Goal: Transaction & Acquisition: Purchase product/service

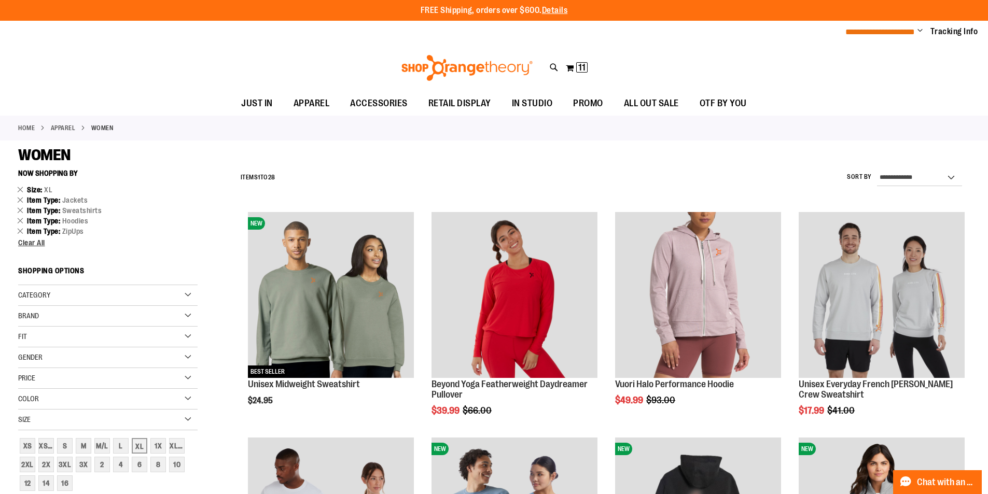
click at [891, 31] on span "**********" at bounding box center [881, 32] width 70 height 8
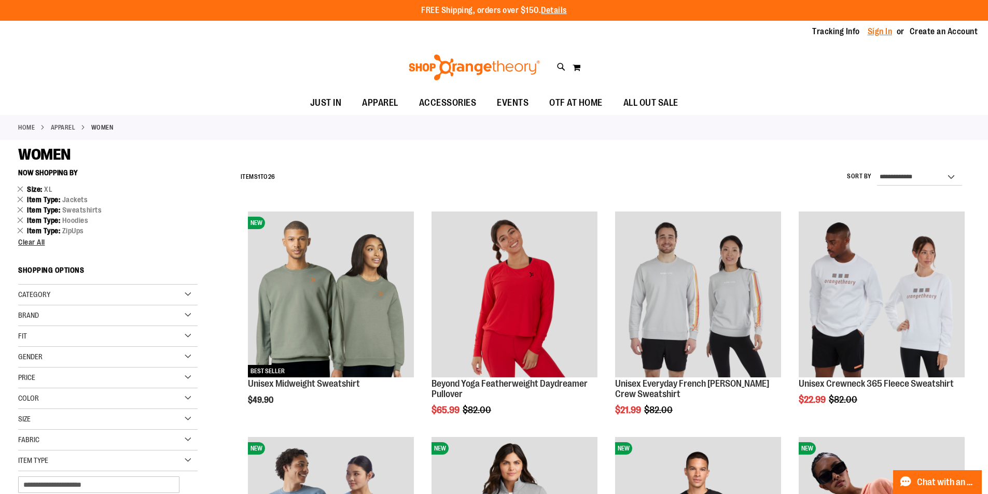
click at [874, 31] on link "Sign In" at bounding box center [880, 31] width 25 height 11
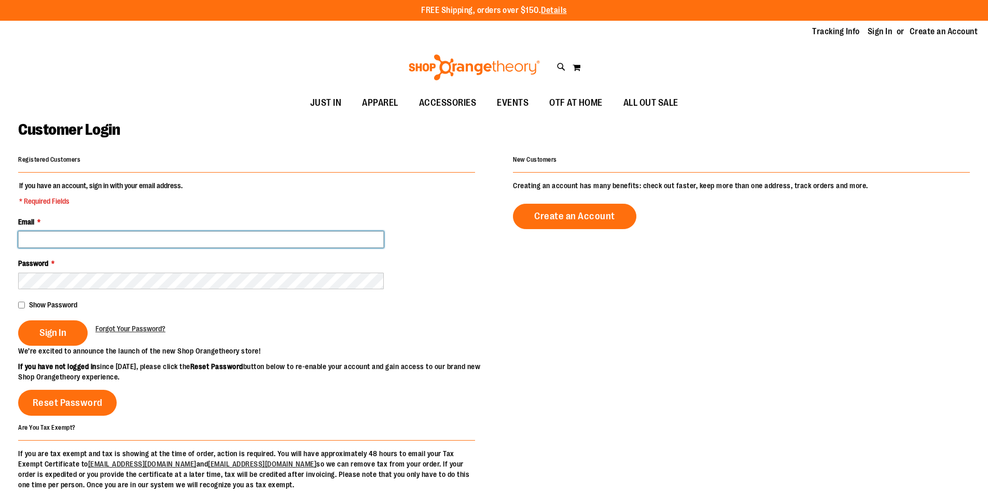
click at [158, 239] on input "Email *" at bounding box center [201, 239] width 366 height 17
type input "**********"
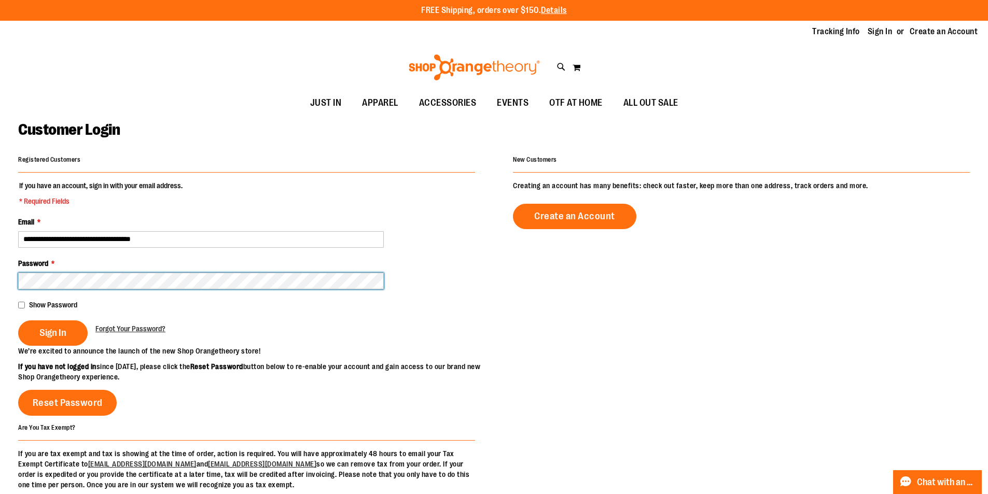
click at [18, 321] on button "Sign In" at bounding box center [53, 333] width 70 height 25
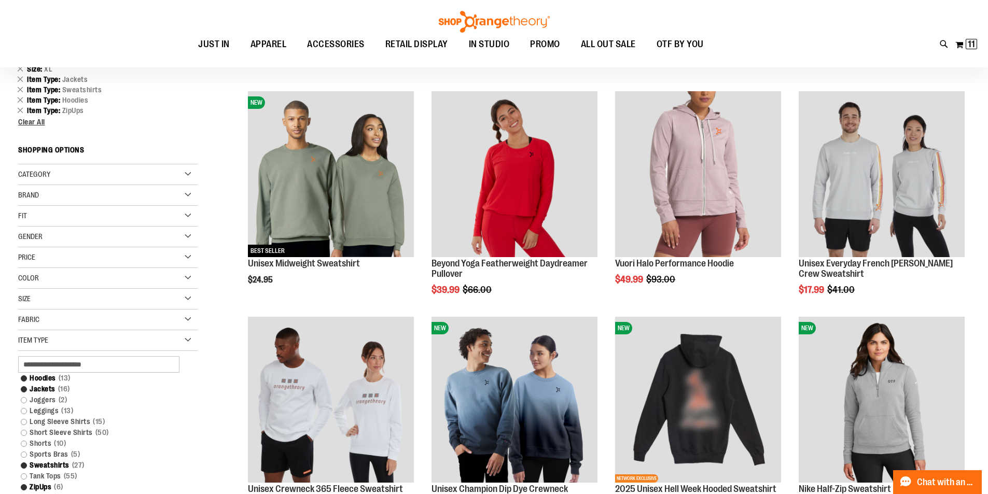
scroll to position [103, 0]
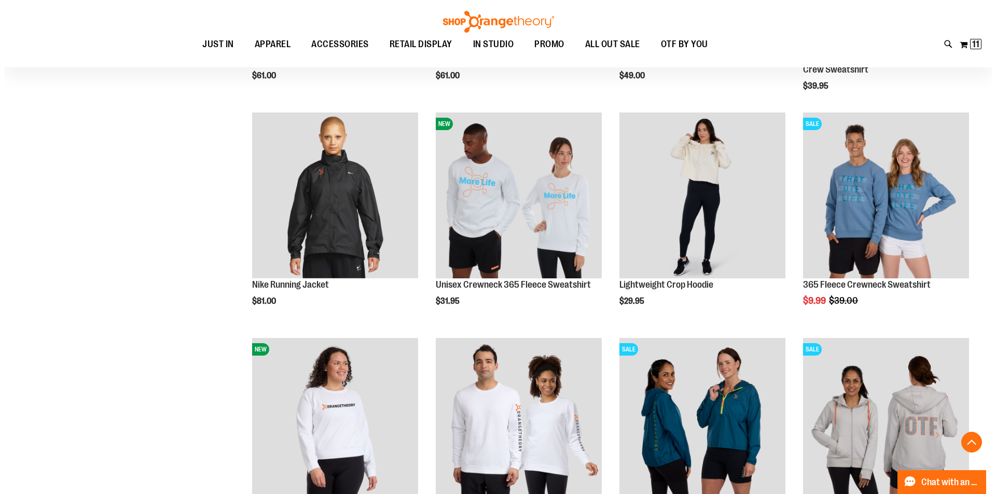
scroll to position [778, 0]
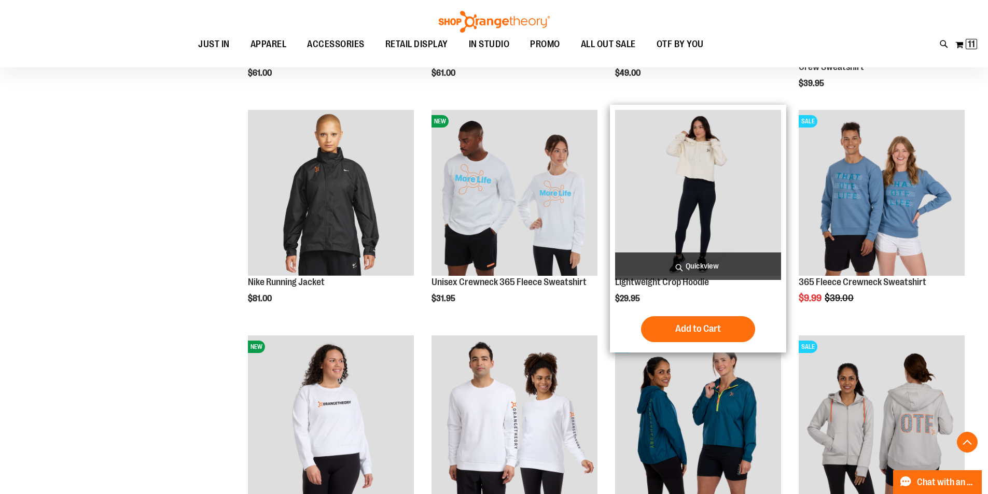
click at [698, 258] on span "Quickview" at bounding box center [698, 267] width 166 height 28
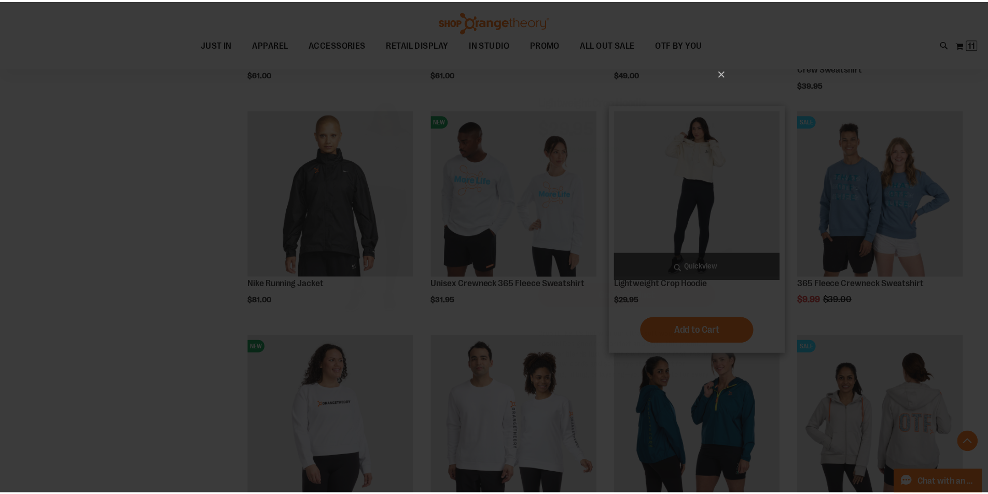
scroll to position [0, 0]
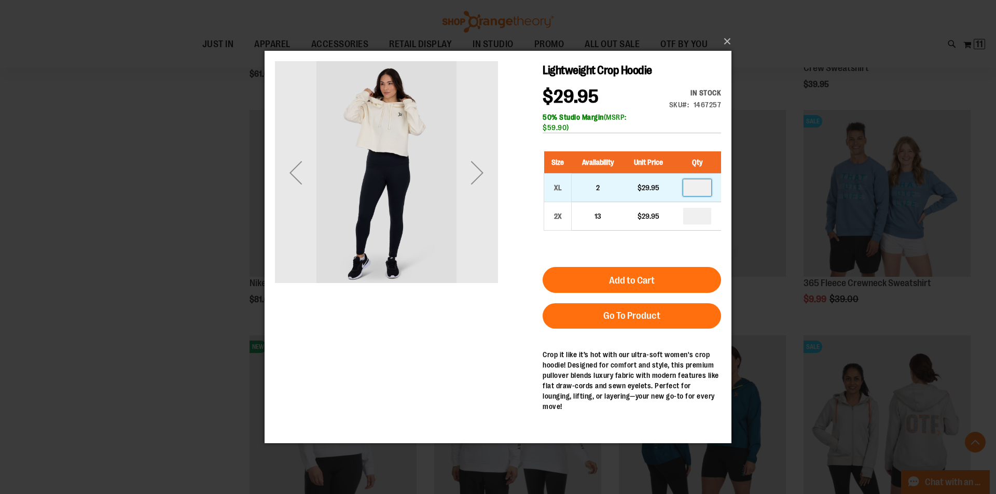
click at [699, 189] on input "number" at bounding box center [697, 188] width 28 height 17
type input "*"
click at [721, 38] on button "×" at bounding box center [501, 41] width 467 height 23
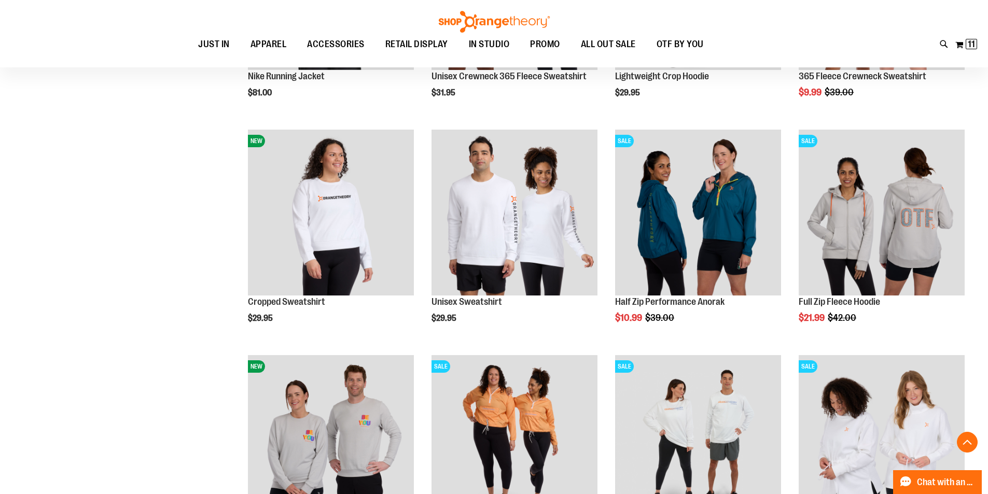
scroll to position [985, 0]
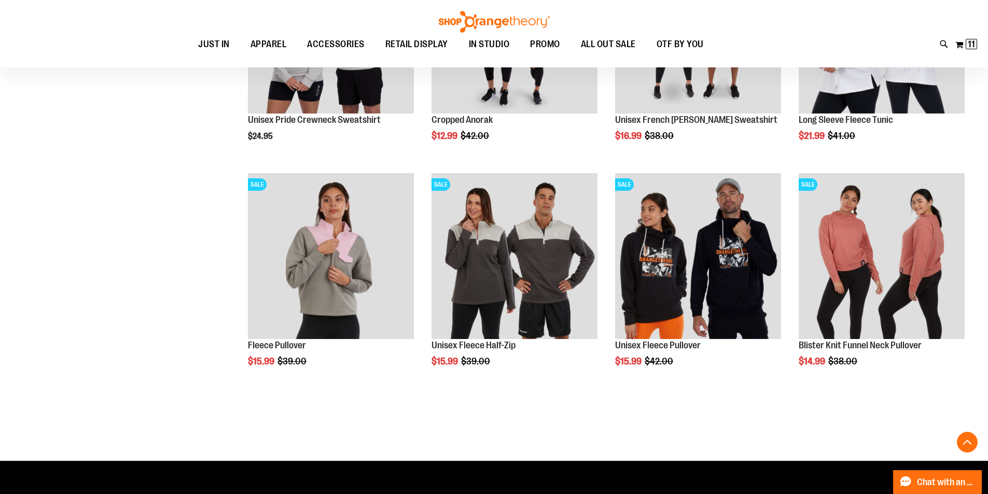
scroll to position [1400, 0]
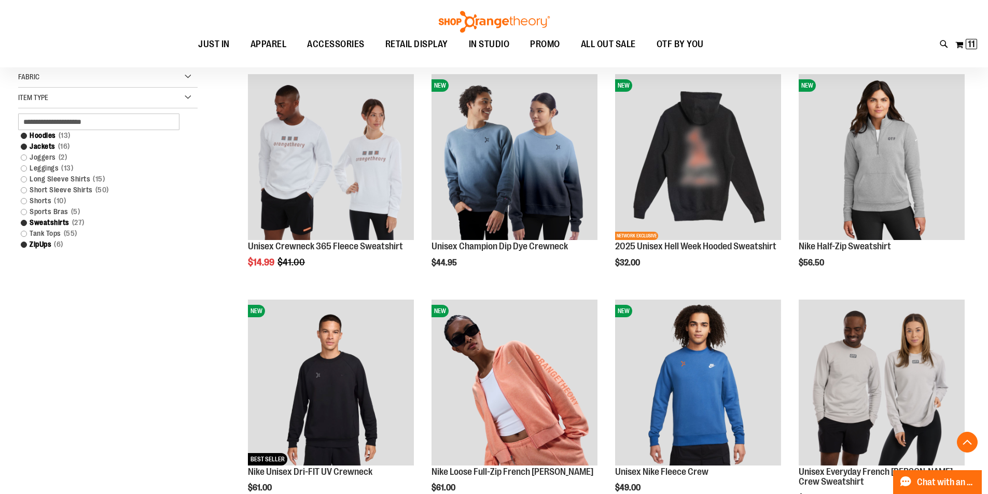
scroll to position [3, 0]
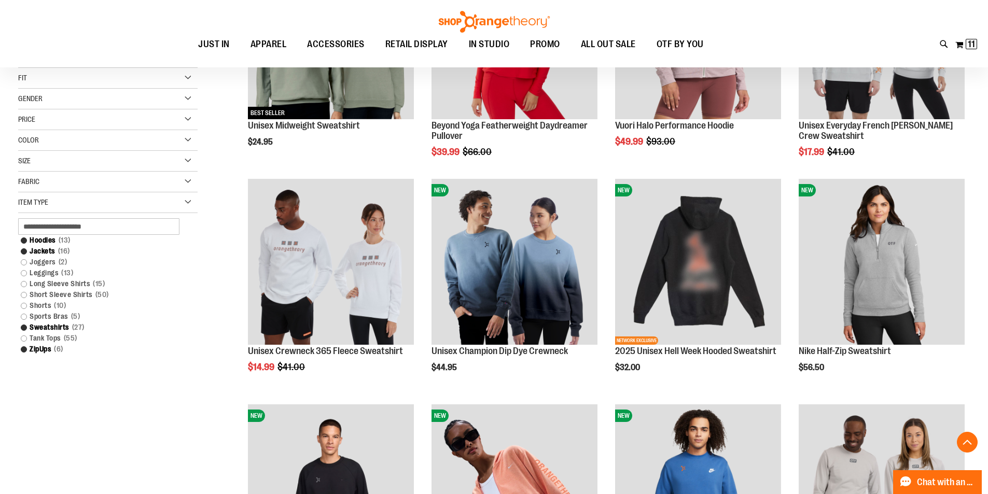
scroll to position [259, 0]
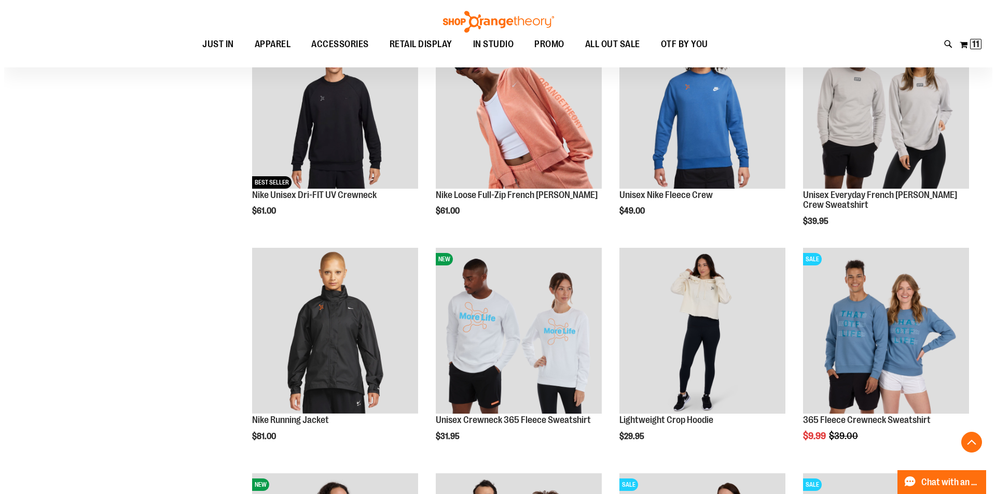
scroll to position [674, 0]
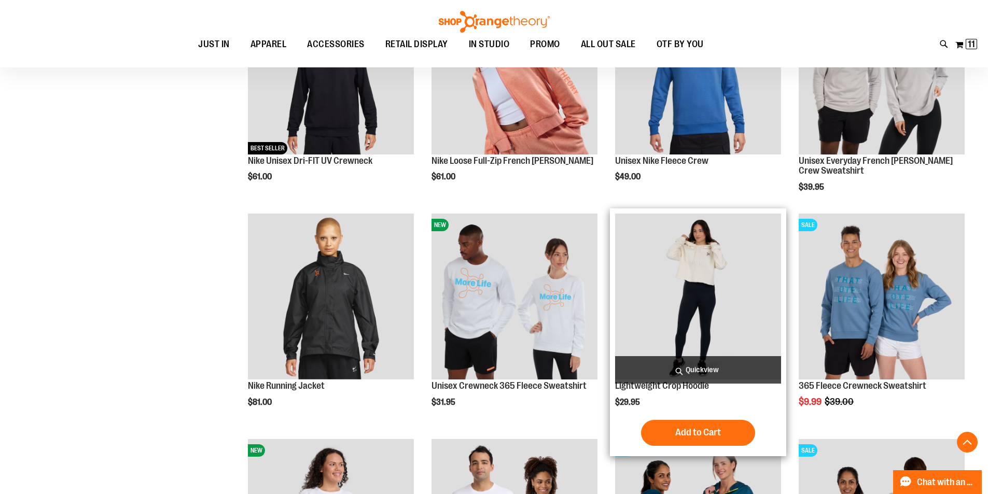
click at [679, 364] on span "Quickview" at bounding box center [698, 370] width 166 height 28
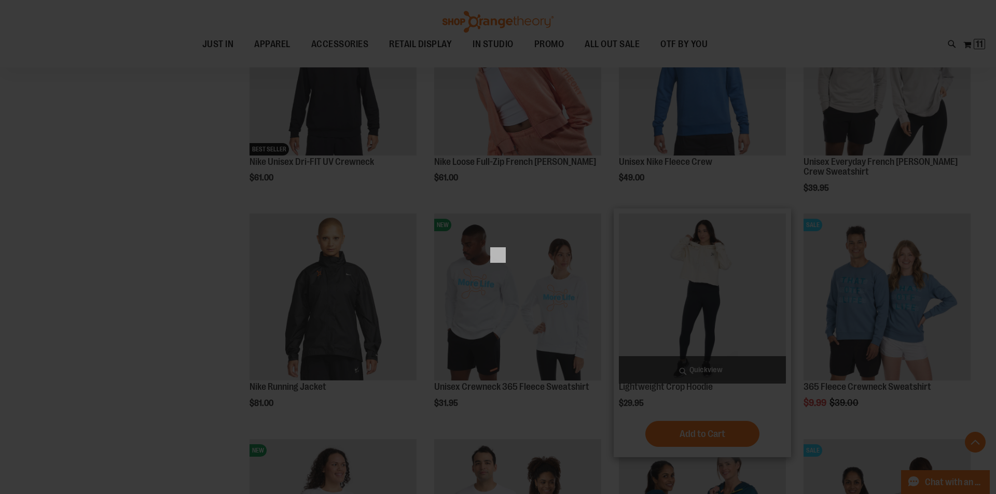
scroll to position [0, 0]
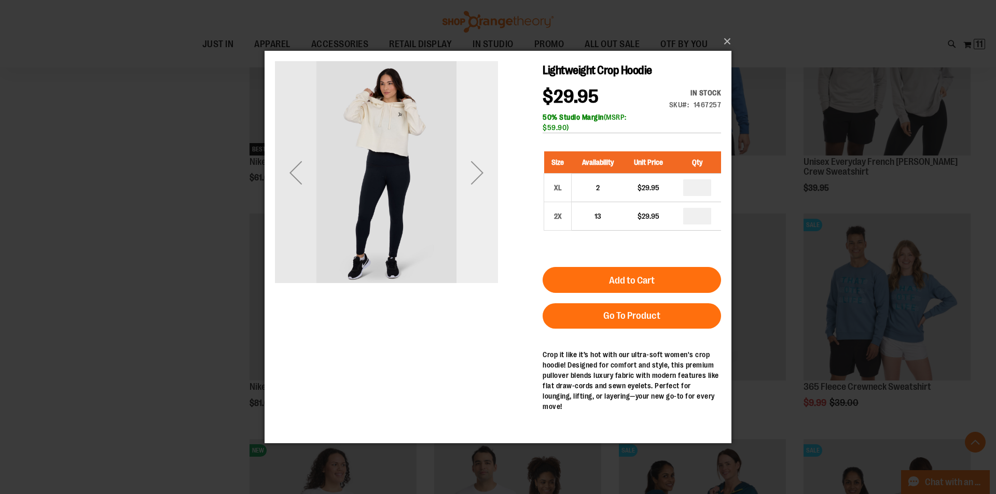
click at [488, 164] on div "Next" at bounding box center [478, 173] width 42 height 42
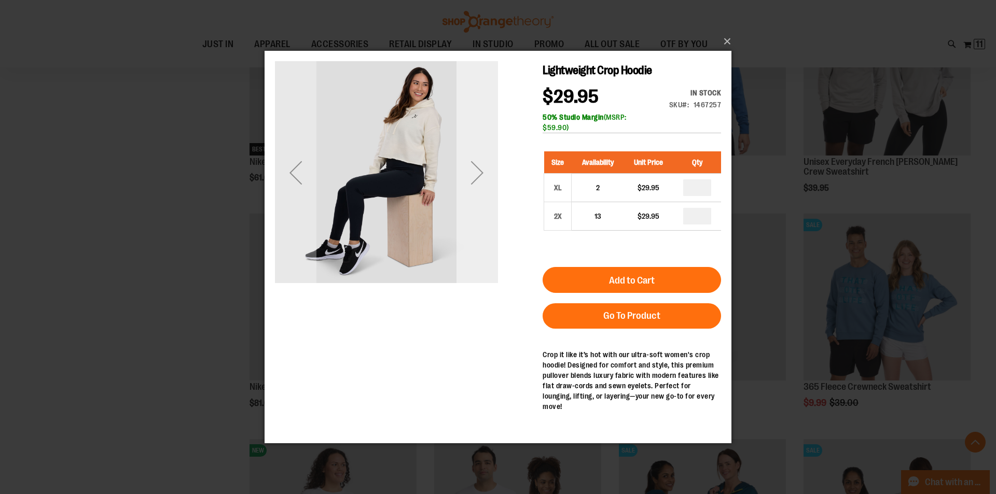
click at [486, 168] on div "Next" at bounding box center [478, 173] width 42 height 42
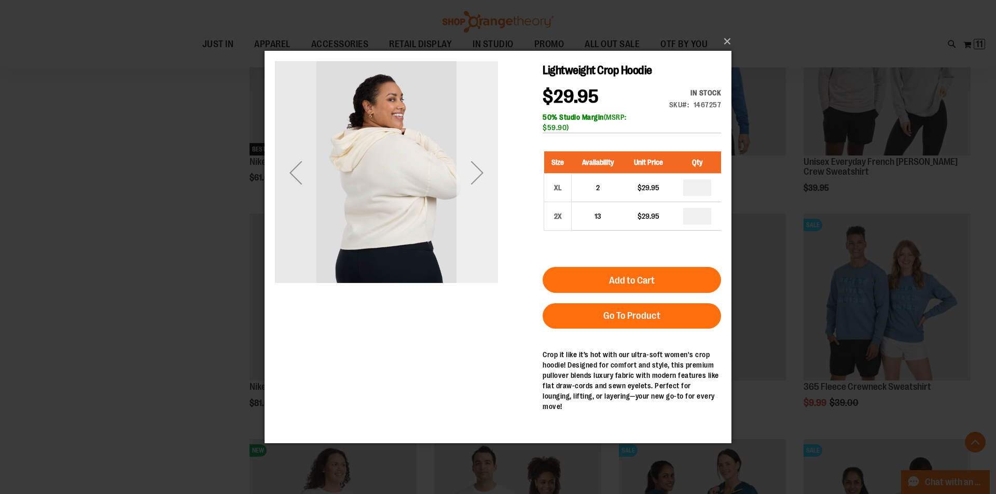
click at [486, 168] on div "Next" at bounding box center [478, 173] width 42 height 42
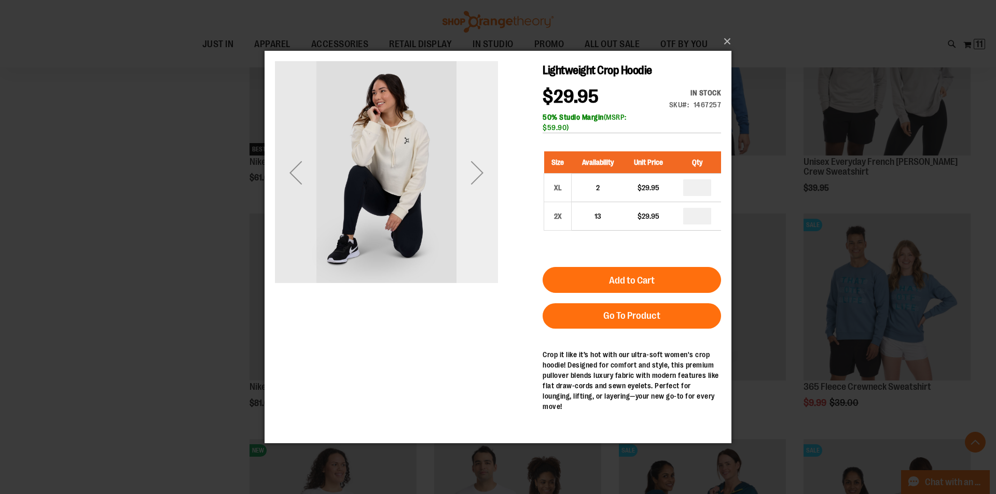
click at [486, 168] on div "Next" at bounding box center [478, 173] width 42 height 42
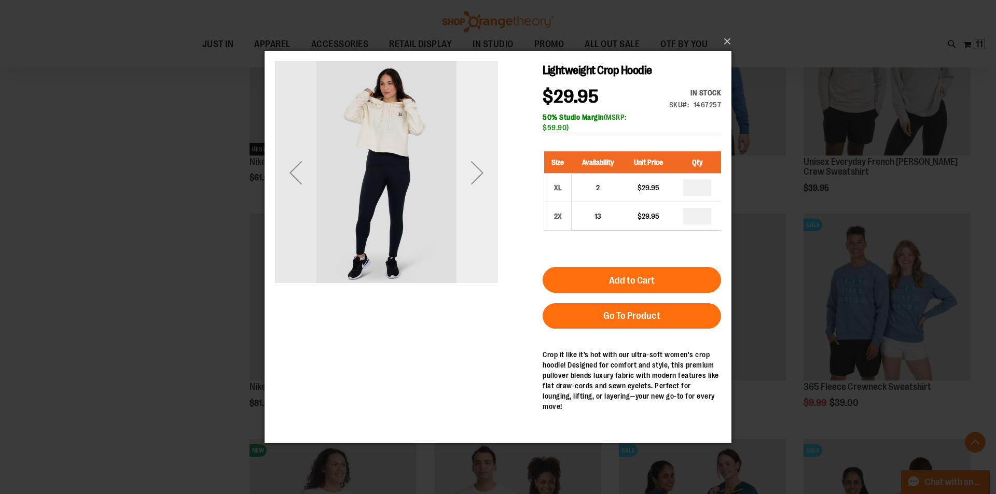
click at [486, 168] on div "Next" at bounding box center [478, 173] width 42 height 42
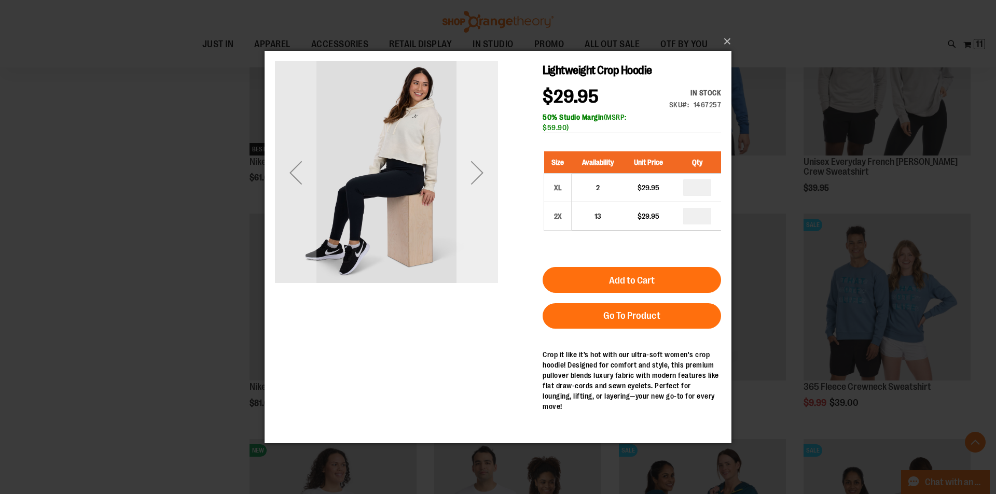
click at [486, 168] on div "Next" at bounding box center [478, 173] width 42 height 42
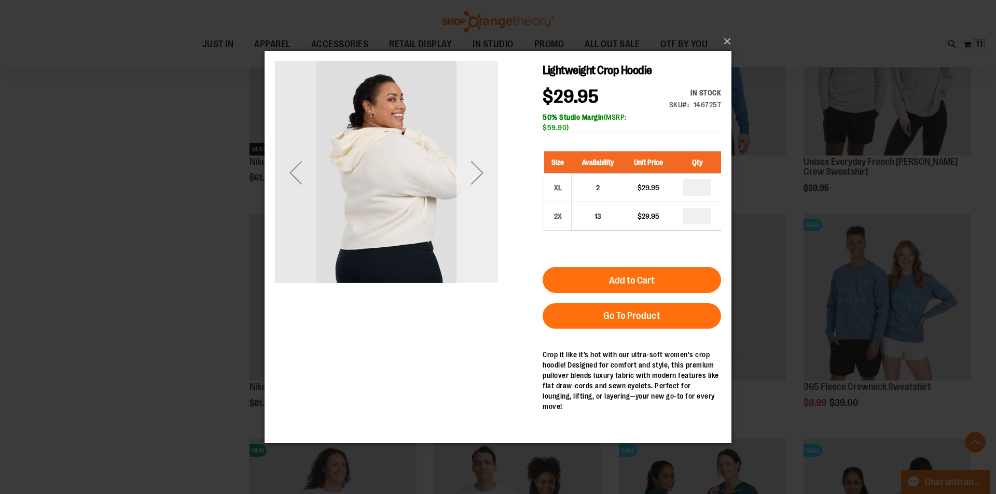
click at [486, 168] on div "Next" at bounding box center [478, 173] width 42 height 42
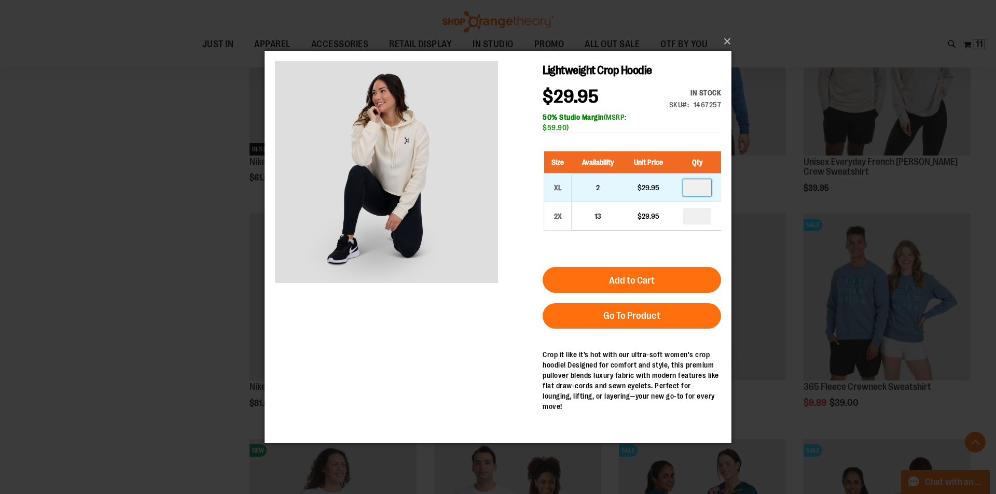
click at [697, 193] on input "number" at bounding box center [697, 188] width 28 height 17
type input "*"
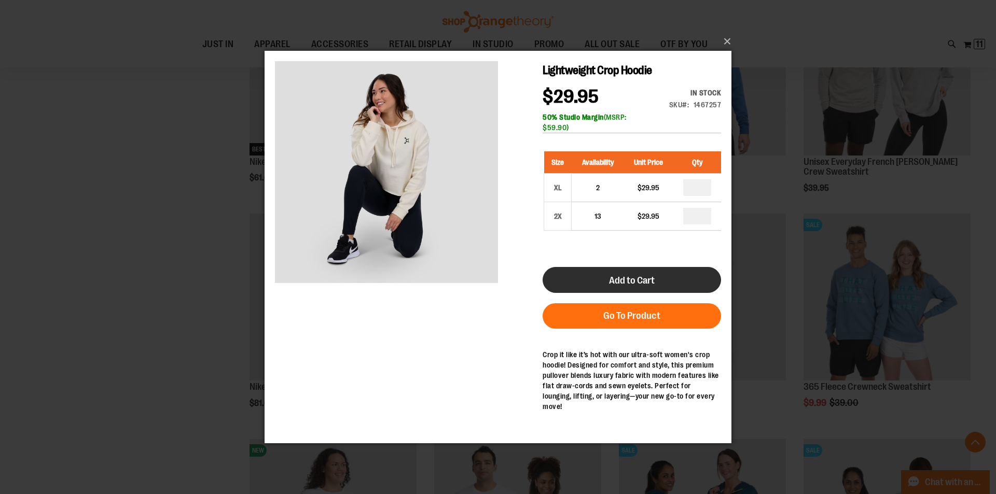
click at [668, 279] on button "Add to Cart" at bounding box center [632, 280] width 178 height 26
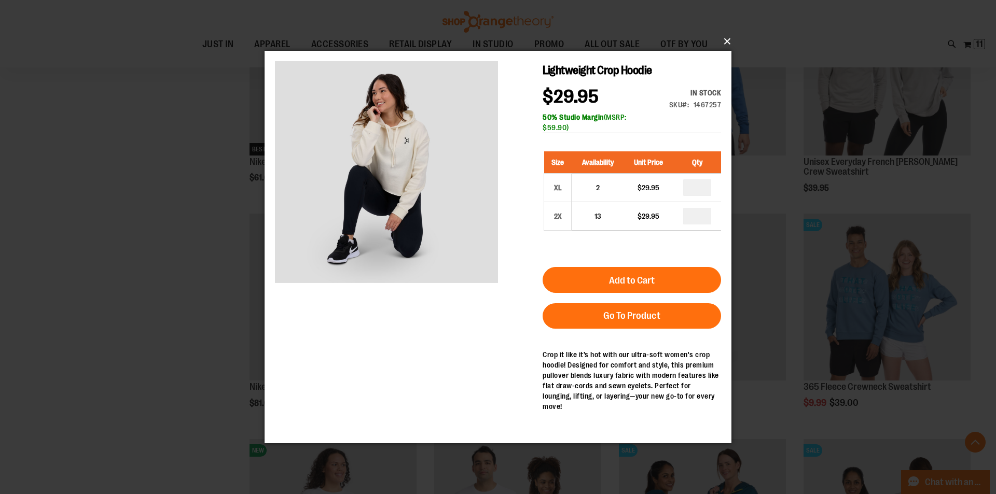
click at [727, 39] on button "×" at bounding box center [501, 41] width 467 height 23
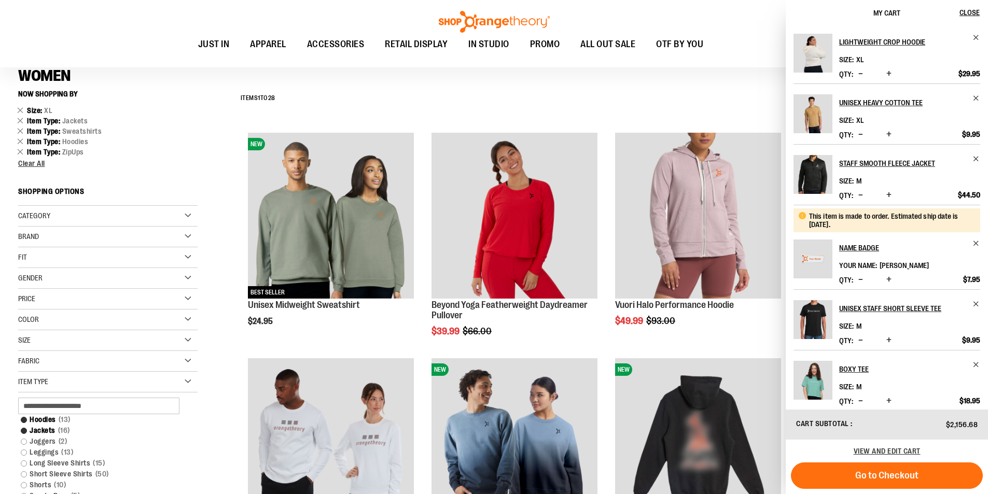
scroll to position [104, 0]
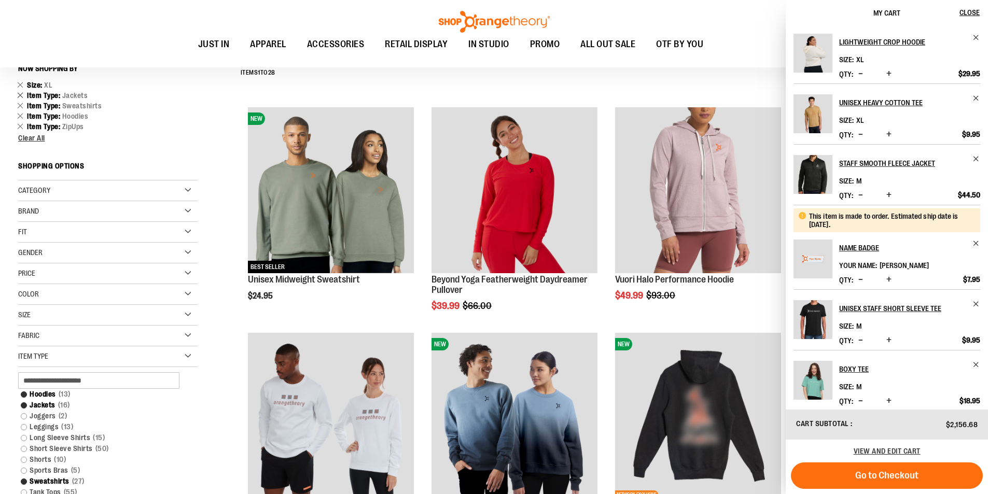
click at [20, 94] on link "Remove This Item" at bounding box center [20, 95] width 7 height 10
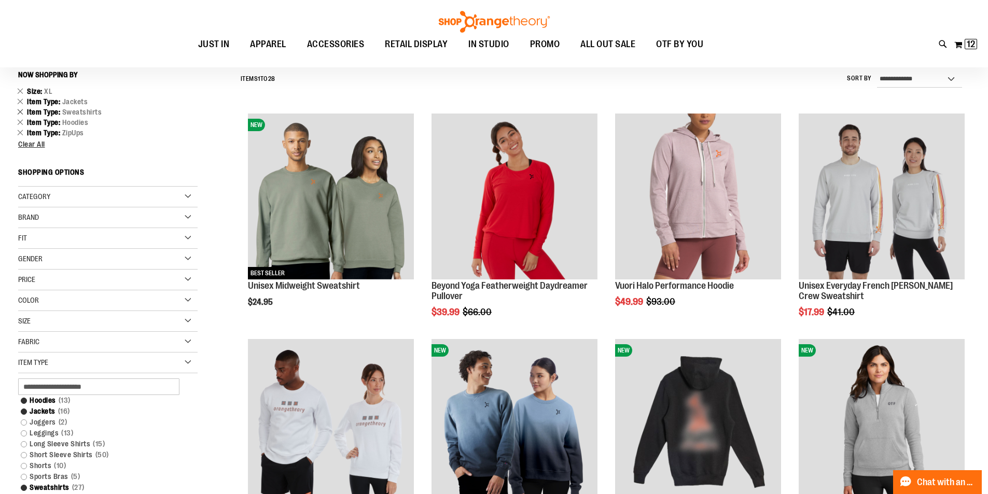
scroll to position [97, 0]
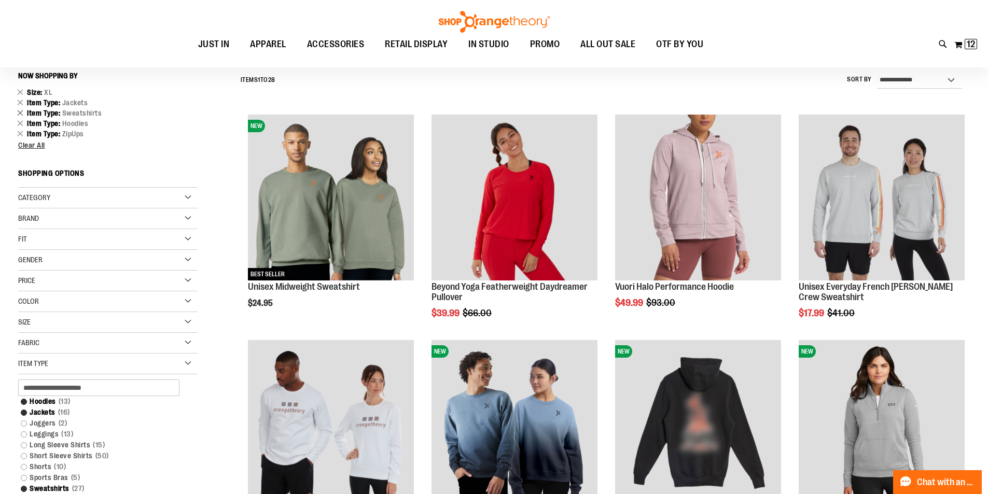
click at [19, 113] on link "Remove This Item" at bounding box center [20, 112] width 7 height 10
click at [21, 122] on link "Remove This Item" at bounding box center [20, 123] width 7 height 10
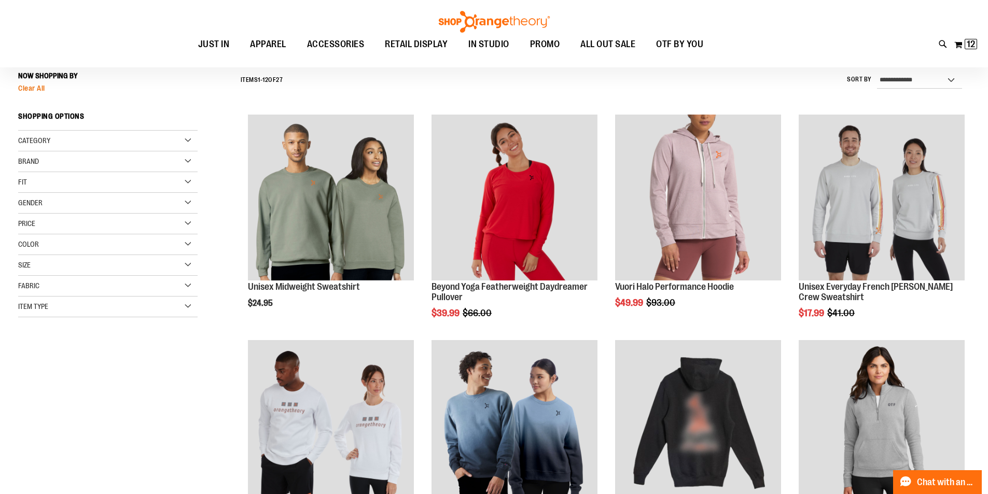
click at [21, 92] on span "Clear All" at bounding box center [31, 88] width 27 height 8
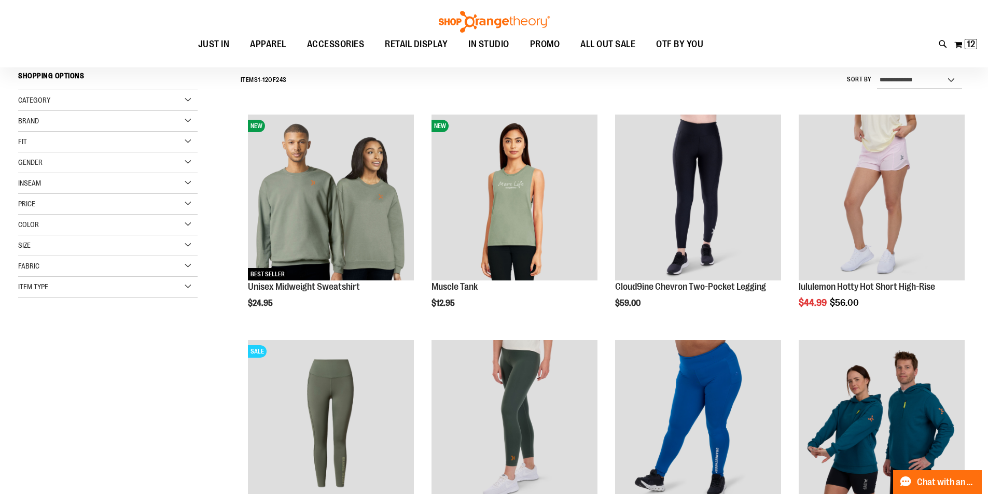
click at [184, 102] on div "Category" at bounding box center [108, 100] width 180 height 21
click at [49, 121] on link "Tops" at bounding box center [102, 121] width 172 height 11
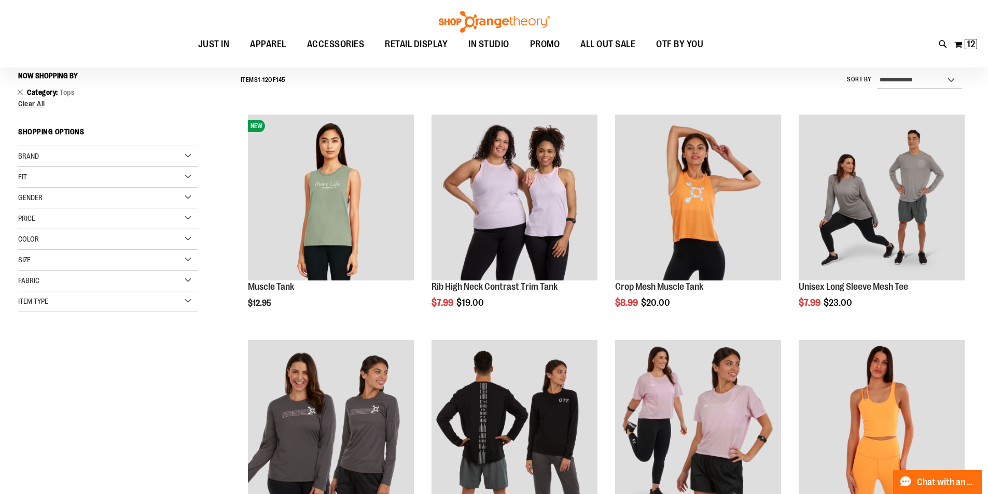
click at [68, 176] on div "Fit" at bounding box center [108, 177] width 180 height 21
click at [59, 305] on div "Item Type" at bounding box center [108, 302] width 180 height 21
click at [43, 361] on link "Short Sleeve Shirts 49 items" at bounding box center [102, 361] width 172 height 11
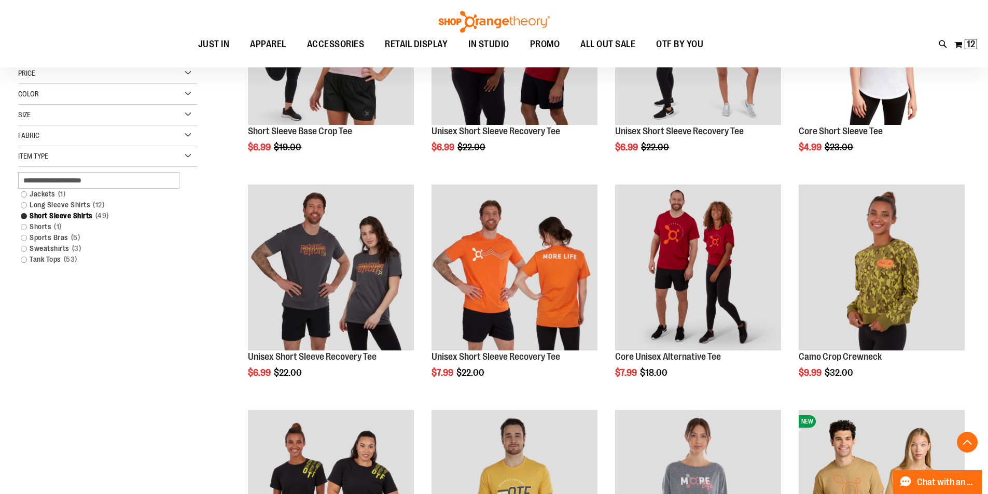
scroll to position [304, 0]
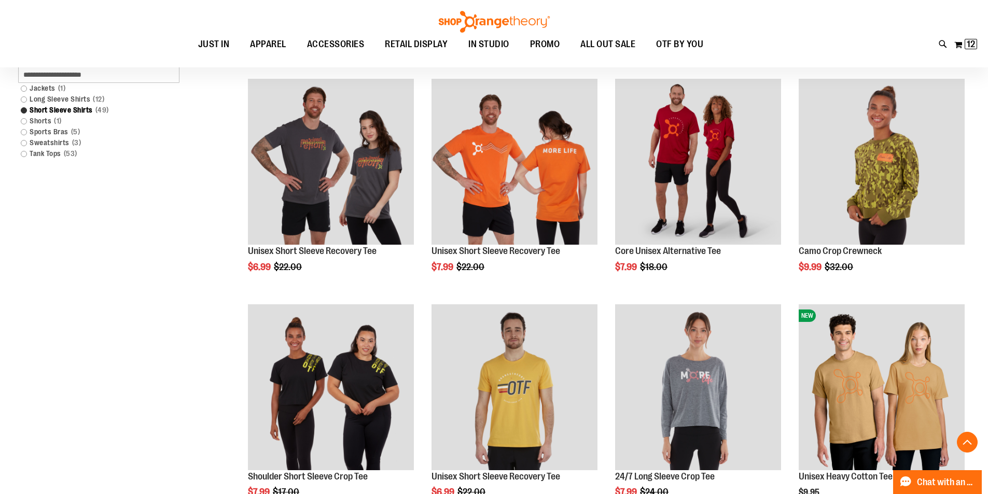
scroll to position [460, 0]
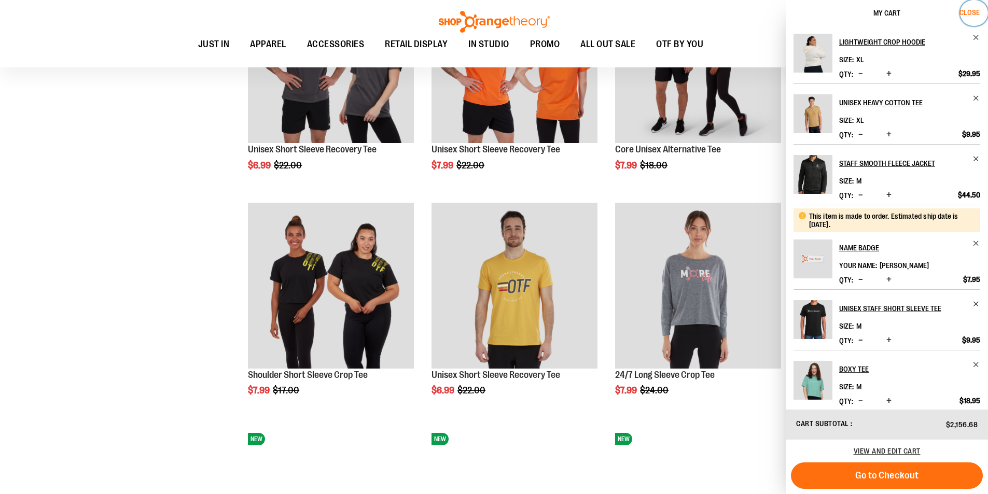
click at [980, 8] on span "Close" at bounding box center [970, 12] width 20 height 8
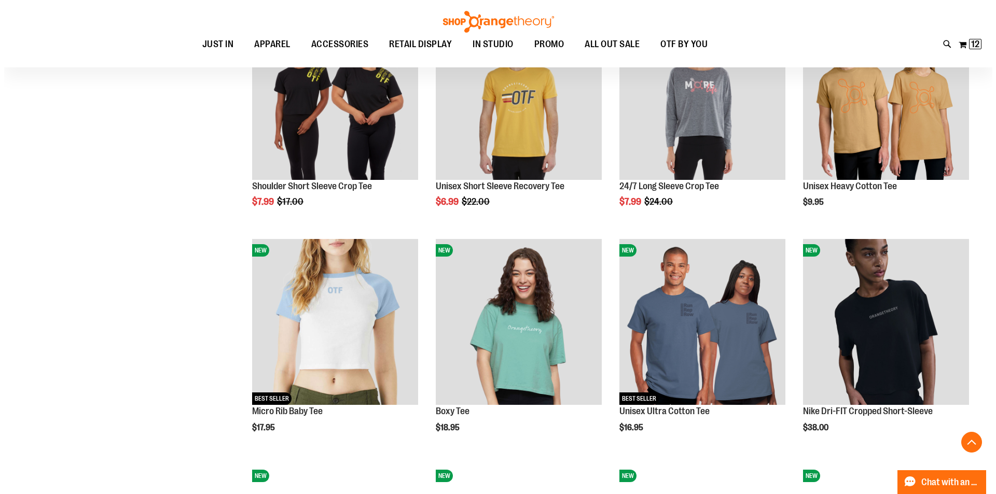
scroll to position [667, 0]
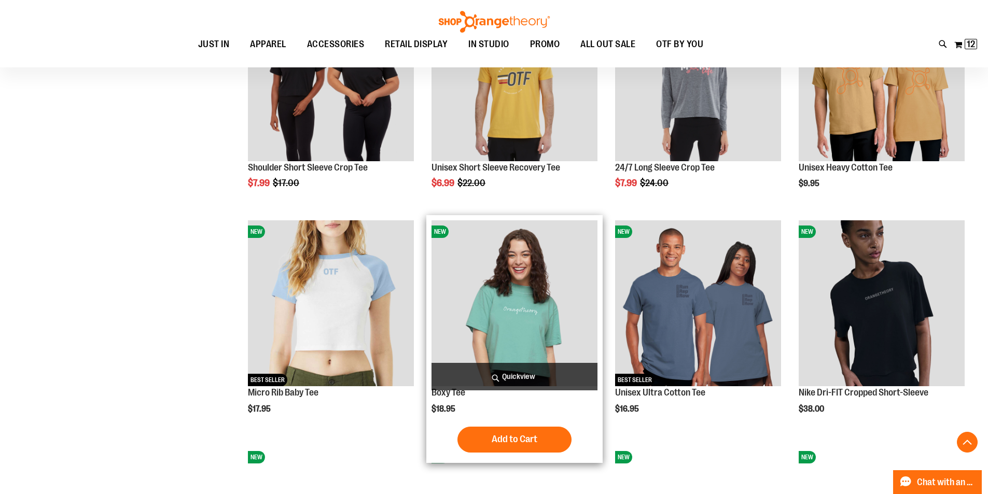
click at [491, 377] on span "Quickview" at bounding box center [515, 377] width 166 height 28
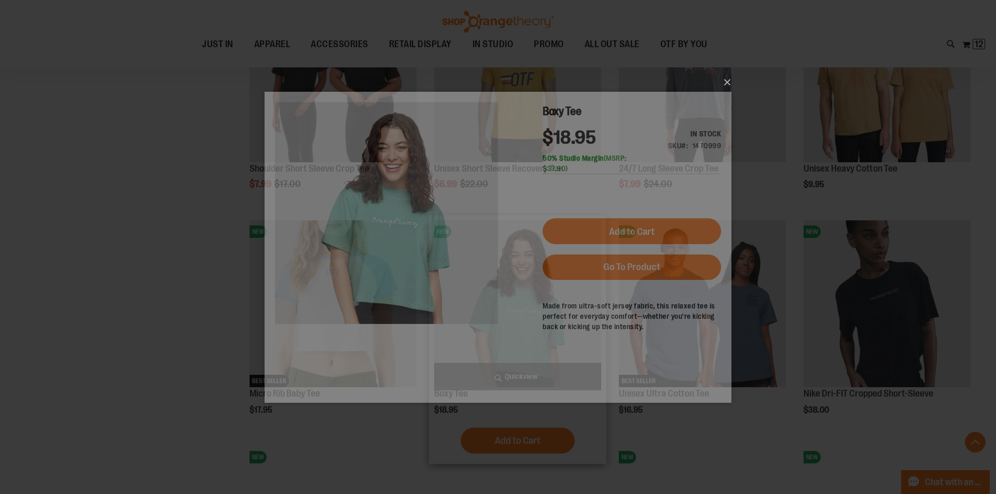
scroll to position [0, 0]
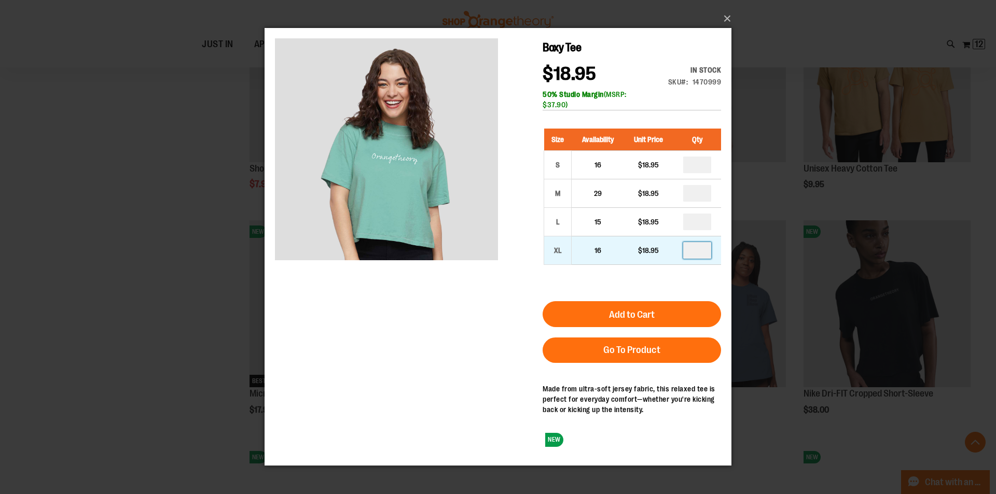
click at [708, 251] on input "number" at bounding box center [697, 250] width 28 height 17
type input "*"
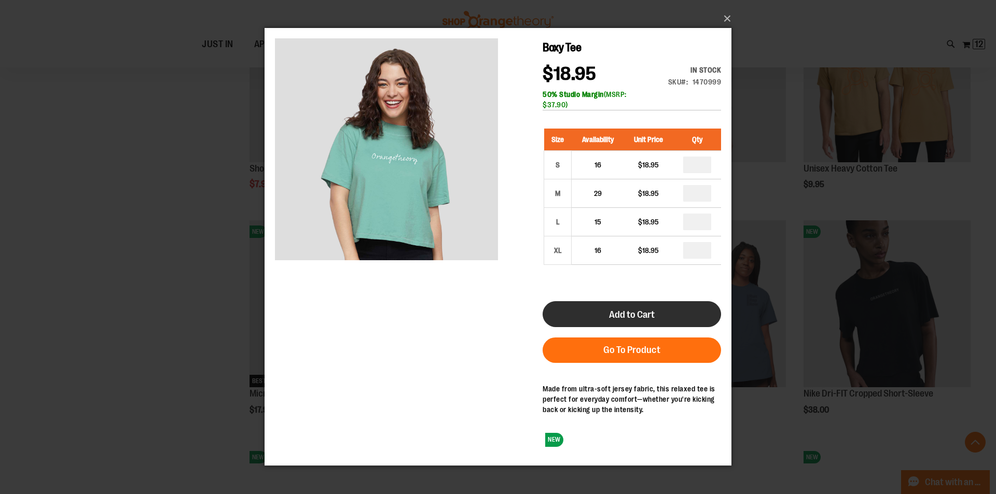
click at [634, 312] on span "Add to Cart" at bounding box center [632, 314] width 46 height 11
click at [728, 17] on button "×" at bounding box center [501, 18] width 467 height 23
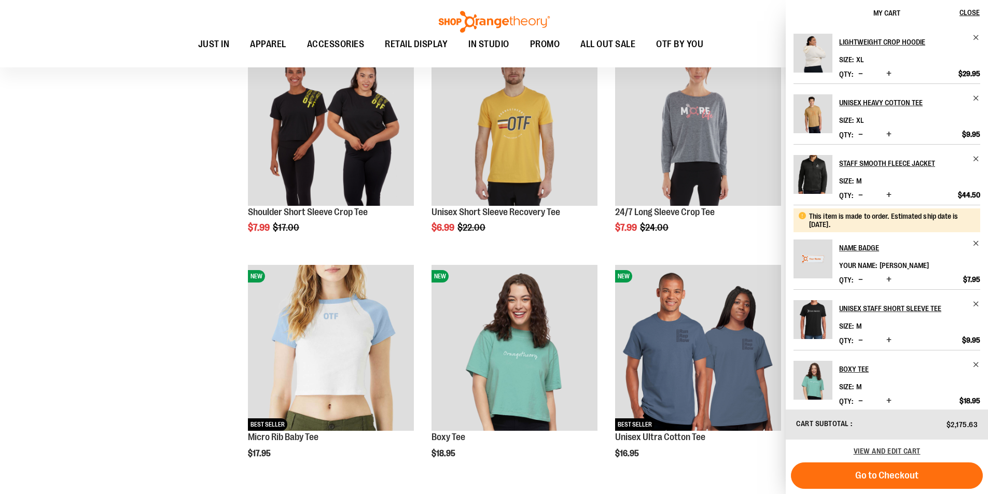
scroll to position [882, 0]
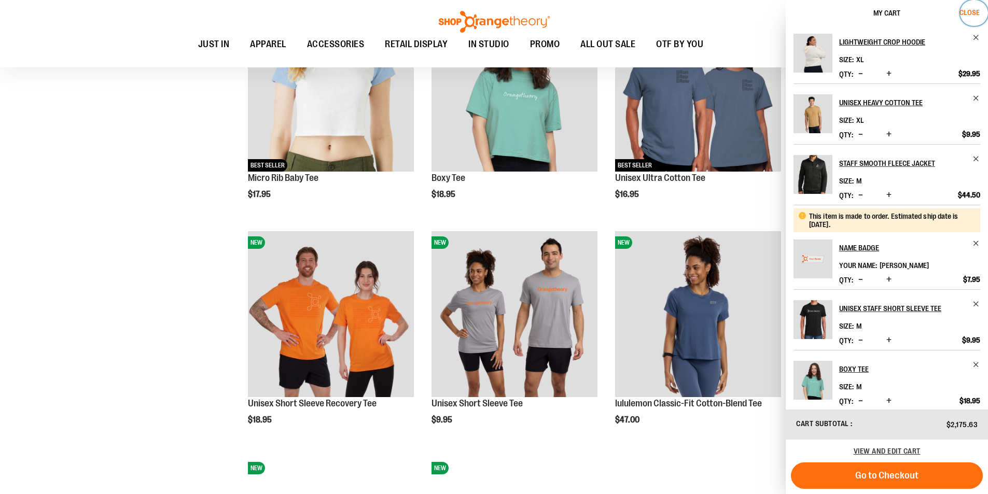
click at [974, 8] on span "Close" at bounding box center [970, 12] width 20 height 8
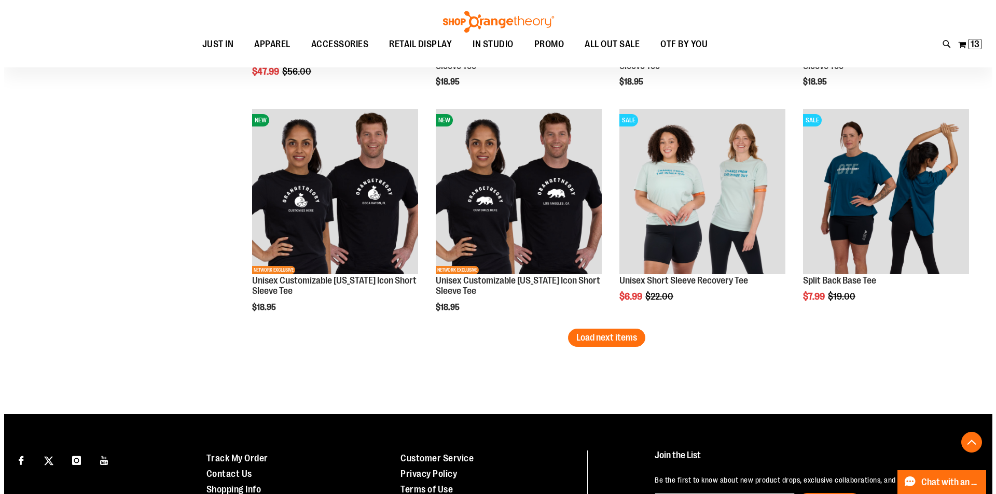
scroll to position [1920, 0]
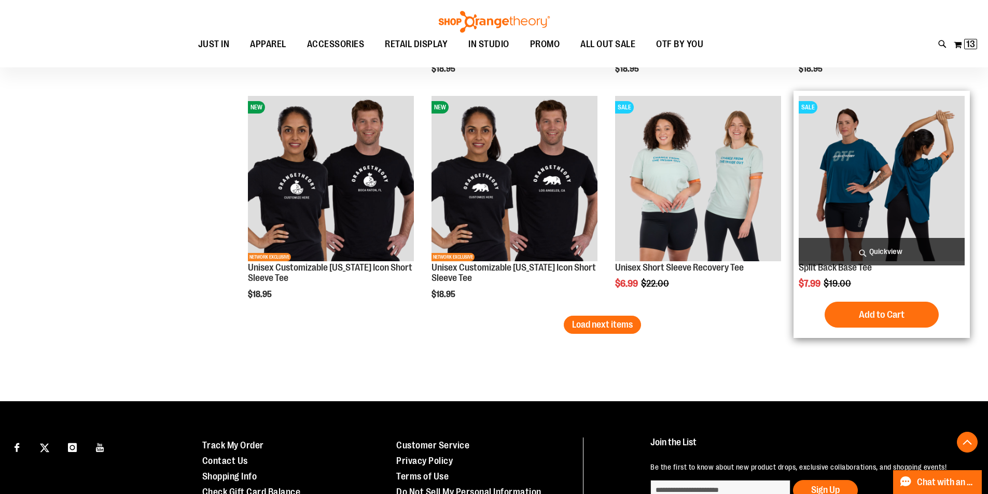
click at [900, 249] on span "Quickview" at bounding box center [882, 252] width 166 height 28
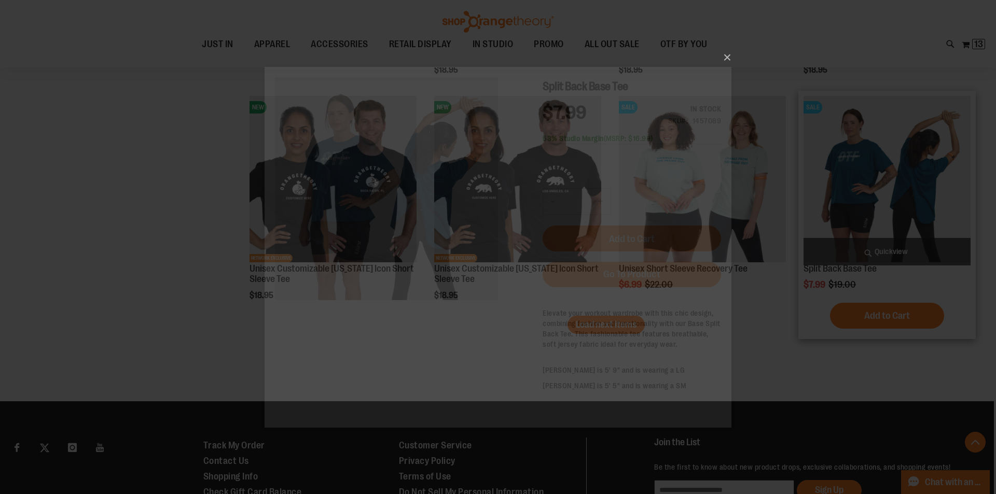
scroll to position [0, 0]
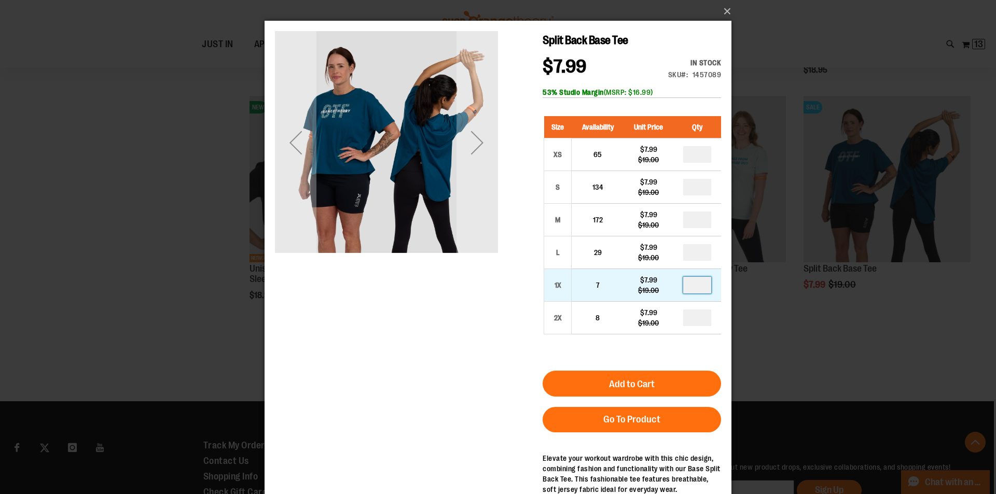
click at [702, 284] on input "number" at bounding box center [697, 285] width 28 height 17
type input "*"
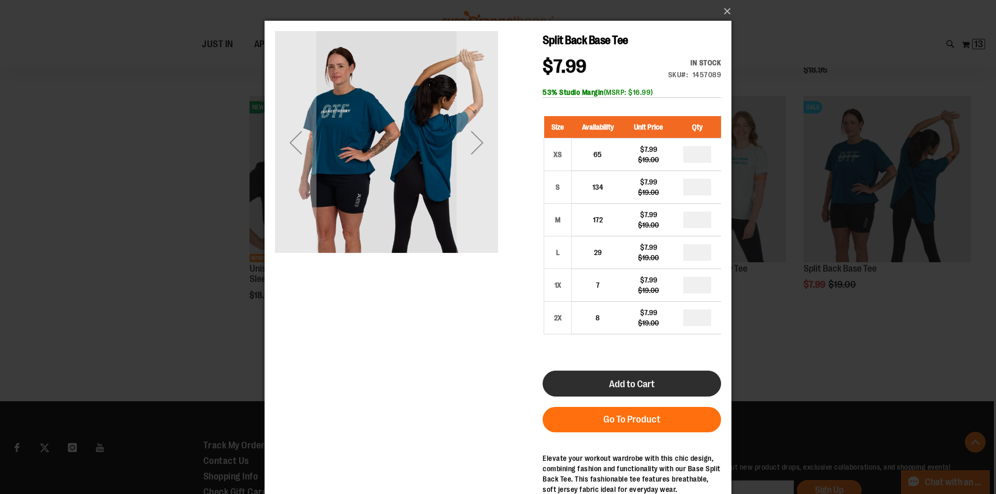
click at [652, 383] on span "Add to Cart" at bounding box center [632, 384] width 46 height 11
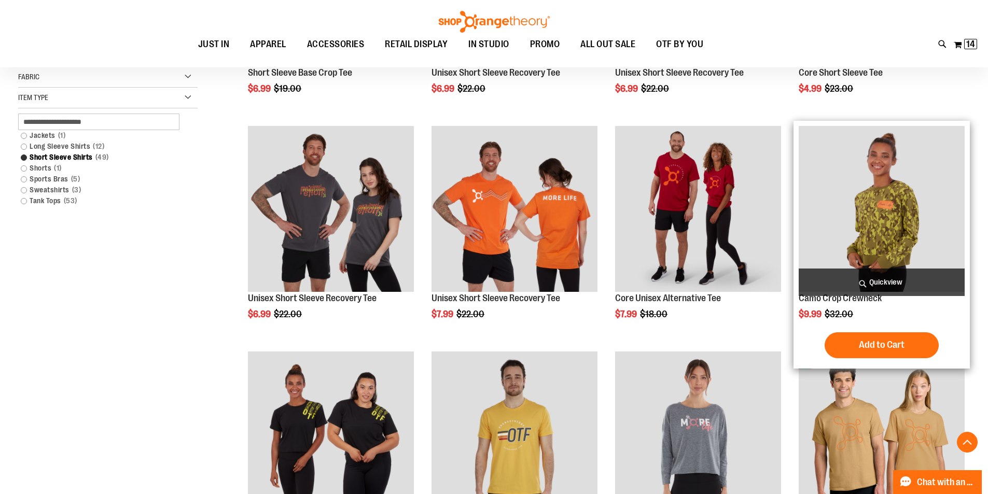
scroll to position [51, 0]
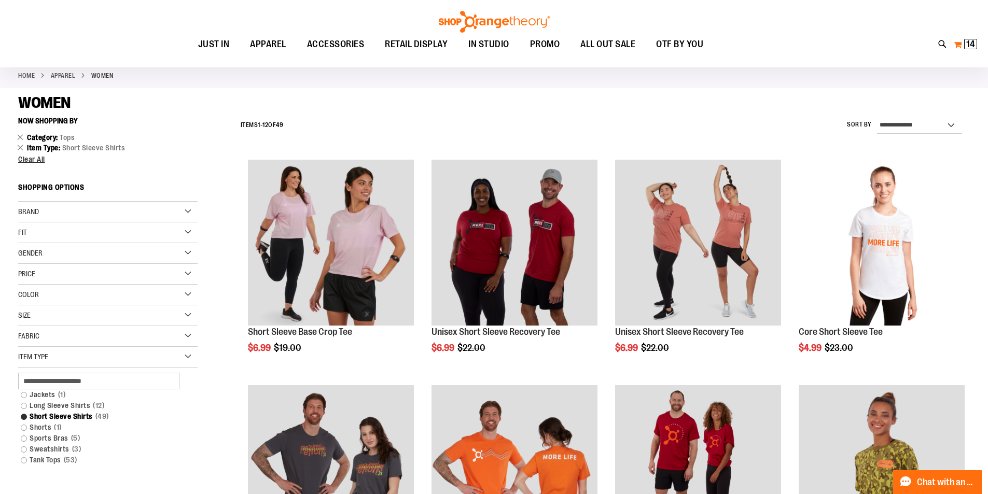
click at [973, 49] on span "14 14 items" at bounding box center [971, 44] width 13 height 10
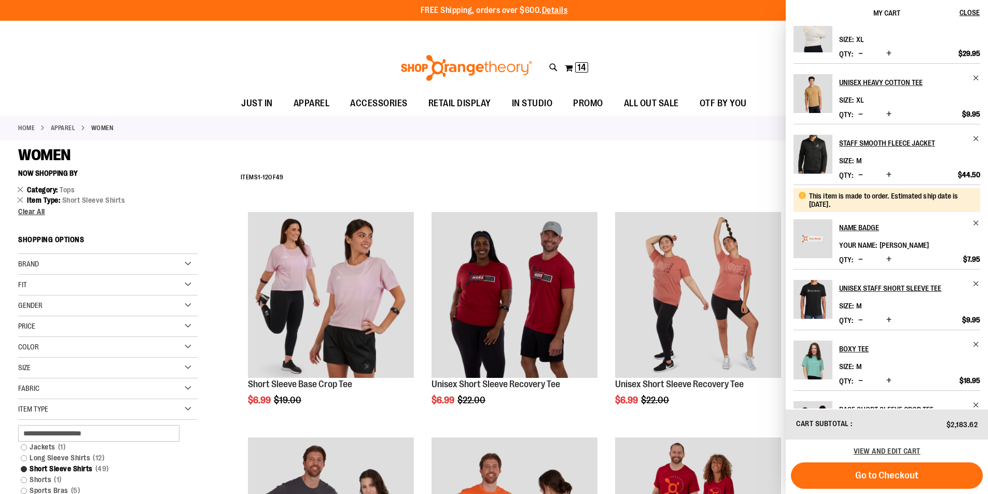
scroll to position [0, 0]
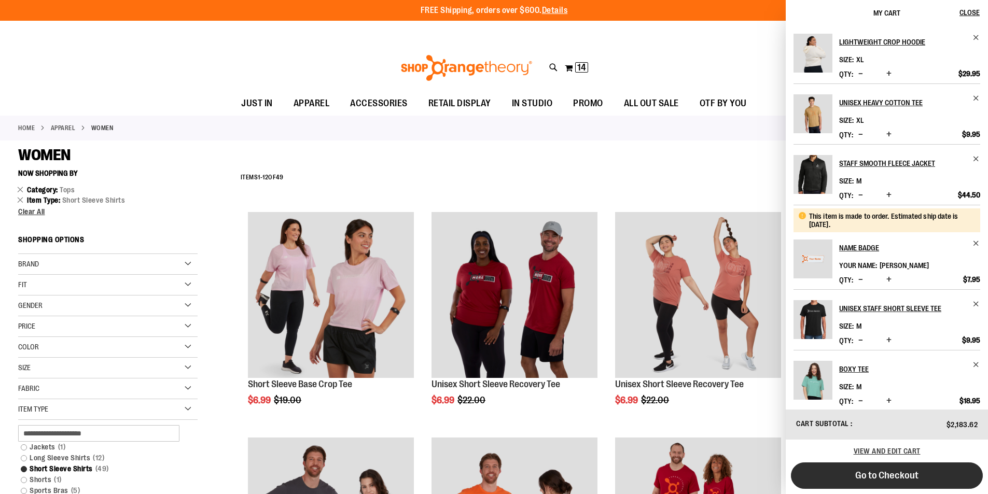
click at [895, 472] on span "Go to Checkout" at bounding box center [887, 475] width 63 height 11
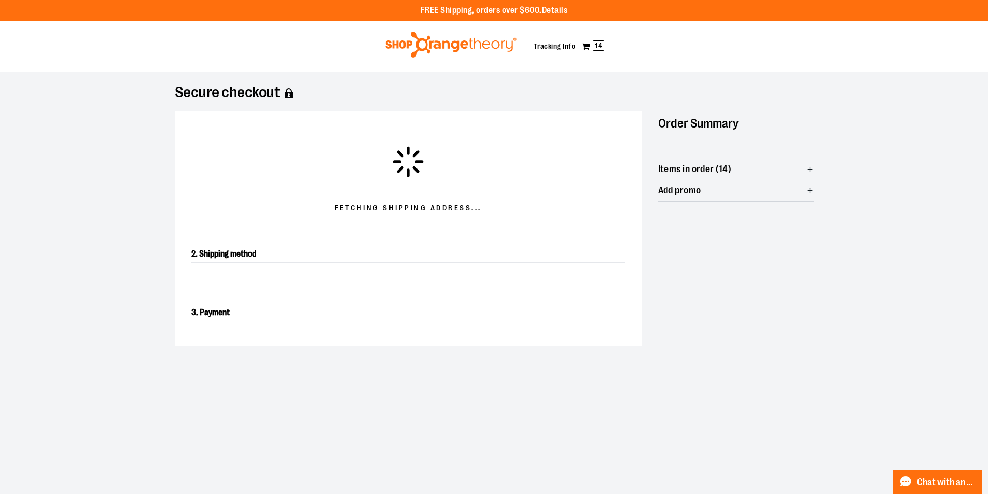
click at [731, 172] on span "Items in order (14)" at bounding box center [695, 169] width 74 height 10
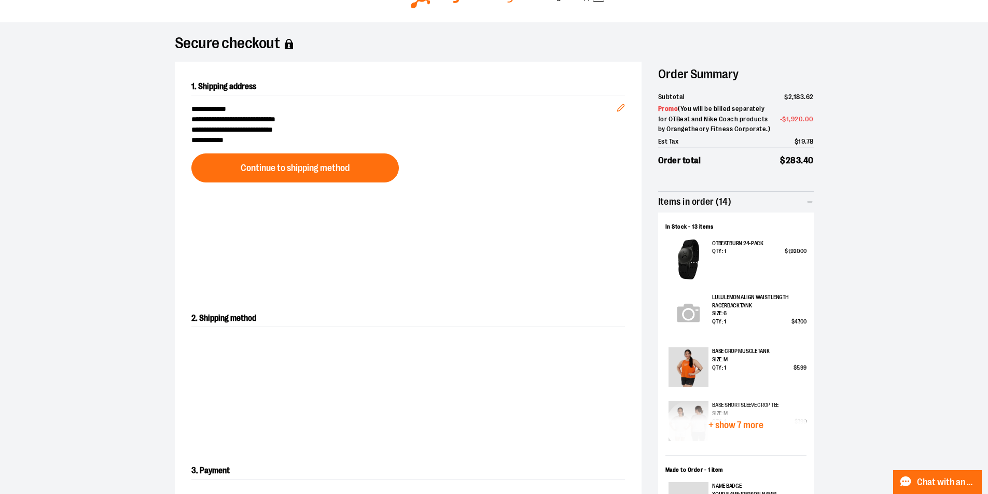
scroll to position [156, 0]
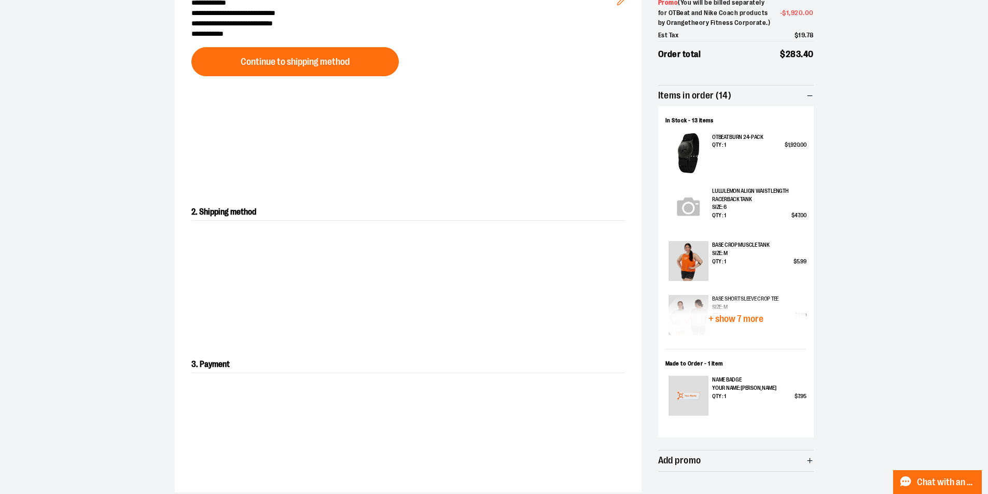
click at [732, 324] on span "+ show 7 more" at bounding box center [736, 319] width 55 height 10
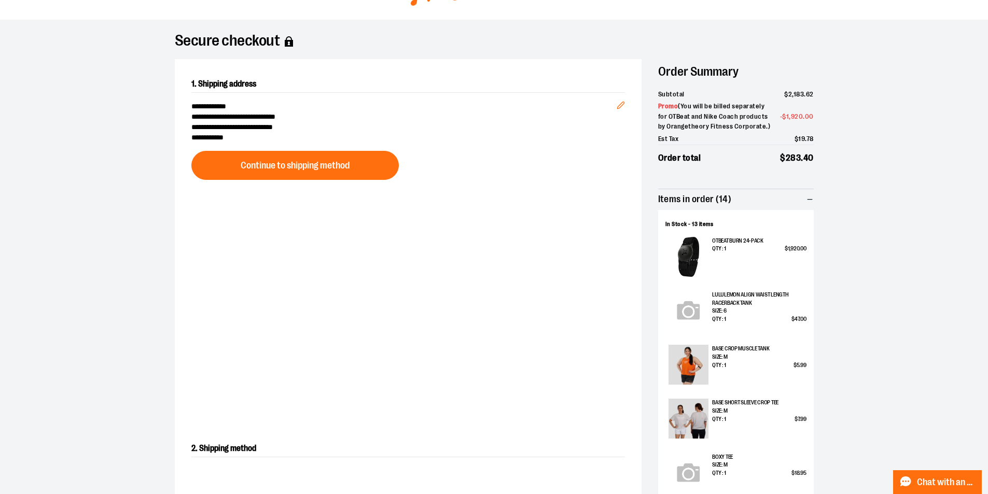
scroll to position [0, 0]
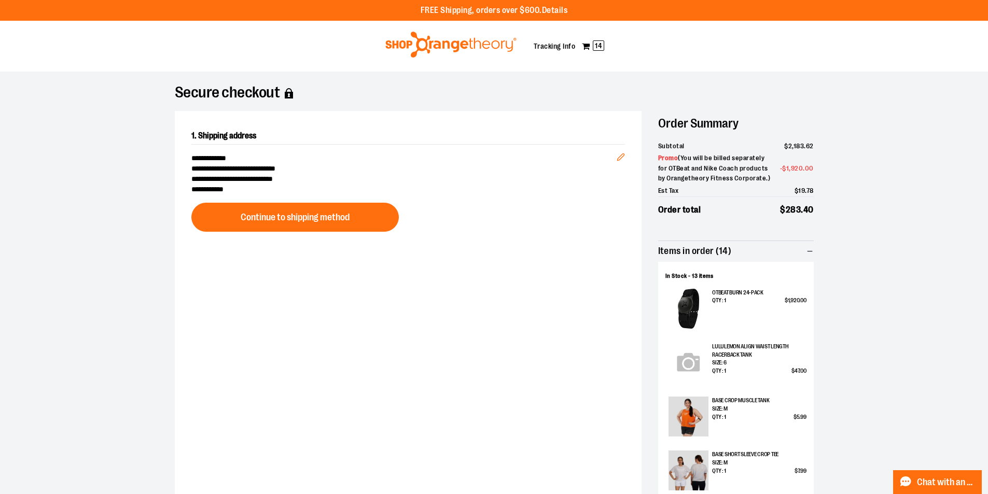
click at [559, 9] on link "Details" at bounding box center [555, 10] width 26 height 9
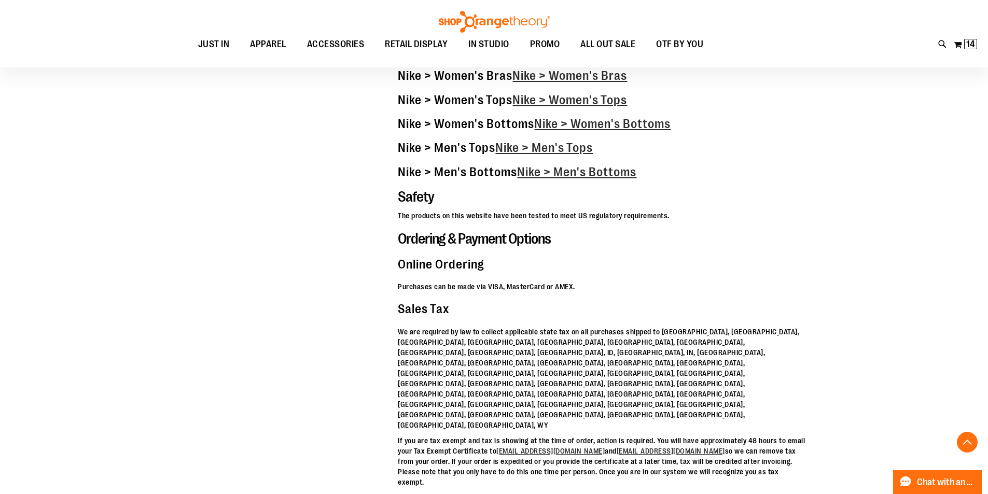
scroll to position [3165, 0]
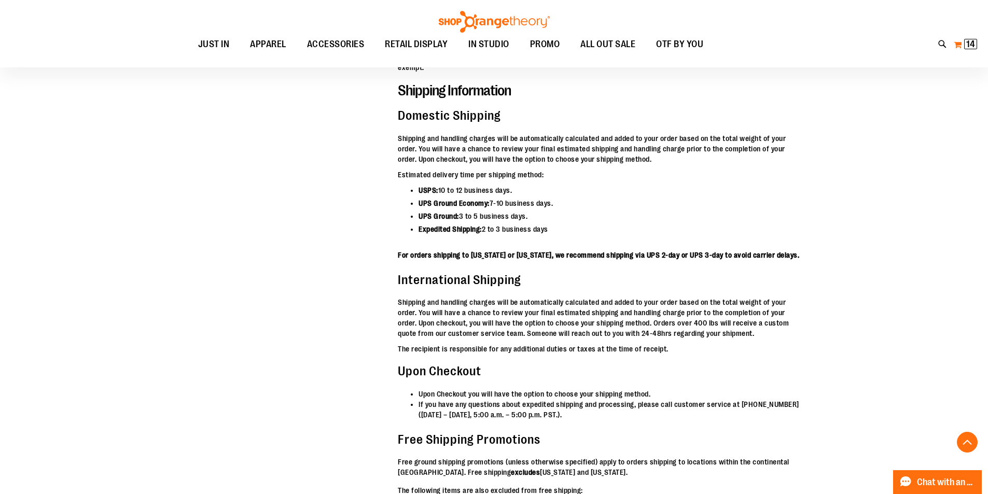
click at [965, 44] on span "14 14 items" at bounding box center [971, 44] width 13 height 10
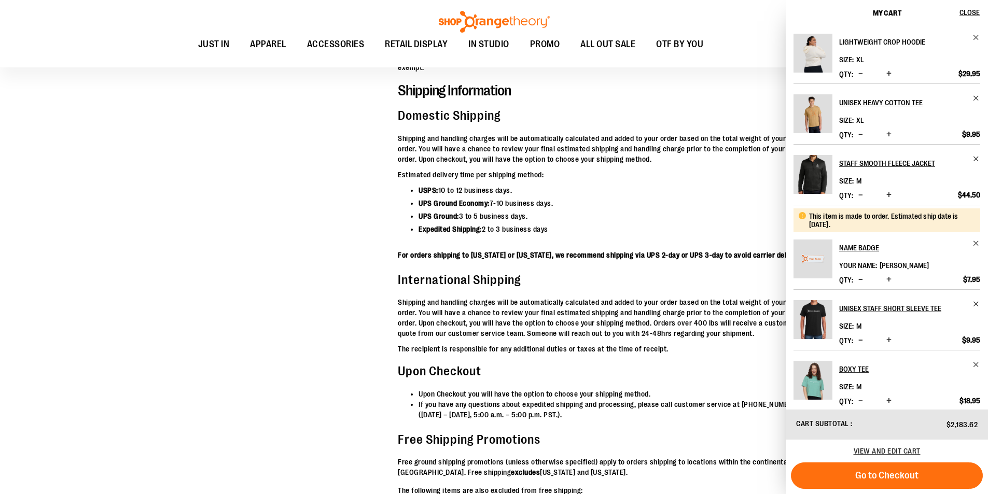
click at [875, 43] on h2 "Lightweight Crop Hoodie" at bounding box center [903, 42] width 127 height 17
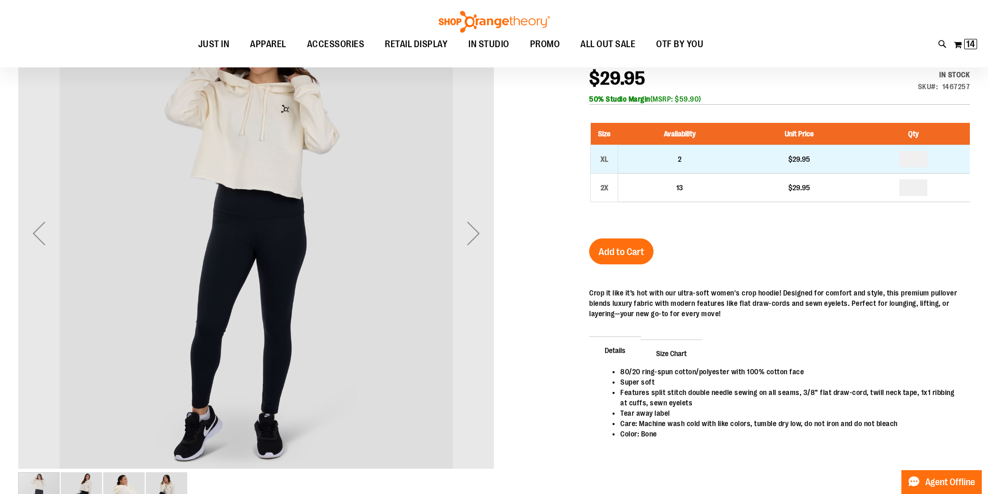
scroll to position [155, 0]
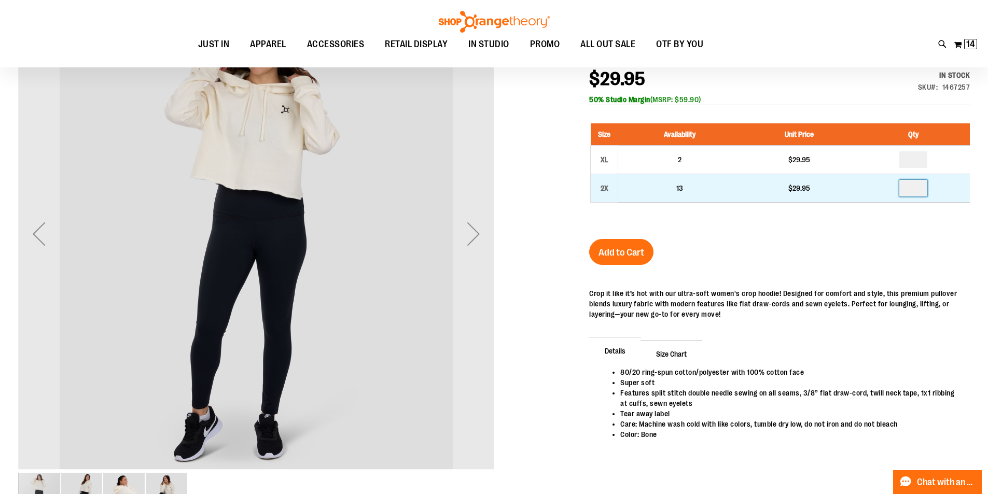
click at [918, 186] on input "number" at bounding box center [914, 188] width 28 height 17
type input "*"
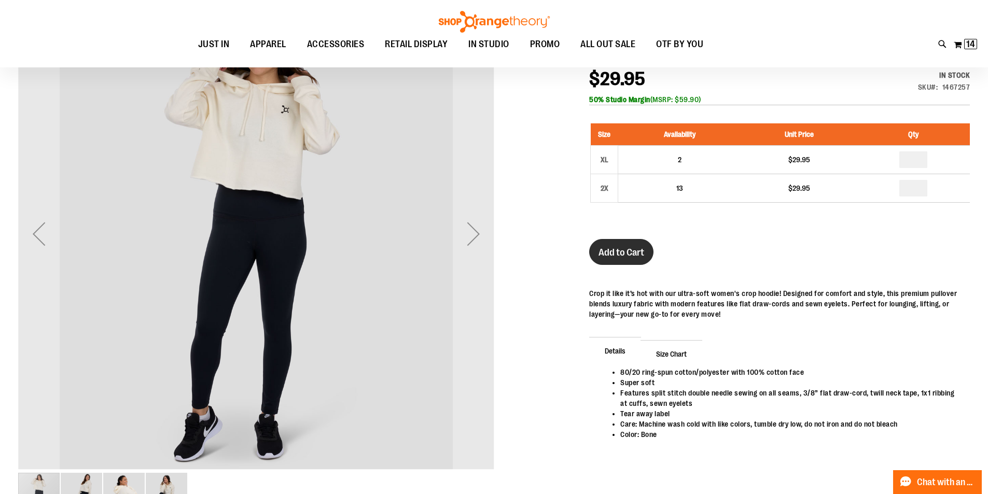
click at [624, 261] on button "Add to Cart" at bounding box center [621, 252] width 64 height 26
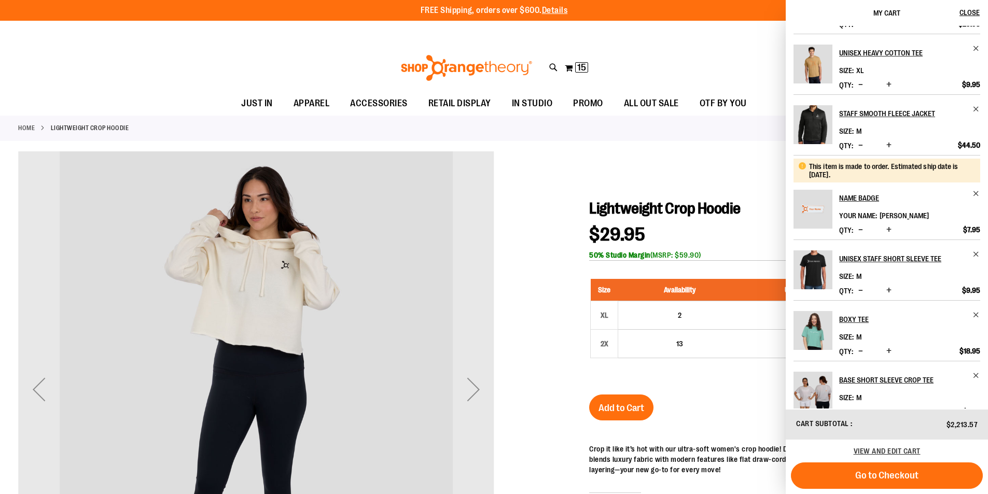
scroll to position [0, 0]
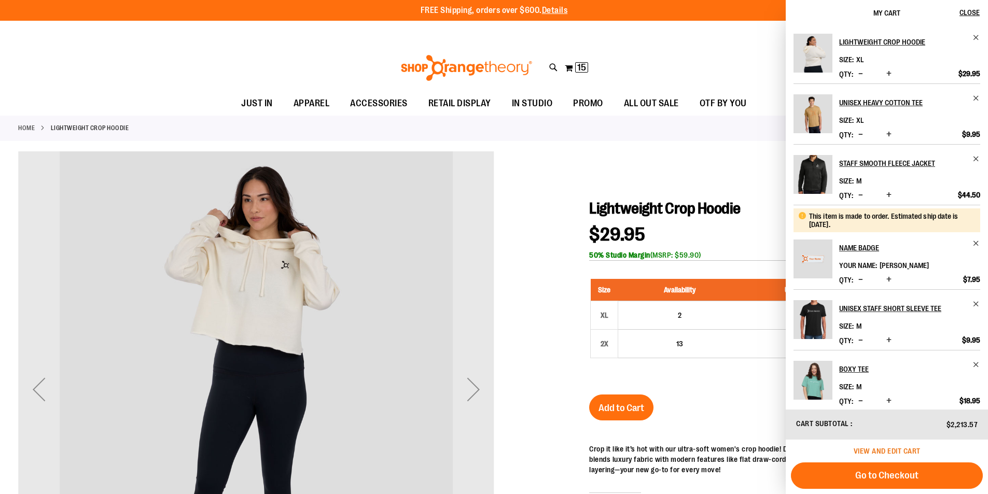
click at [887, 448] on span "View and edit cart" at bounding box center [887, 451] width 67 height 8
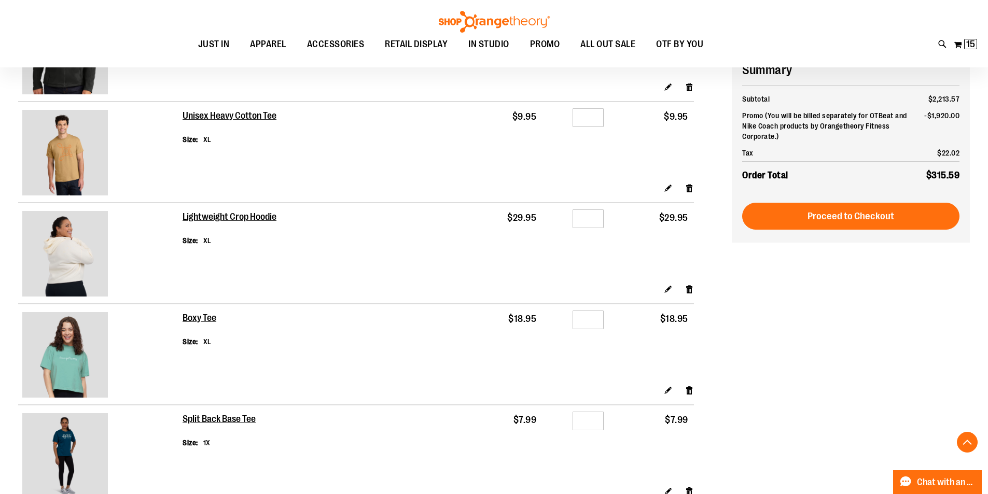
scroll to position [912, 0]
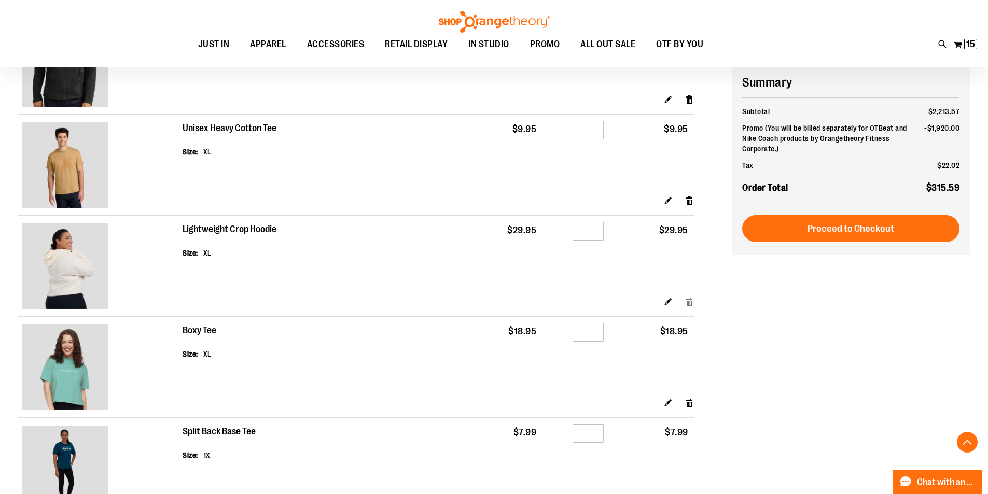
click at [688, 296] on link "Remove item" at bounding box center [689, 301] width 9 height 11
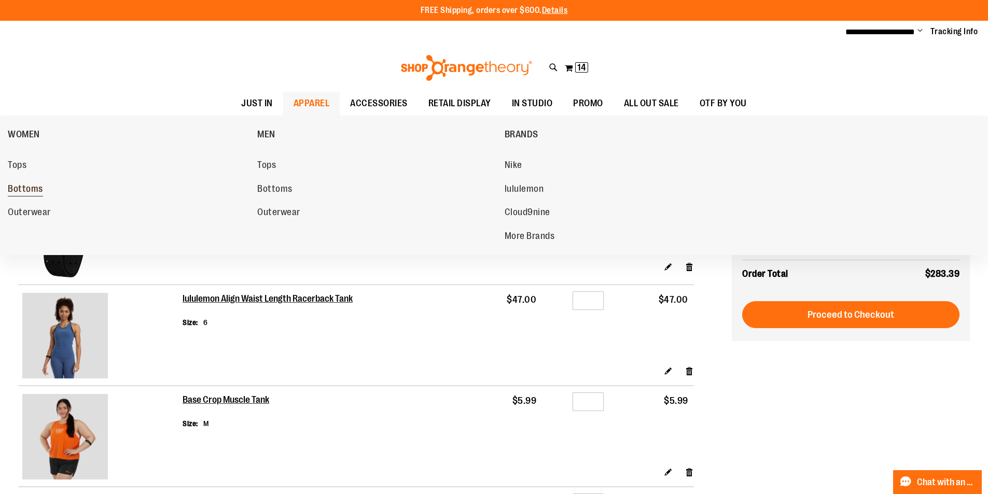
click at [29, 182] on link "Bottoms" at bounding box center [127, 189] width 239 height 19
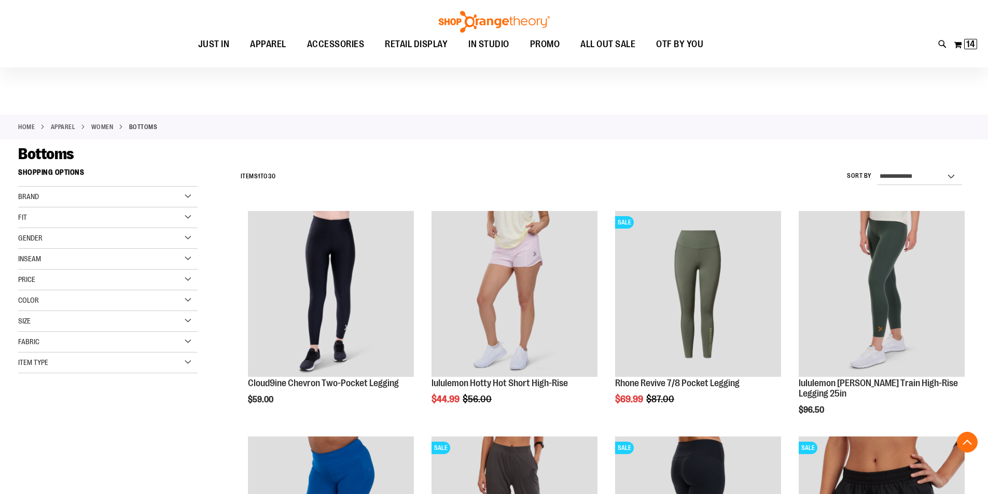
scroll to position [259, 0]
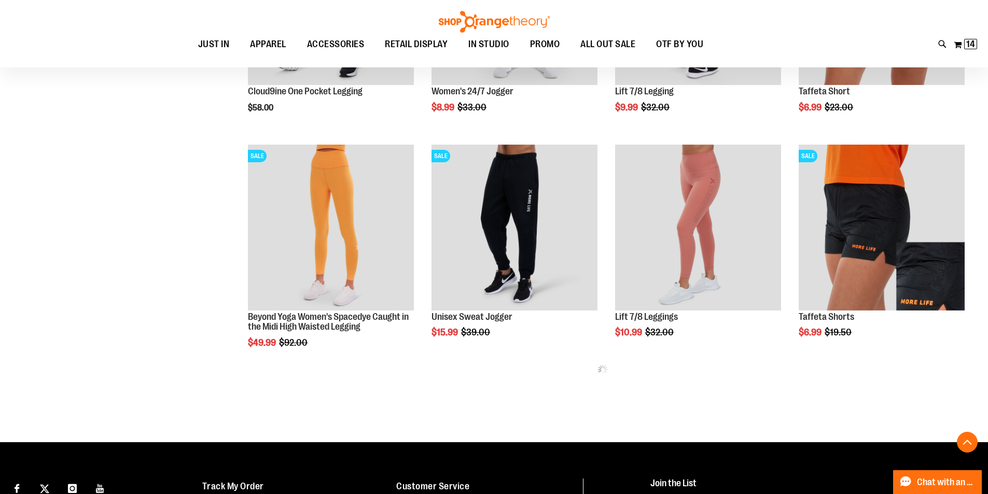
scroll to position [518, 0]
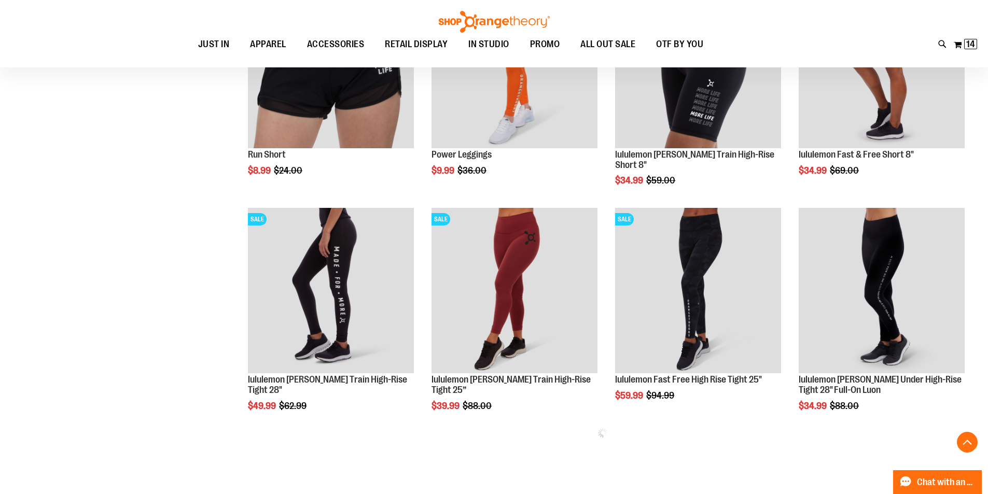
scroll to position [1193, 0]
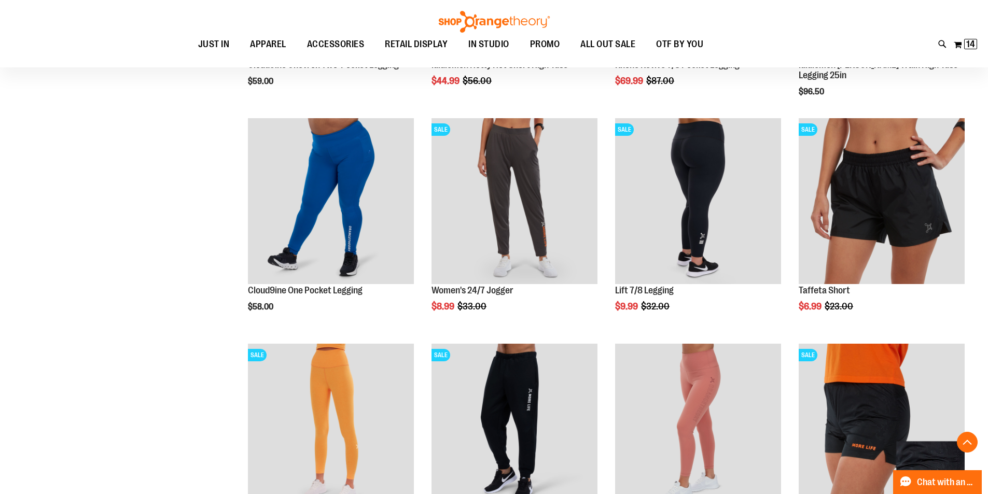
scroll to position [438, 0]
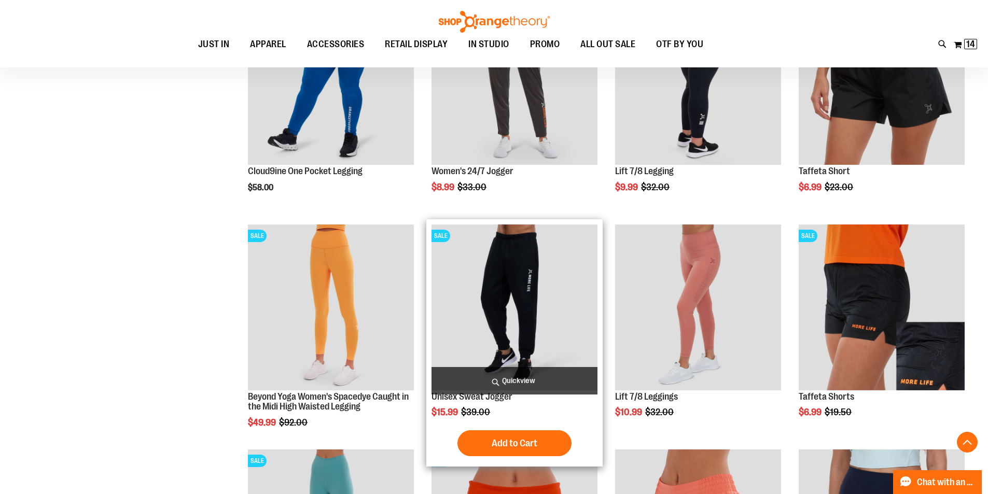
click at [566, 268] on img "product" at bounding box center [515, 308] width 166 height 166
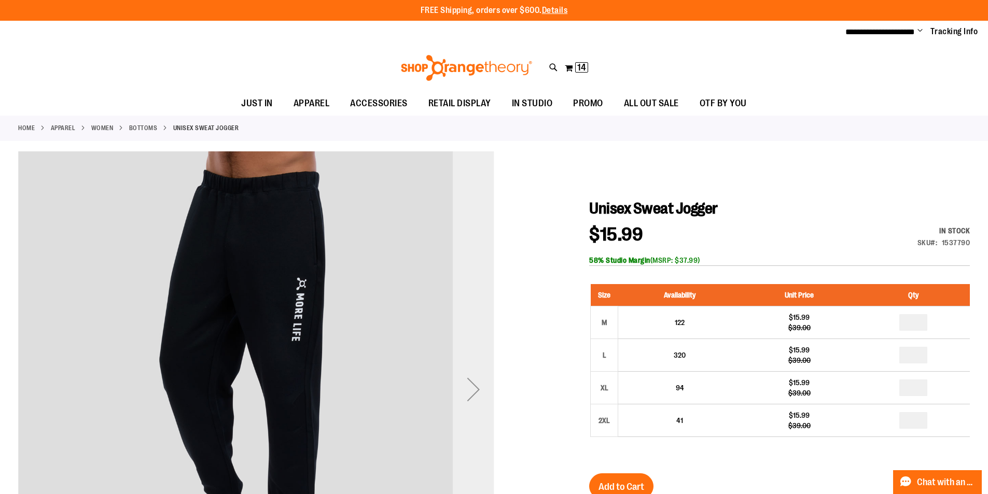
click at [484, 392] on div "Next" at bounding box center [474, 390] width 42 height 42
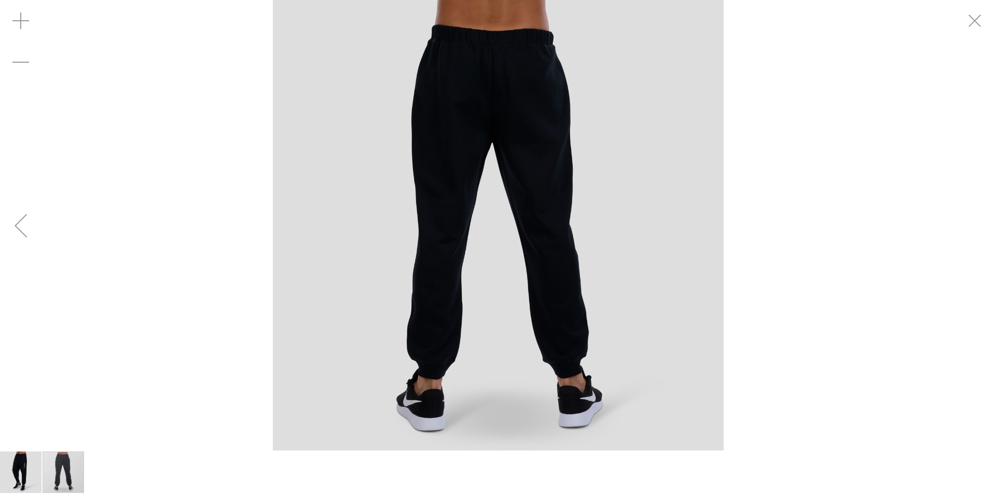
click at [6, 204] on div "Previous" at bounding box center [21, 225] width 42 height 451
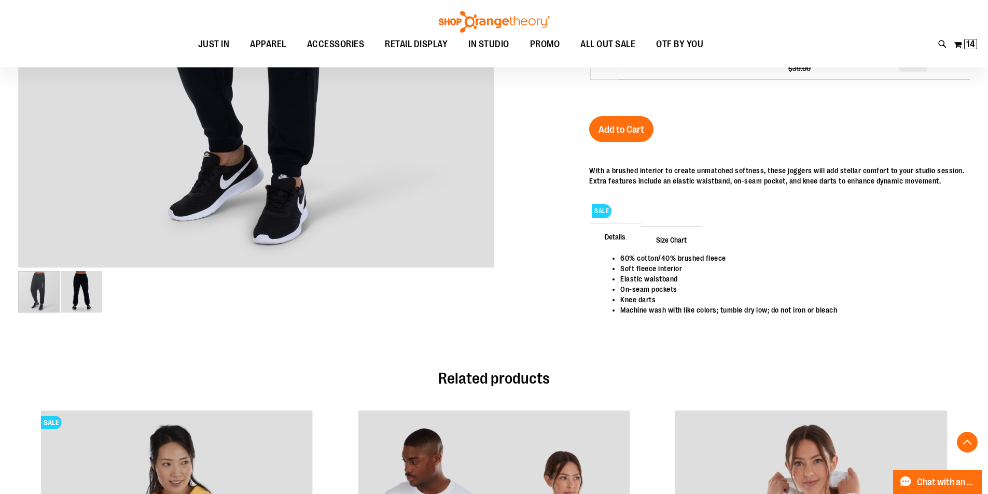
scroll to position [363, 0]
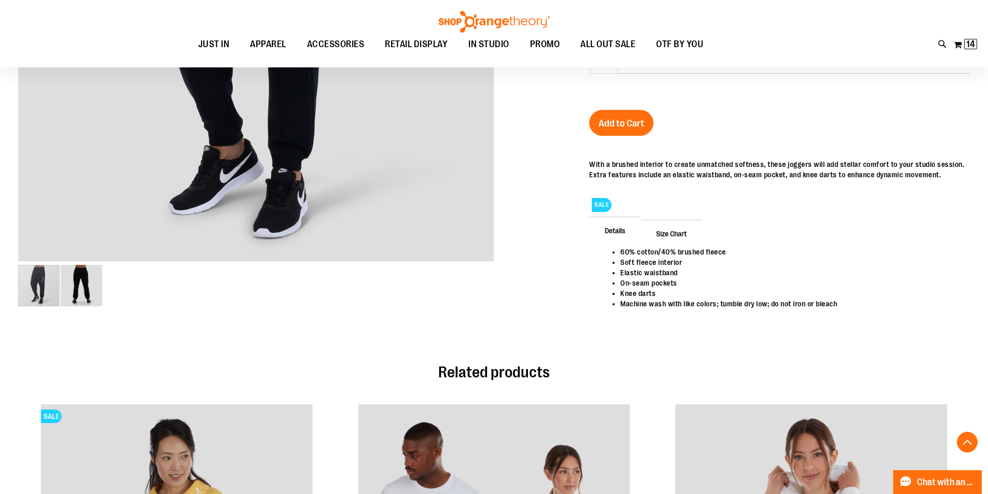
click at [681, 240] on span "Size Chart" at bounding box center [672, 233] width 62 height 27
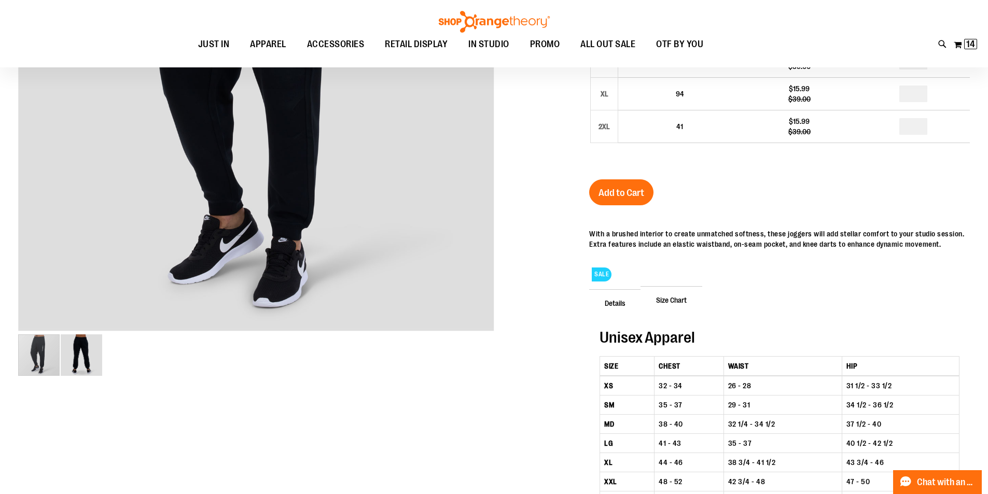
scroll to position [103, 0]
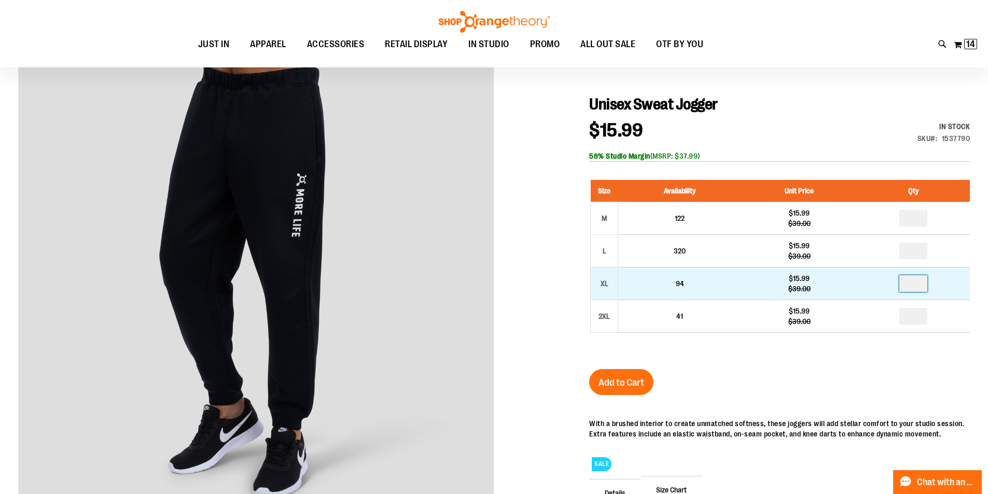
click at [913, 284] on input "number" at bounding box center [914, 284] width 28 height 17
type input "*"
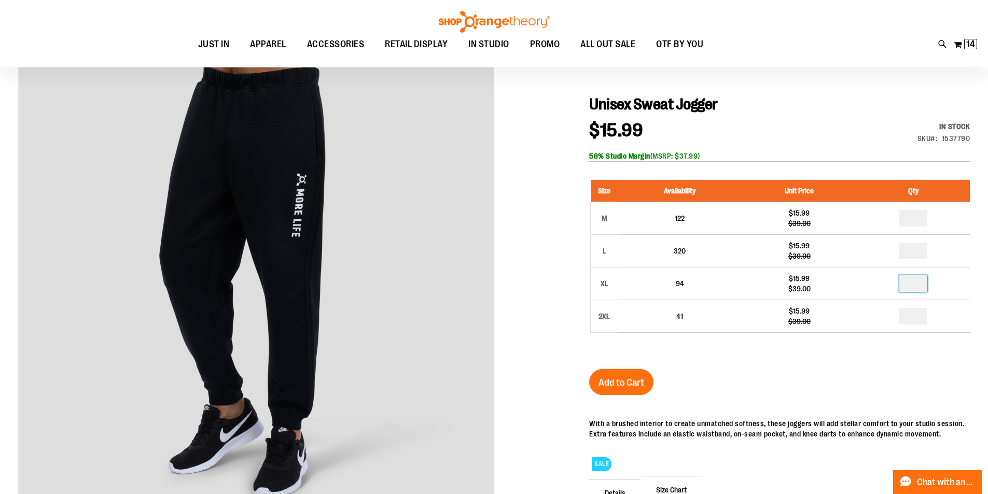
click at [948, 379] on div "Unisex Sweat Jogger $15.99 Regular Price $39.00 In stock Only %1 left SKU 15377…" at bounding box center [779, 417] width 381 height 645
click at [629, 381] on span "Add to Cart" at bounding box center [622, 382] width 46 height 11
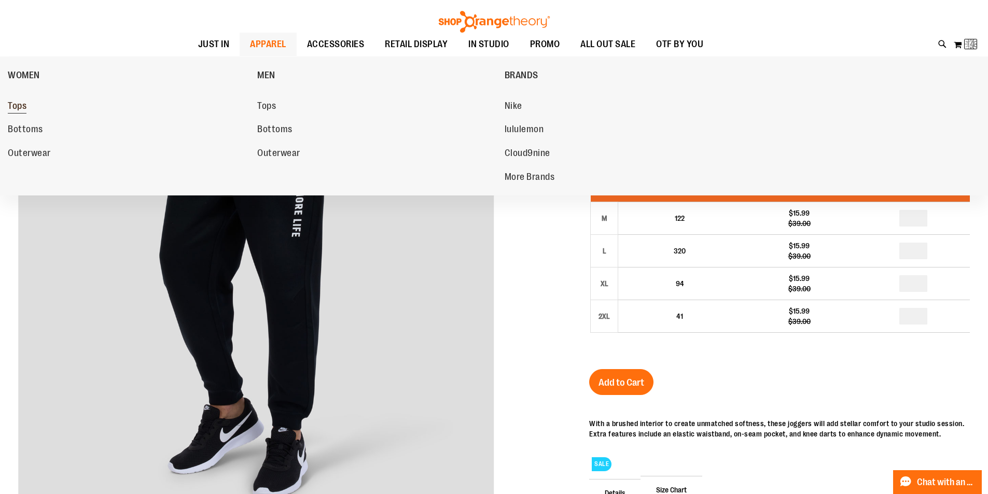
click at [26, 108] on span "Tops" at bounding box center [17, 107] width 19 height 13
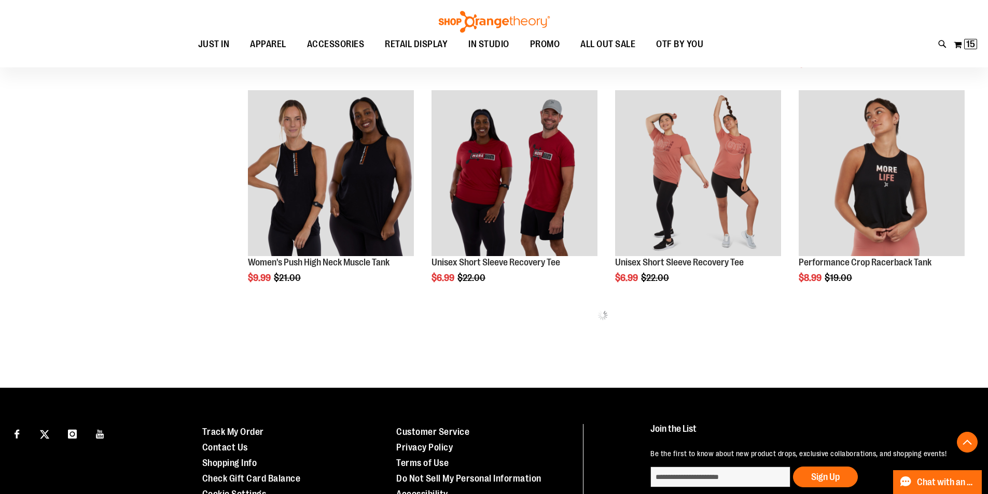
scroll to position [670, 0]
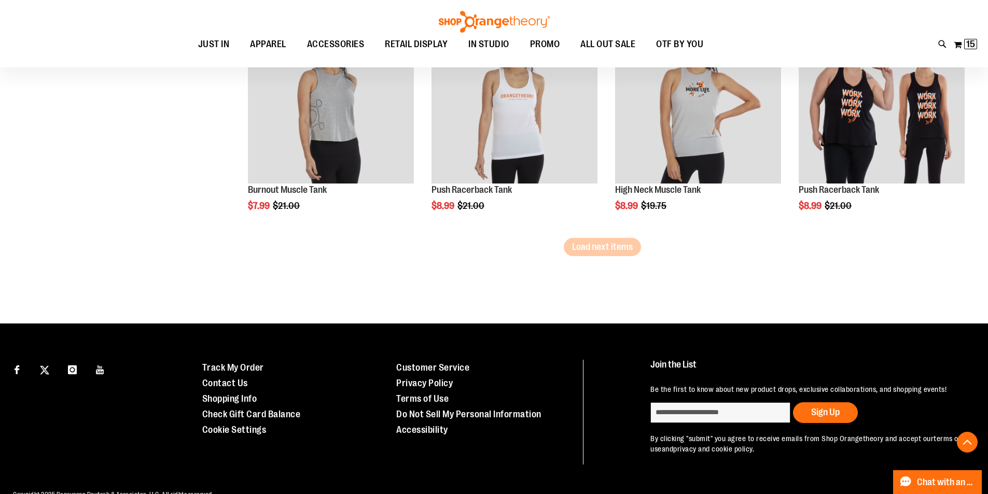
scroll to position [2013, 0]
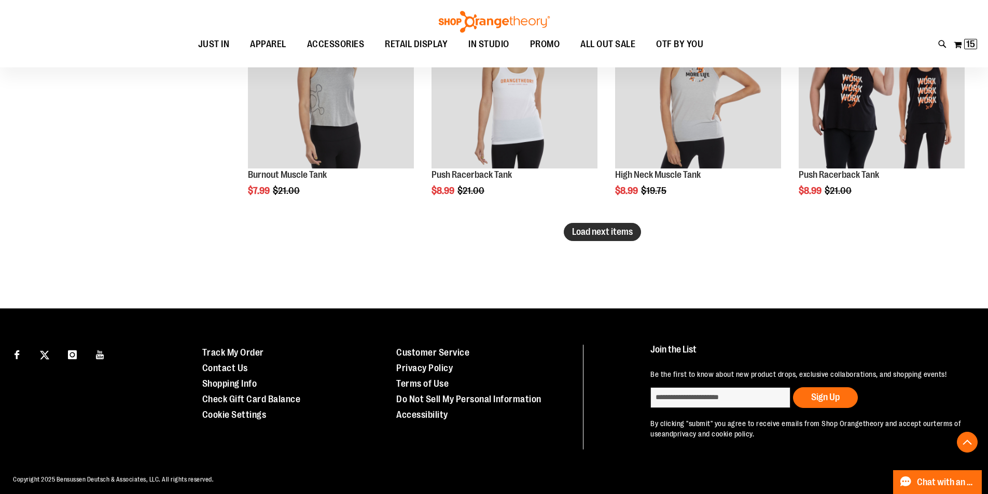
click at [628, 237] on span "Load next items" at bounding box center [602, 232] width 61 height 10
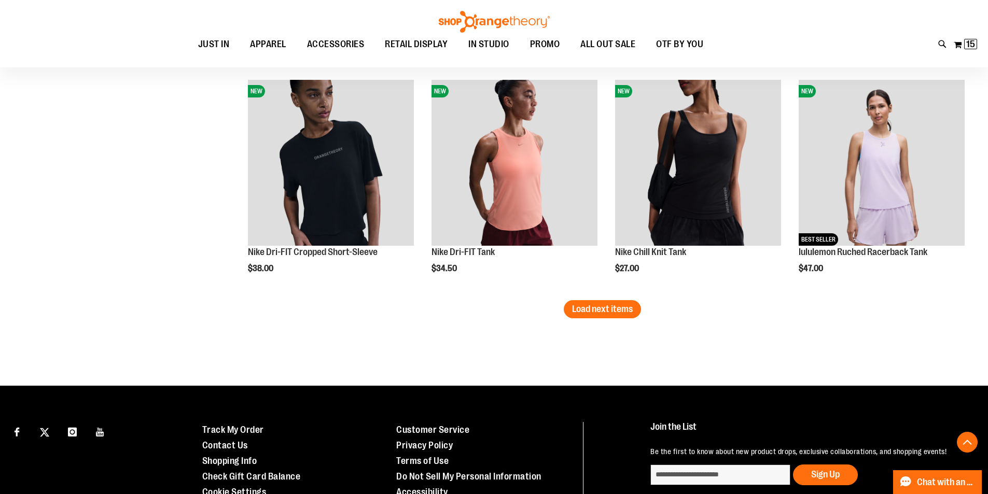
scroll to position [2635, 0]
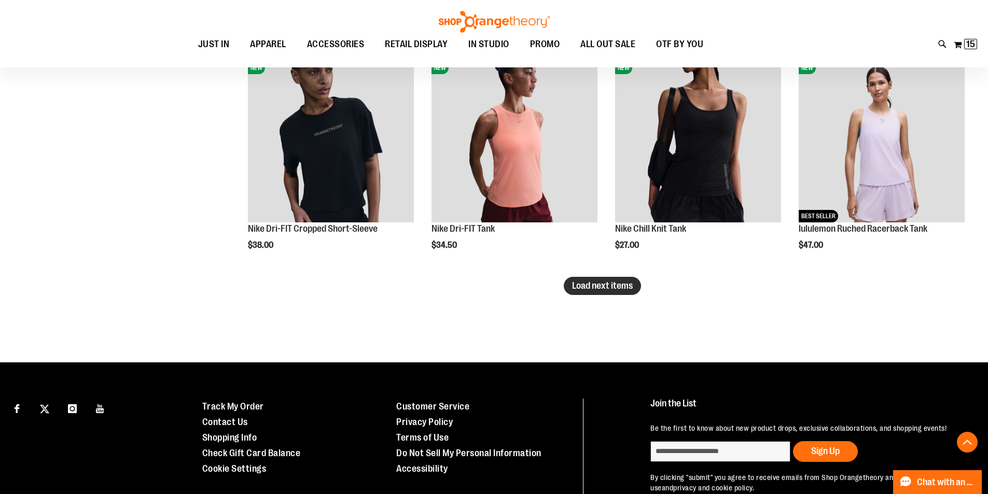
click at [605, 280] on button "Load next items" at bounding box center [602, 286] width 77 height 18
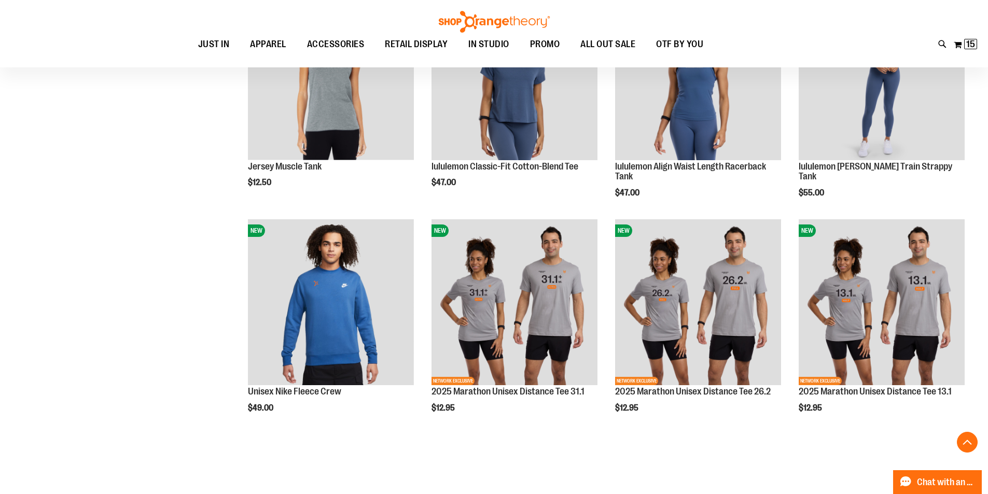
scroll to position [3206, 0]
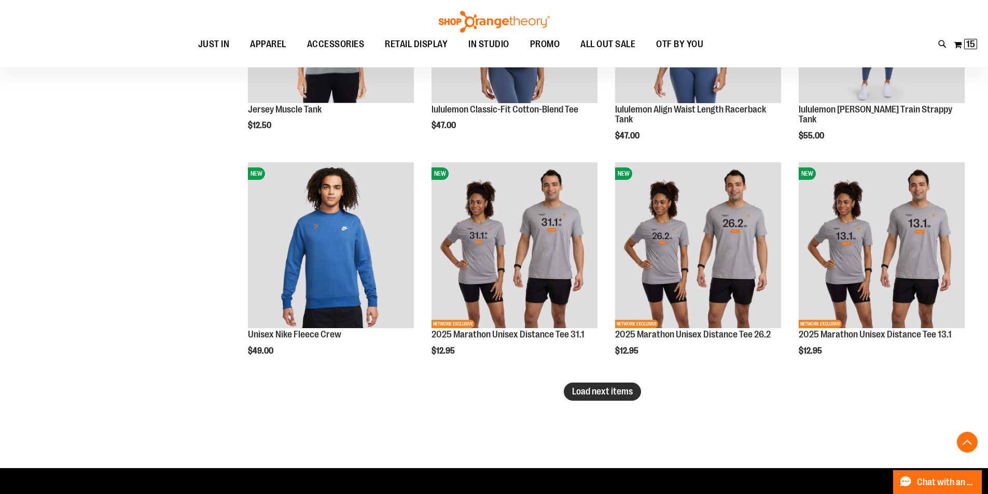
click at [604, 388] on span "Load next items" at bounding box center [602, 392] width 61 height 10
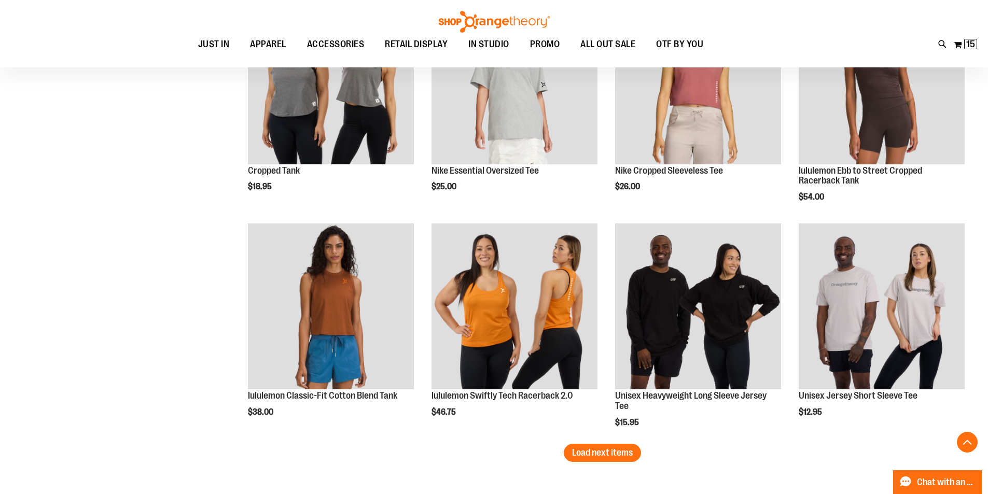
scroll to position [3881, 0]
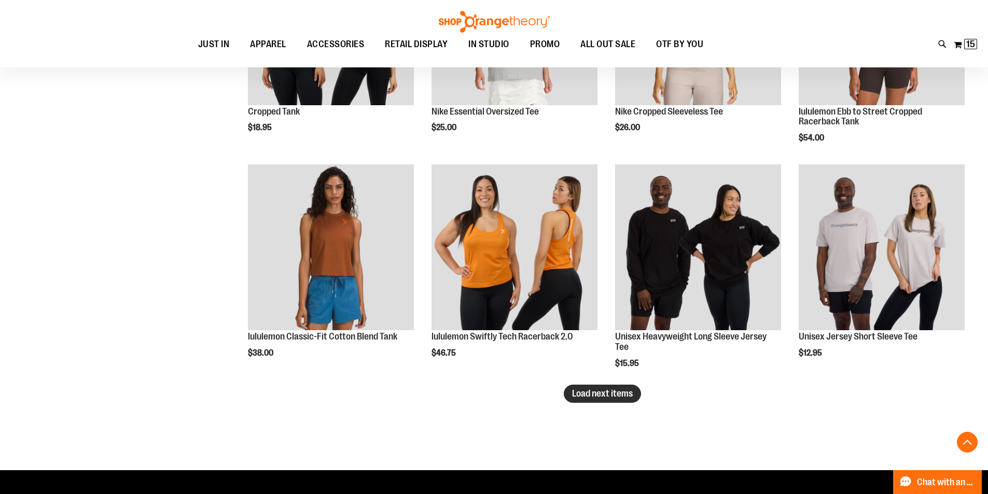
click at [610, 391] on span "Load next items" at bounding box center [602, 394] width 61 height 10
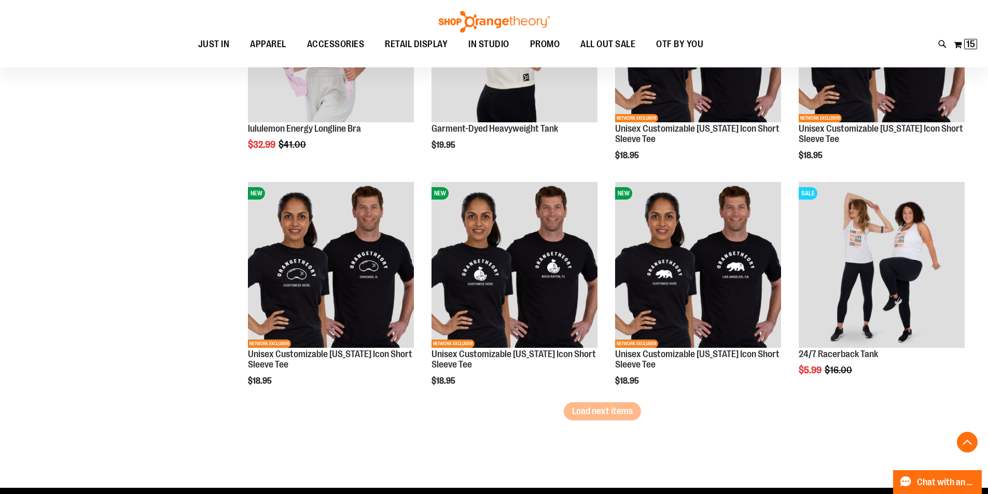
scroll to position [4555, 0]
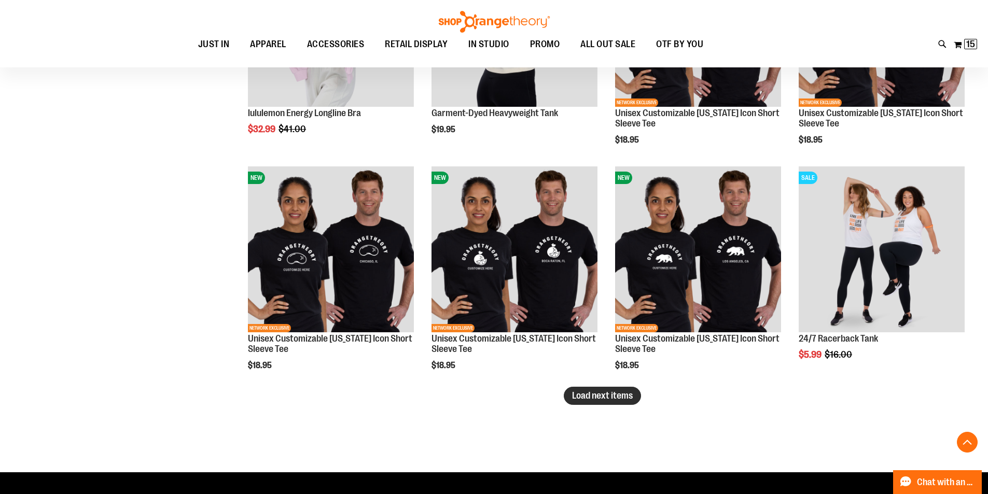
click at [613, 395] on span "Load next items" at bounding box center [602, 396] width 61 height 10
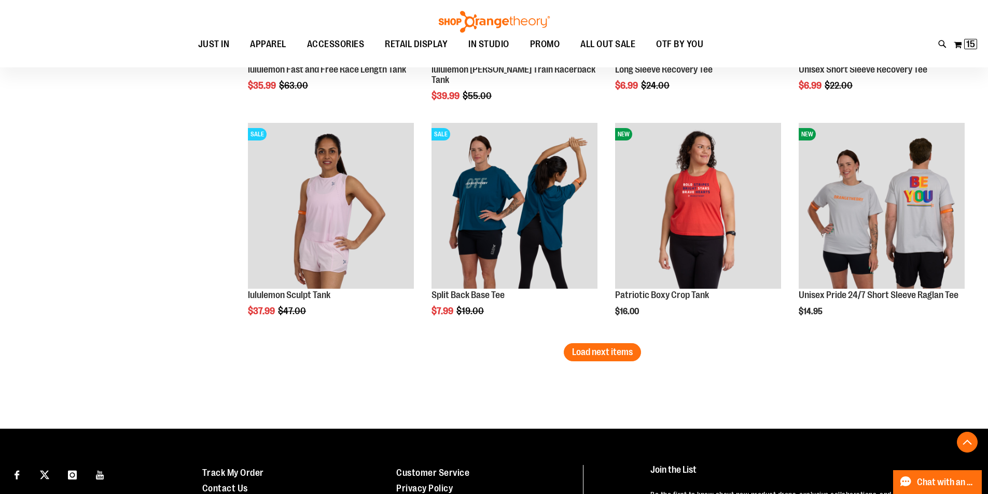
scroll to position [5282, 0]
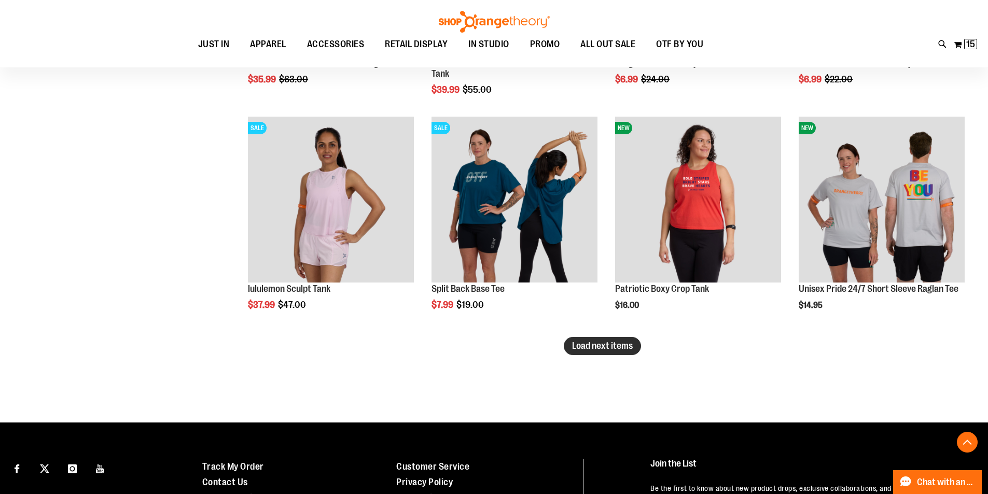
click at [608, 339] on button "Load next items" at bounding box center [602, 346] width 77 height 18
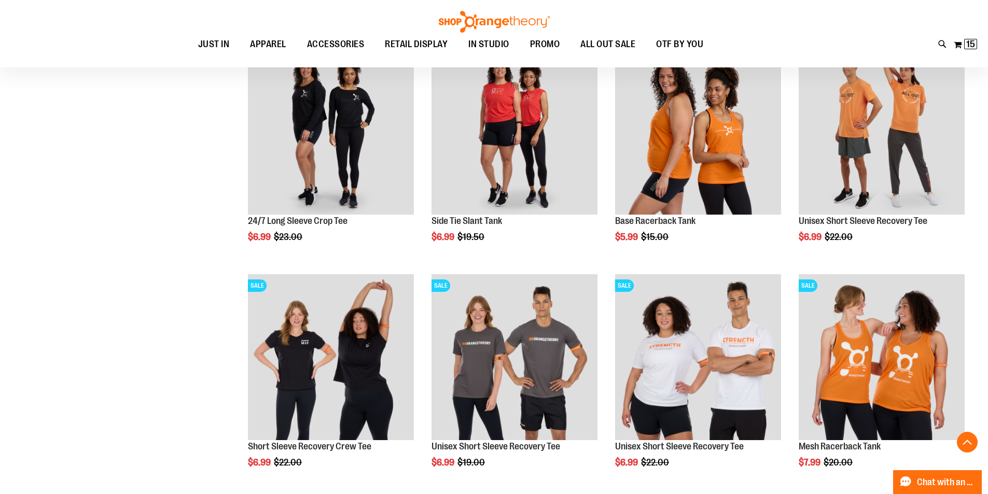
scroll to position [5904, 0]
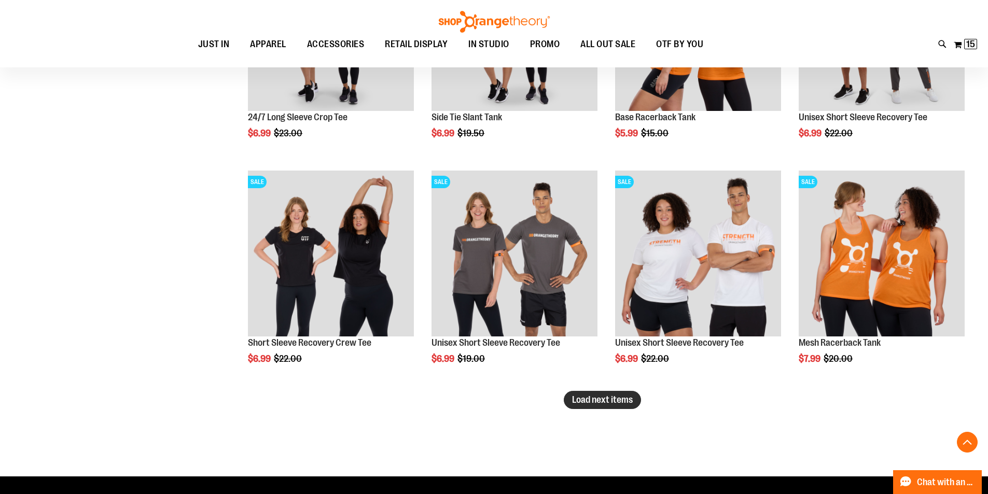
click at [610, 393] on button "Load next items" at bounding box center [602, 400] width 77 height 18
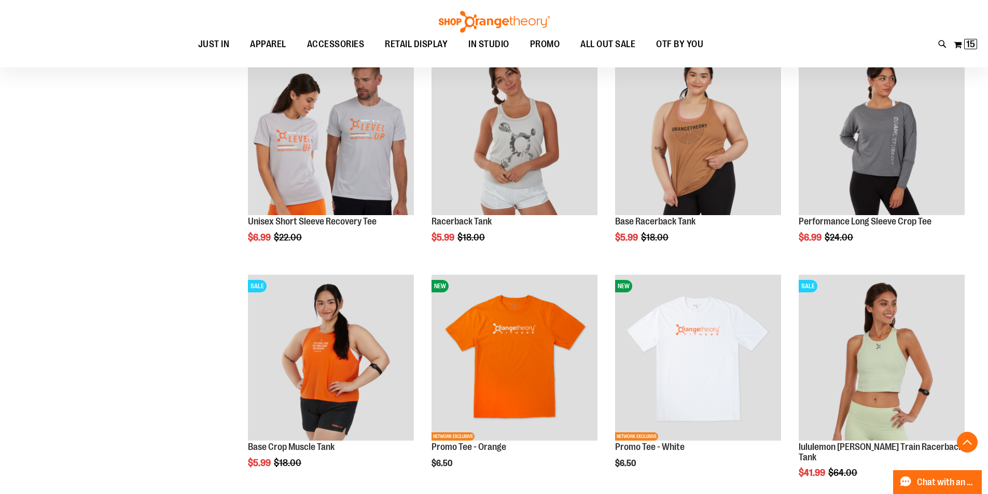
scroll to position [6527, 0]
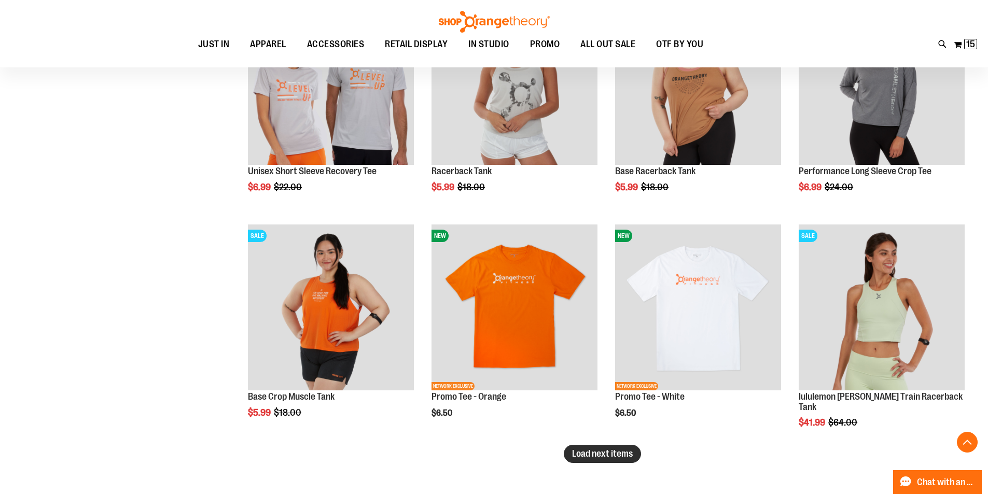
click at [607, 449] on span "Load next items" at bounding box center [602, 454] width 61 height 10
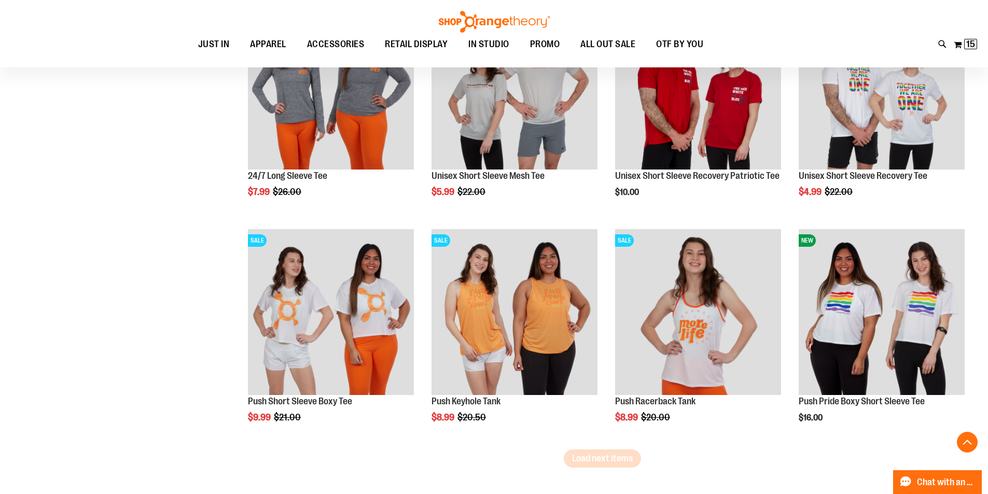
scroll to position [7201, 0]
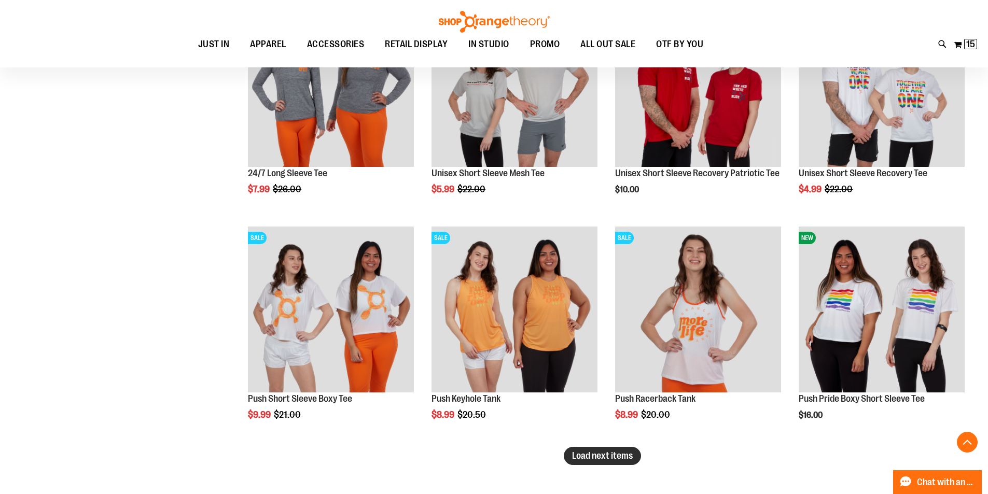
click at [603, 459] on span "Load next items" at bounding box center [602, 456] width 61 height 10
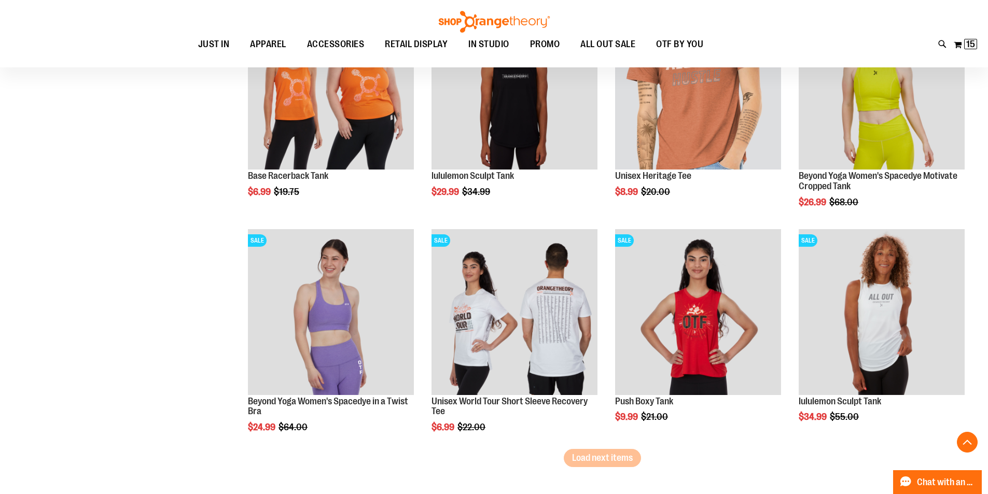
scroll to position [7876, 0]
click at [603, 450] on button "Load next items" at bounding box center [602, 458] width 77 height 18
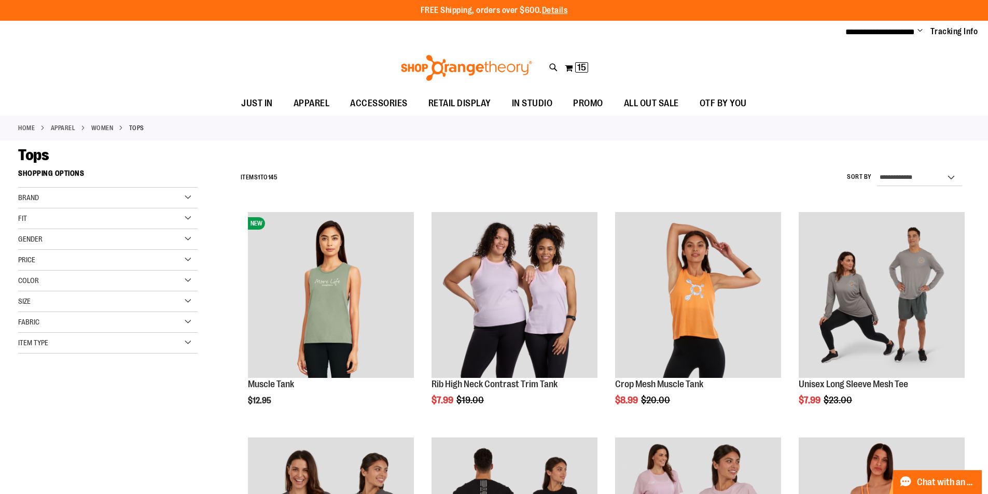
click at [67, 236] on div "Gender" at bounding box center [108, 239] width 180 height 21
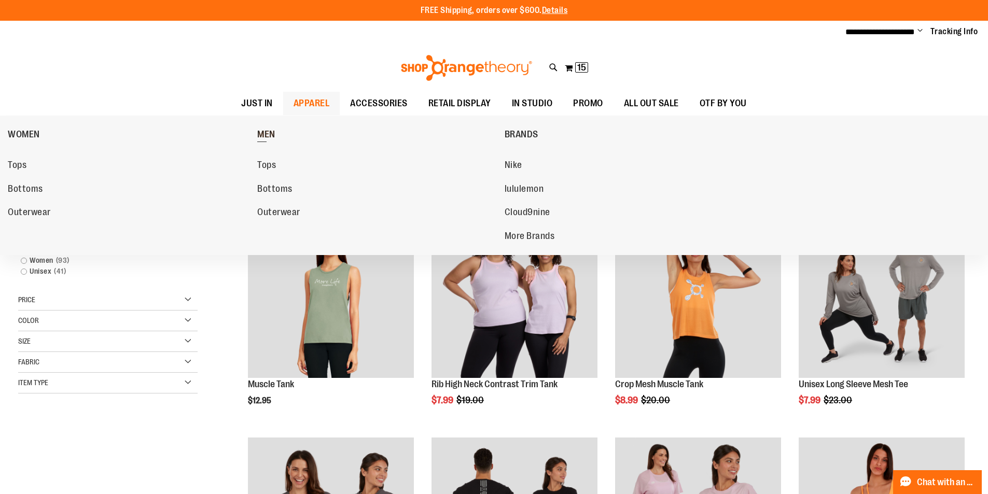
click at [274, 134] on span "MEN" at bounding box center [266, 135] width 18 height 13
drag, startPoint x: 274, startPoint y: 134, endPoint x: 272, endPoint y: 173, distance: 38.4
click at [272, 173] on li "MEN Tops Bottoms Outerwear" at bounding box center [378, 180] width 247 height 118
click at [294, 92] on span "APPAREL" at bounding box center [312, 103] width 36 height 23
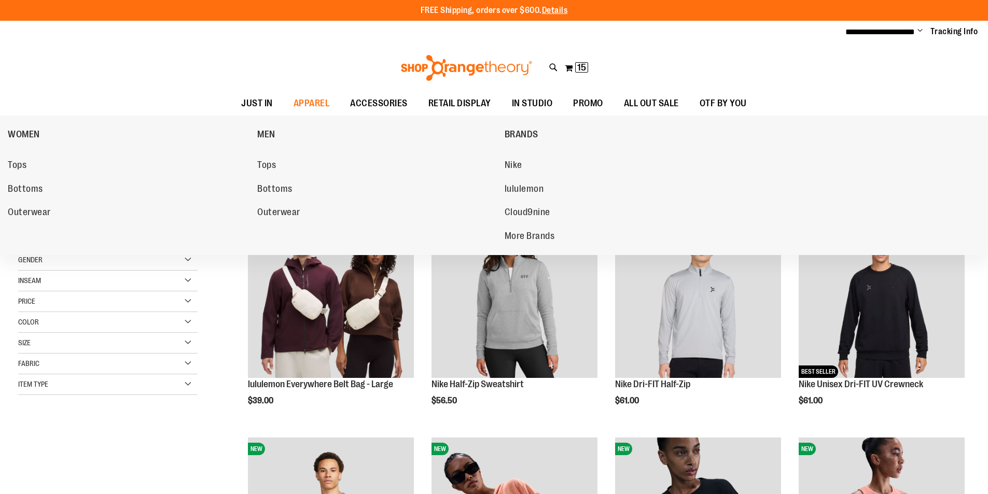
click at [267, 162] on span "Tops" at bounding box center [266, 166] width 19 height 13
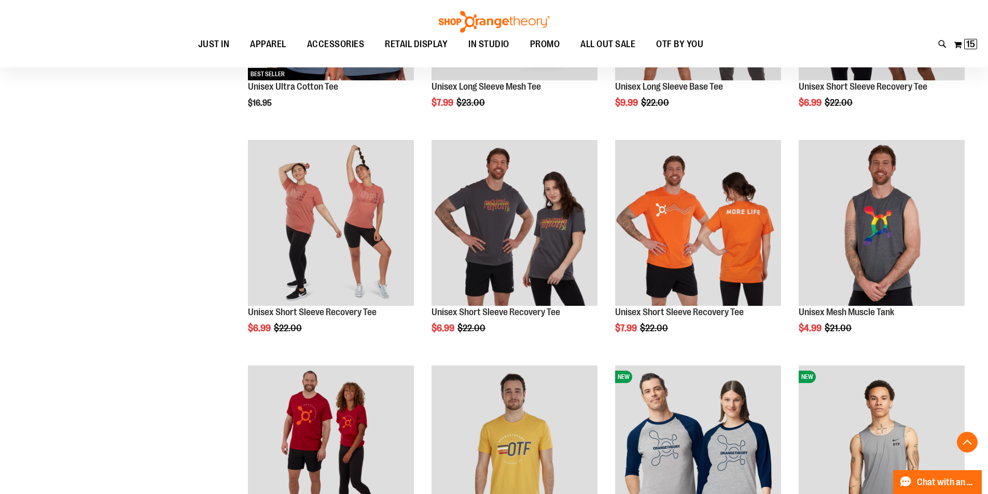
scroll to position [311, 0]
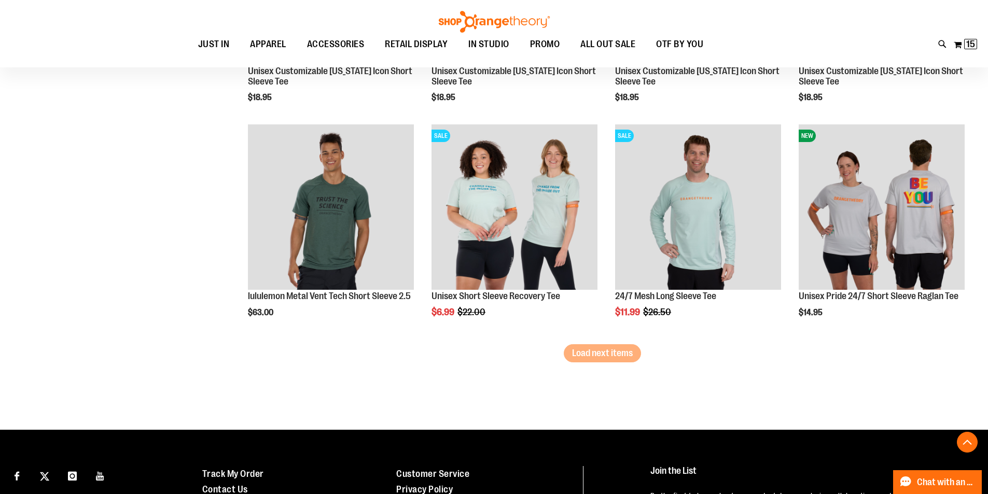
scroll to position [1919, 0]
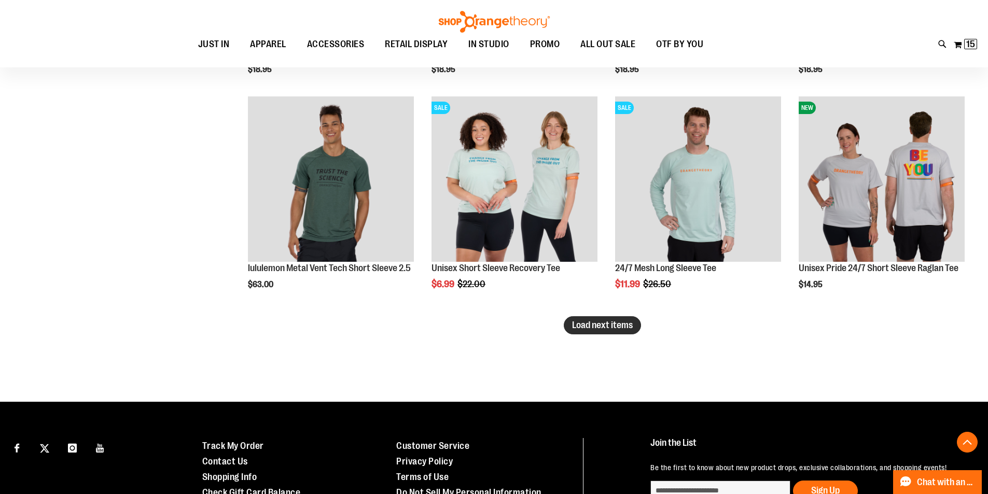
click at [604, 317] on button "Load next items" at bounding box center [602, 326] width 77 height 18
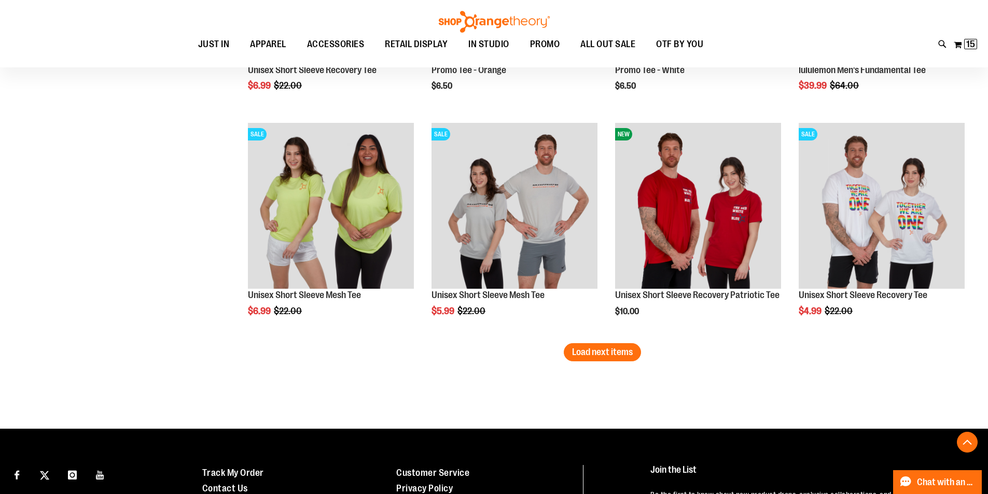
scroll to position [2594, 0]
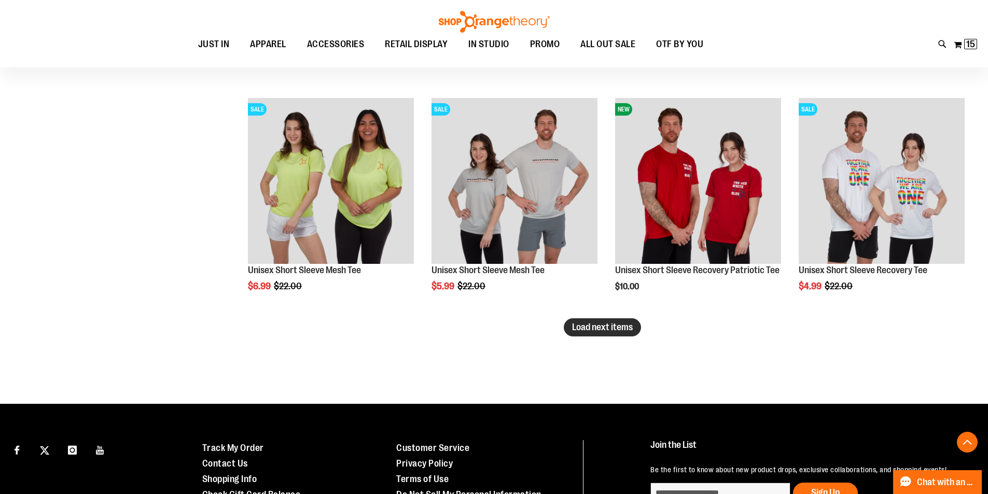
click at [605, 320] on button "Load next items" at bounding box center [602, 328] width 77 height 18
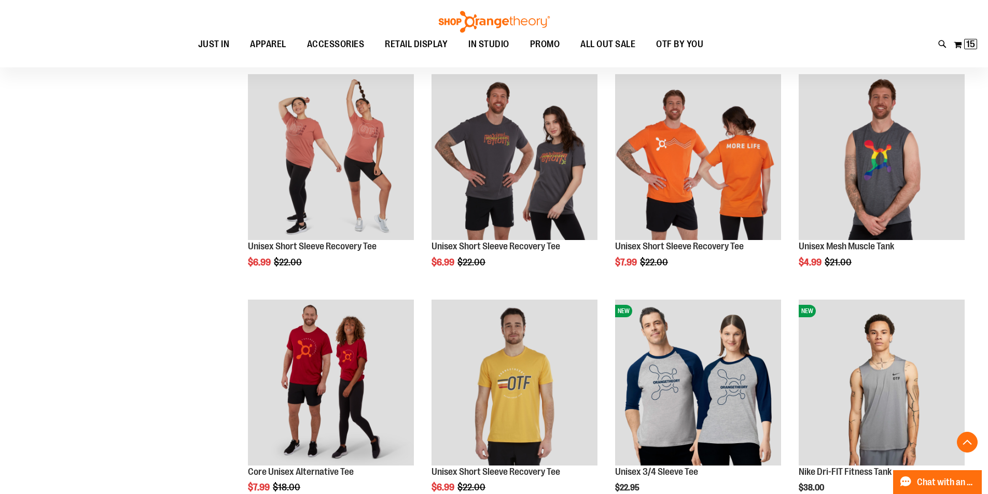
scroll to position [205, 0]
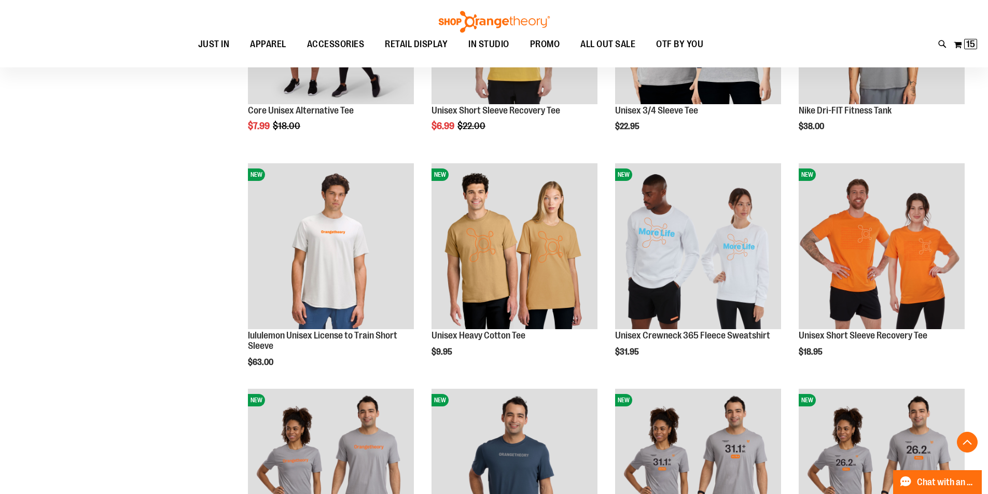
scroll to position [726, 0]
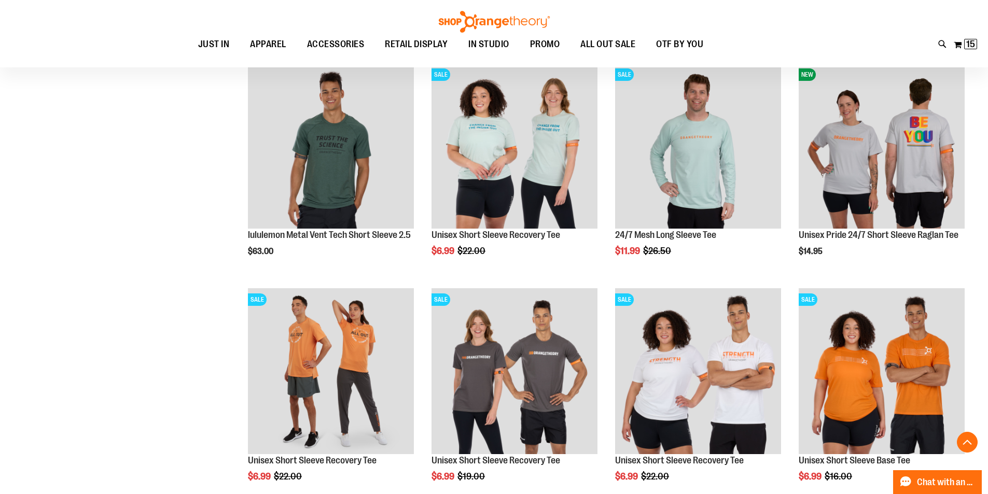
scroll to position [1971, 0]
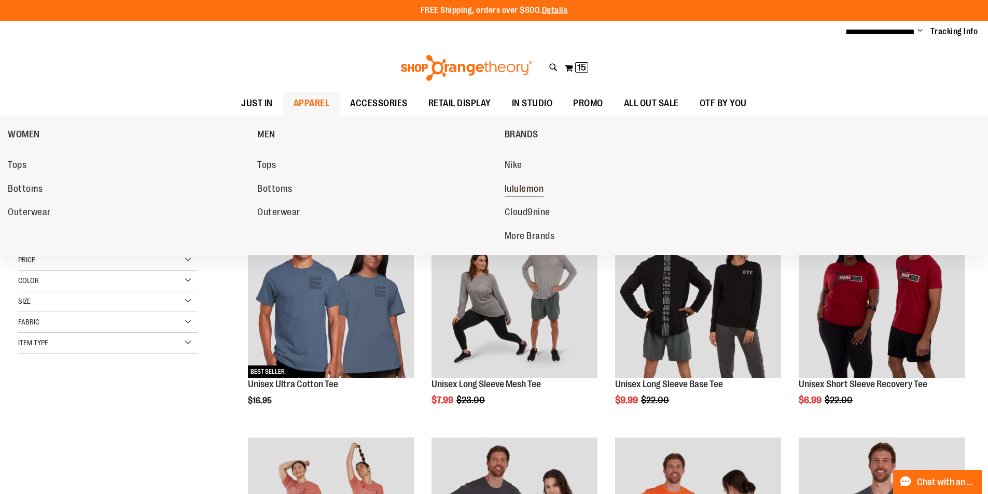
click at [548, 191] on link "lululemon" at bounding box center [624, 189] width 239 height 19
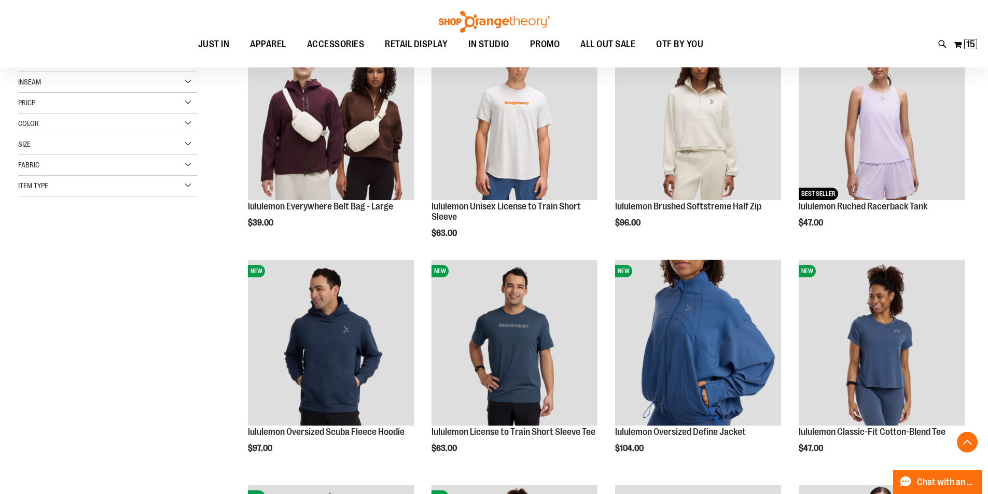
scroll to position [207, 0]
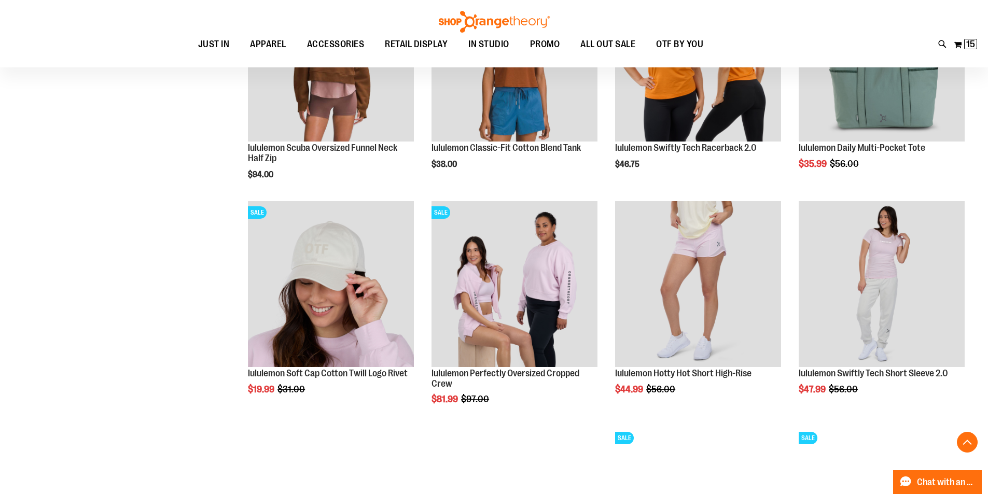
scroll to position [933, 0]
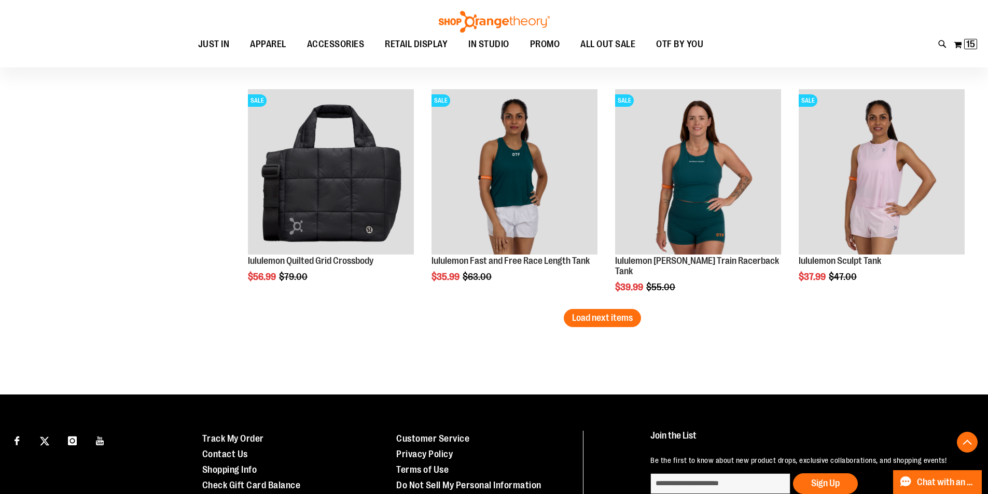
scroll to position [1971, 0]
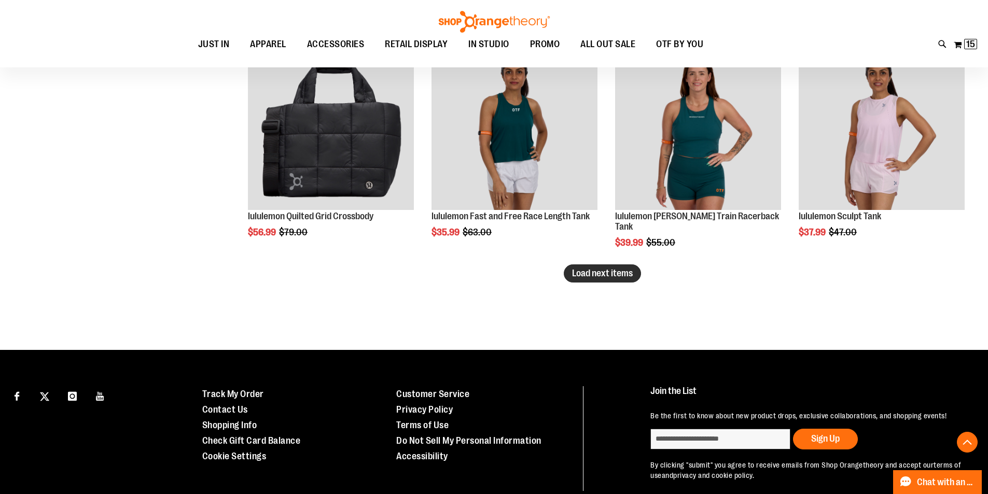
click at [604, 267] on button "Load next items" at bounding box center [602, 274] width 77 height 18
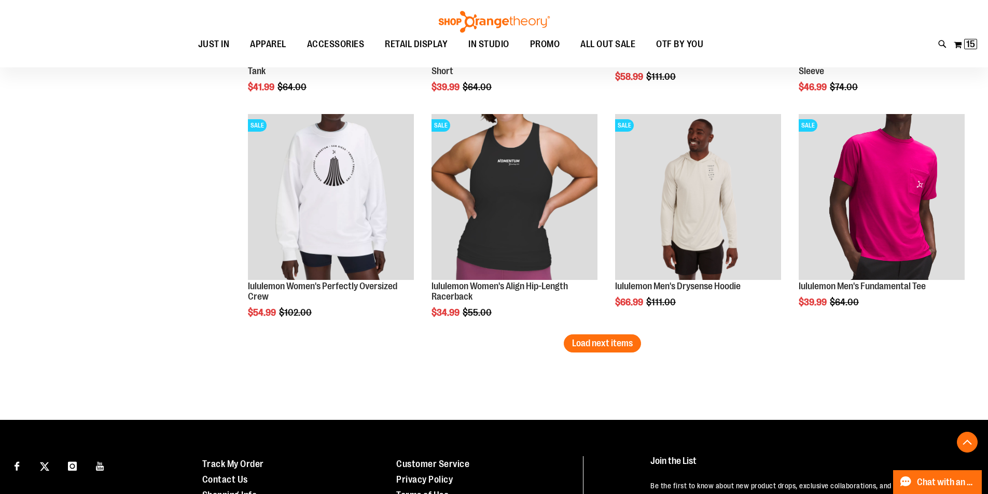
scroll to position [2594, 0]
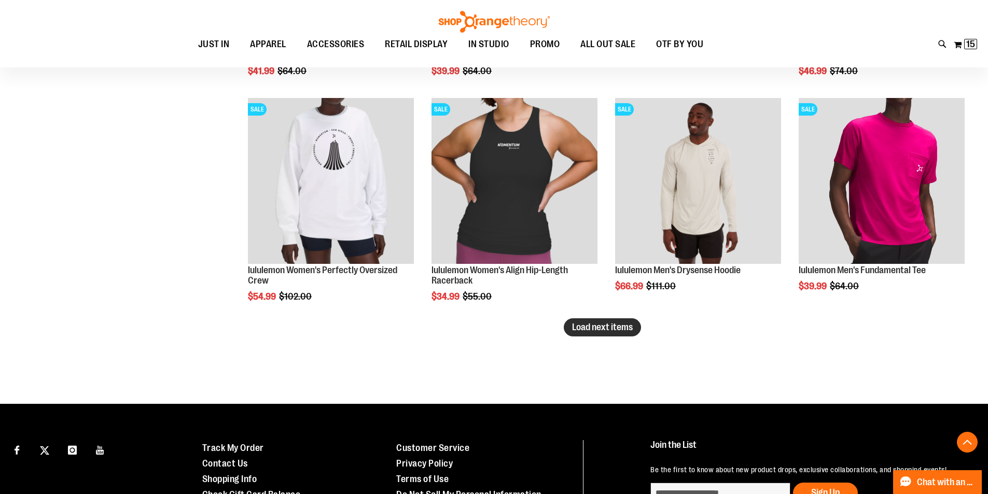
click at [604, 320] on button "Load next items" at bounding box center [602, 328] width 77 height 18
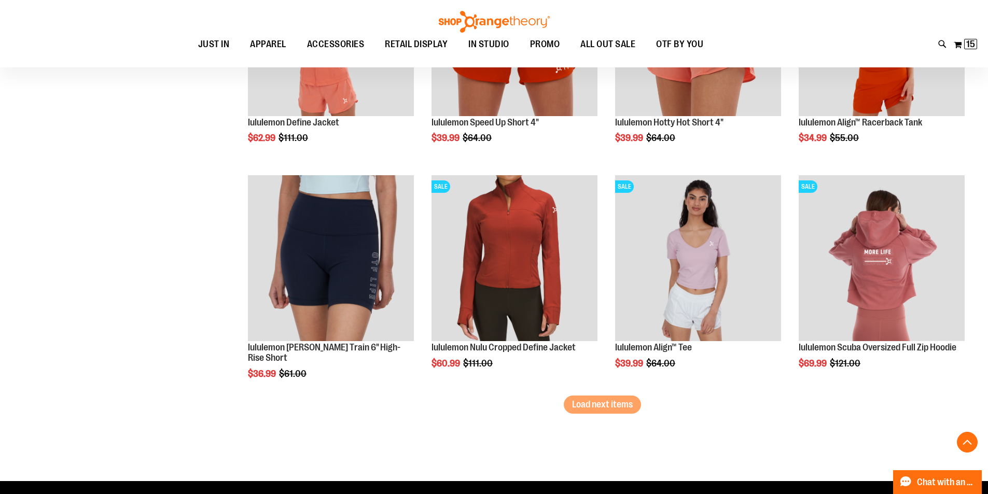
scroll to position [3216, 0]
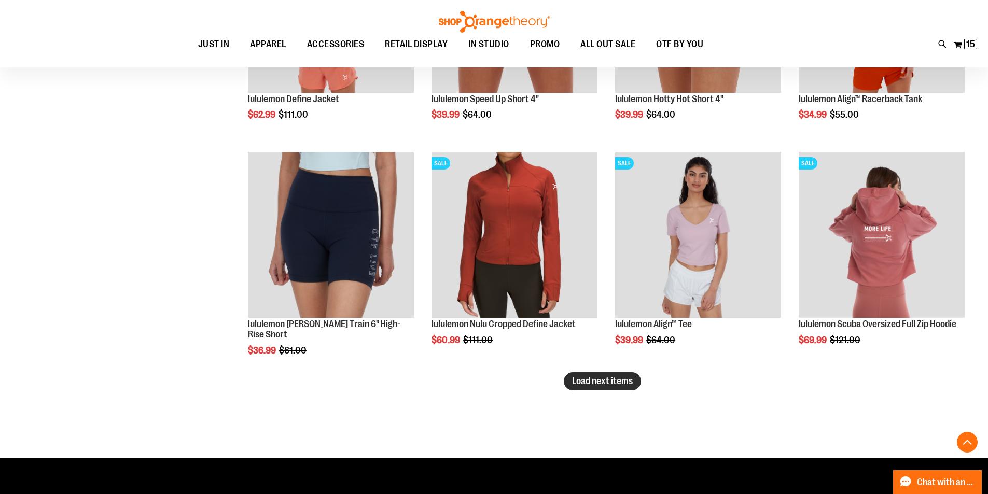
click at [603, 374] on button "Load next items" at bounding box center [602, 382] width 77 height 18
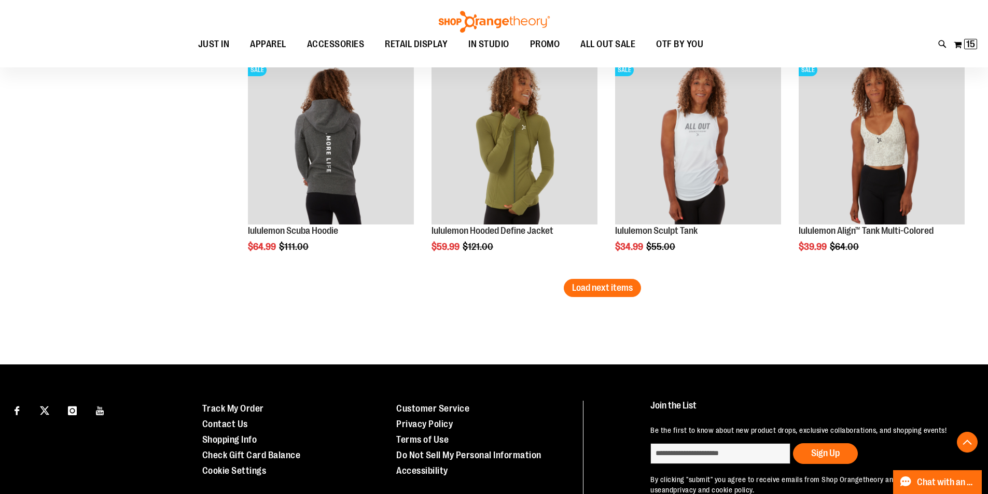
scroll to position [3995, 0]
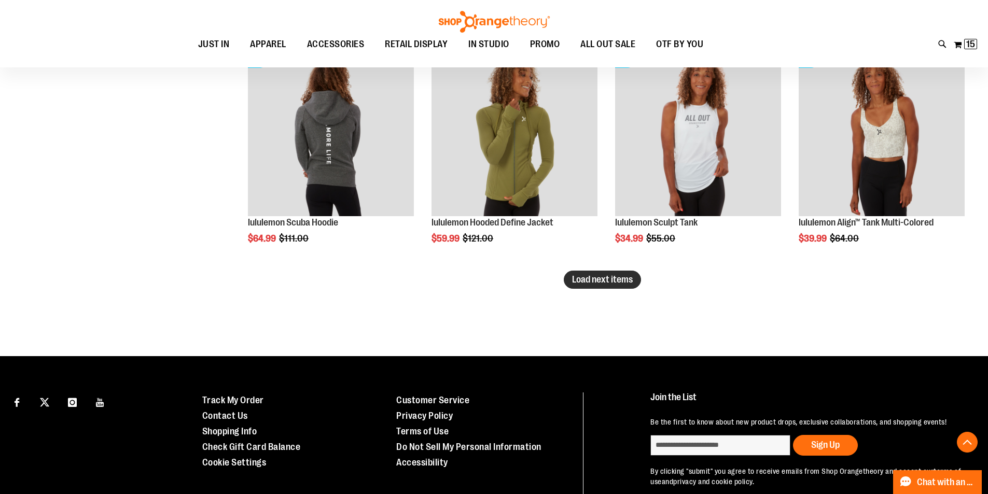
click at [608, 282] on span "Load next items" at bounding box center [602, 279] width 61 height 10
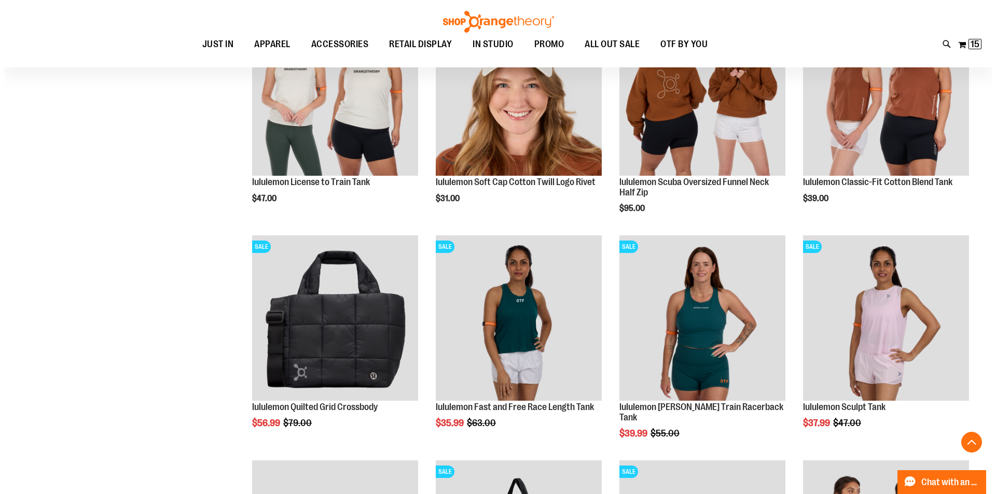
scroll to position [1660, 0]
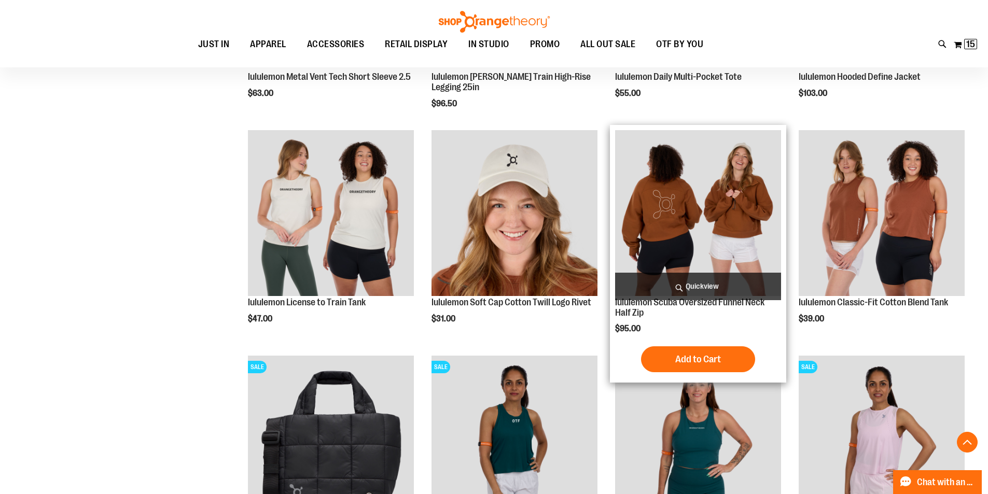
click at [692, 292] on span "Quickview" at bounding box center [698, 287] width 166 height 28
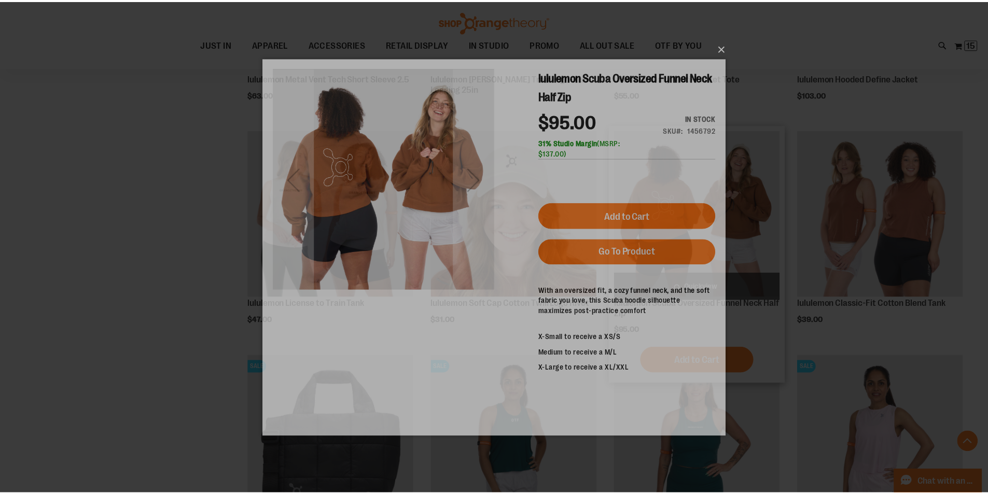
scroll to position [0, 0]
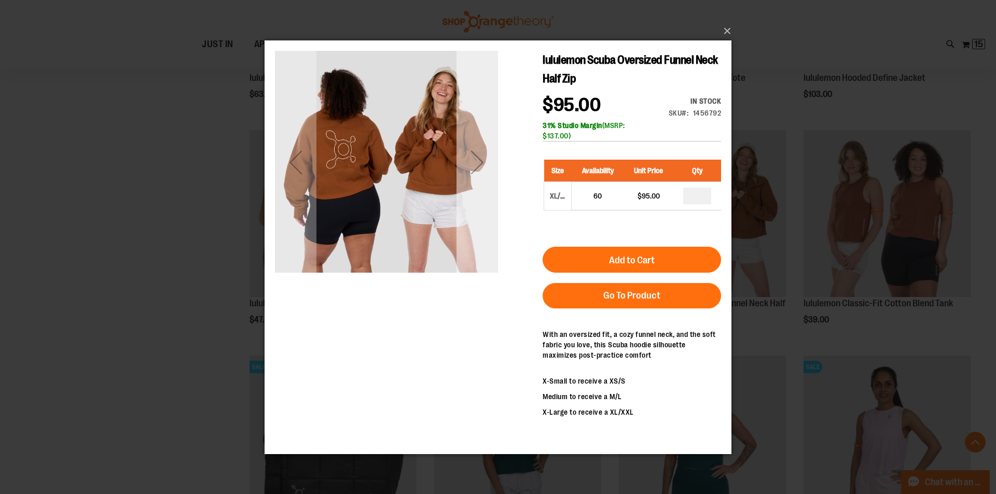
click at [483, 168] on div "Next" at bounding box center [478, 162] width 42 height 42
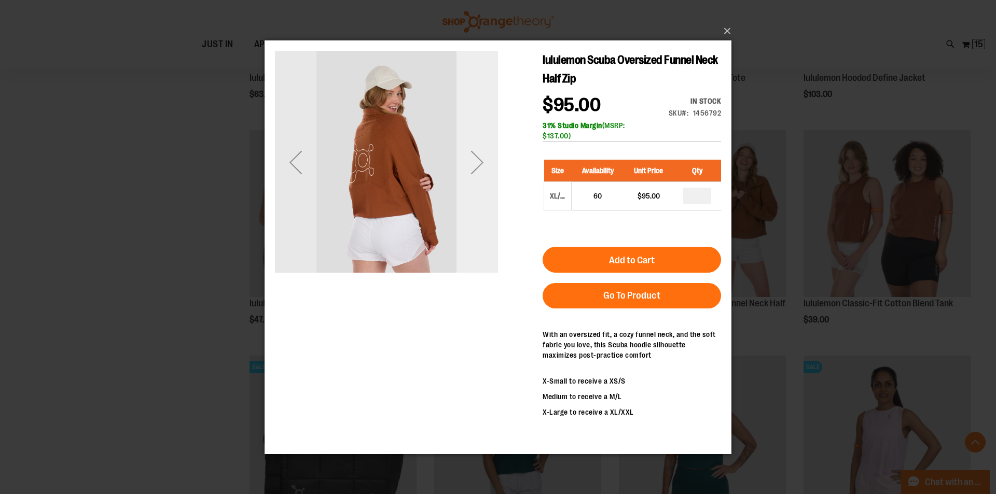
click at [483, 168] on div "Next" at bounding box center [478, 162] width 42 height 42
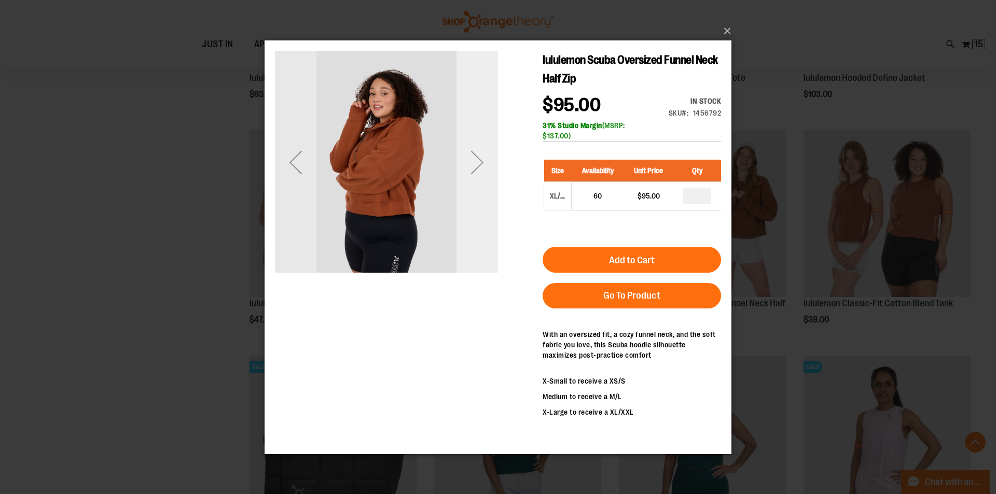
click at [483, 168] on div "Next" at bounding box center [478, 162] width 42 height 42
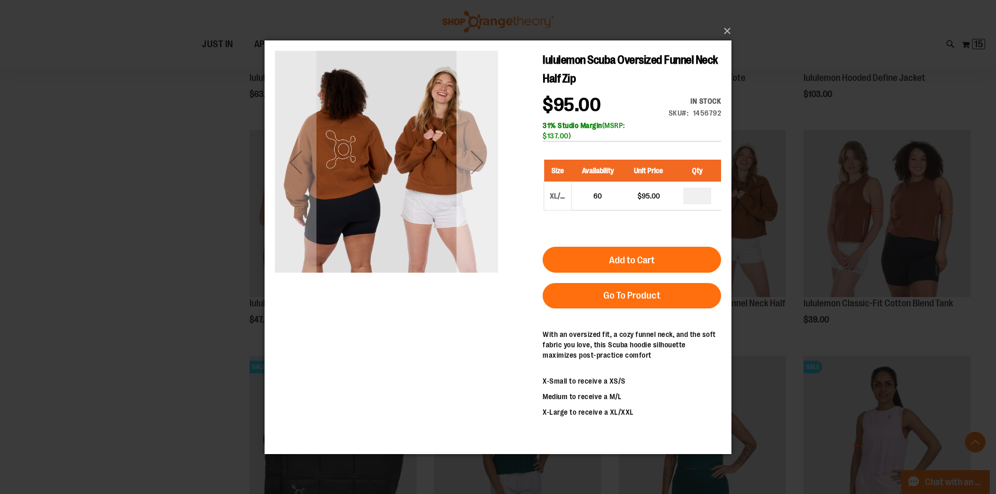
click at [483, 168] on div "Next" at bounding box center [478, 162] width 42 height 42
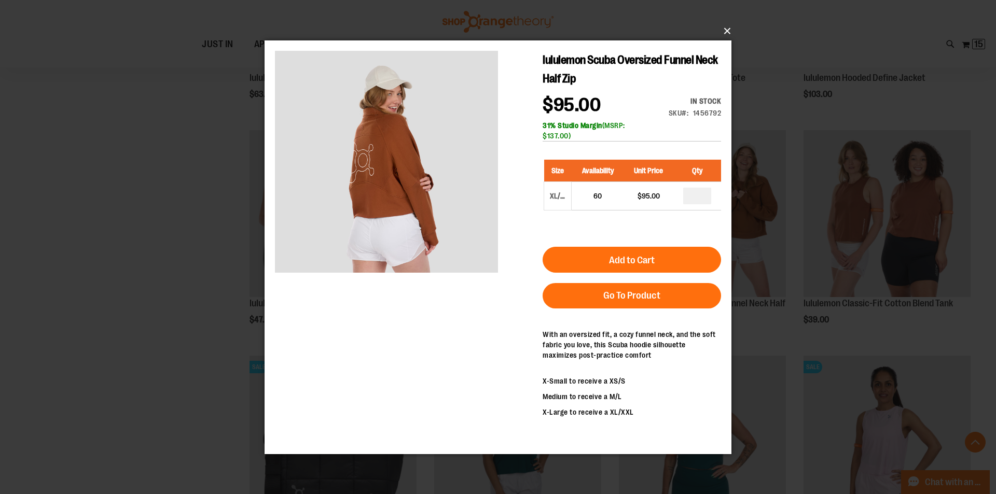
click at [731, 28] on button "×" at bounding box center [501, 31] width 467 height 23
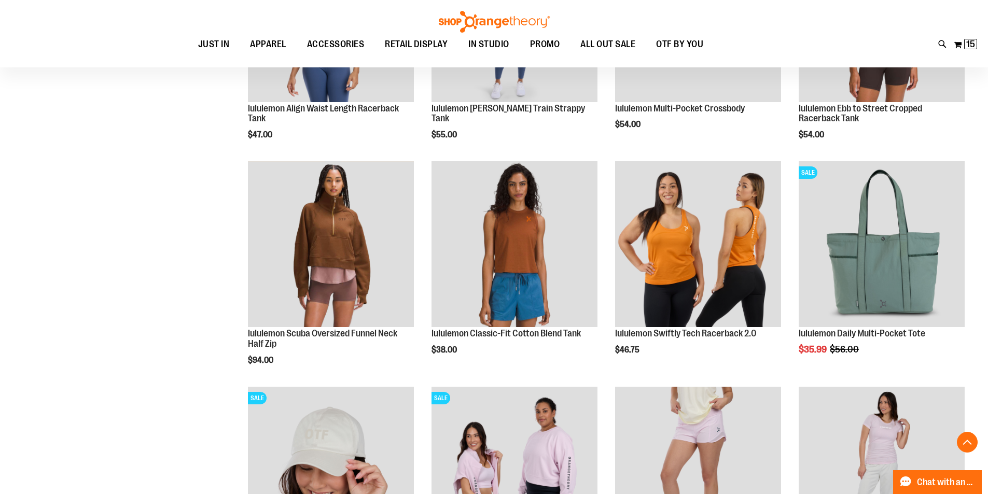
scroll to position [726, 0]
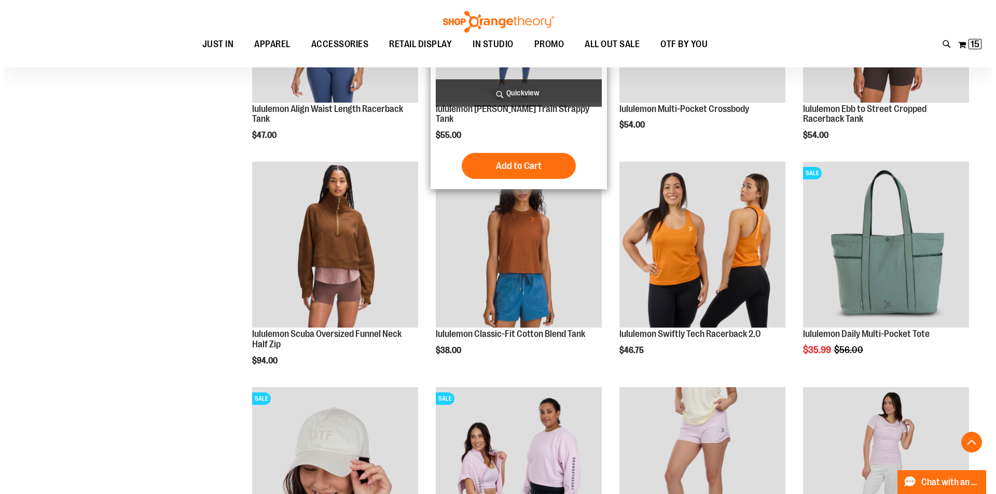
scroll to position [830, 0]
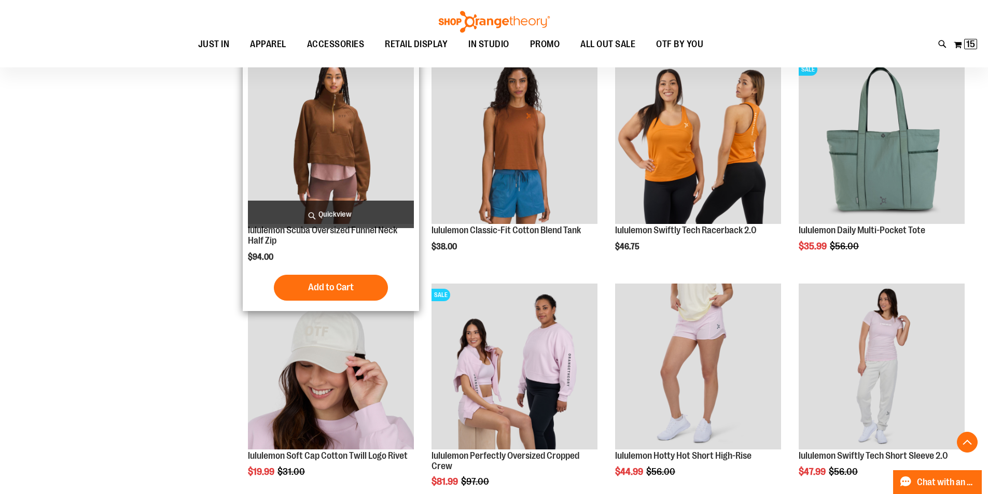
click at [340, 214] on span "Quickview" at bounding box center [331, 215] width 166 height 28
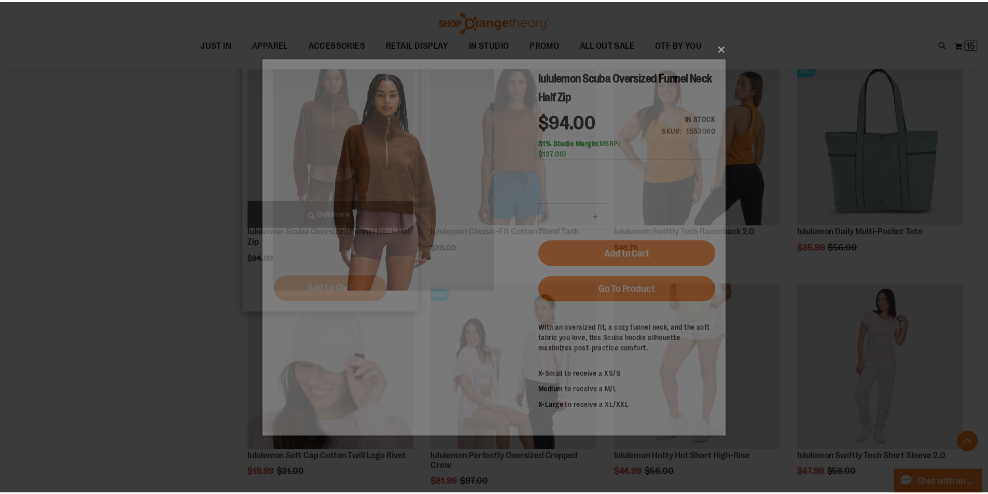
scroll to position [0, 0]
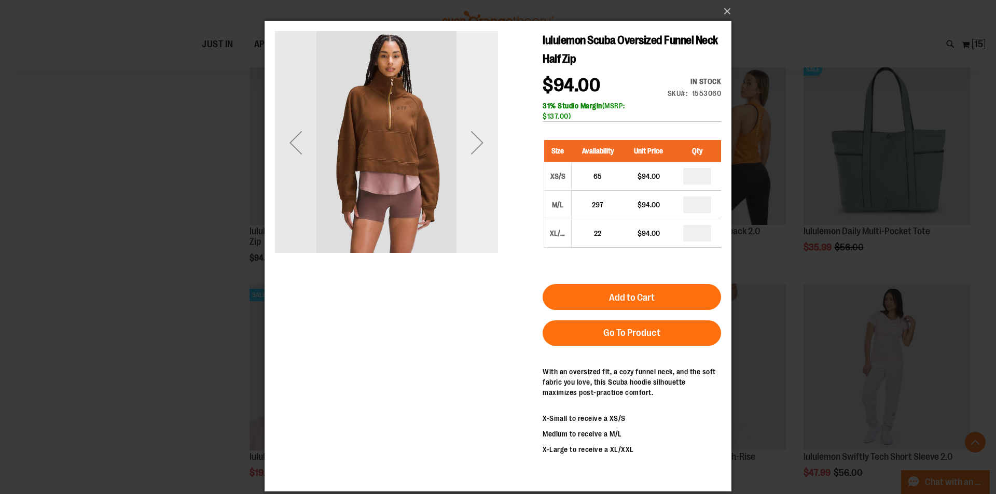
click at [478, 148] on div "Next" at bounding box center [478, 143] width 42 height 42
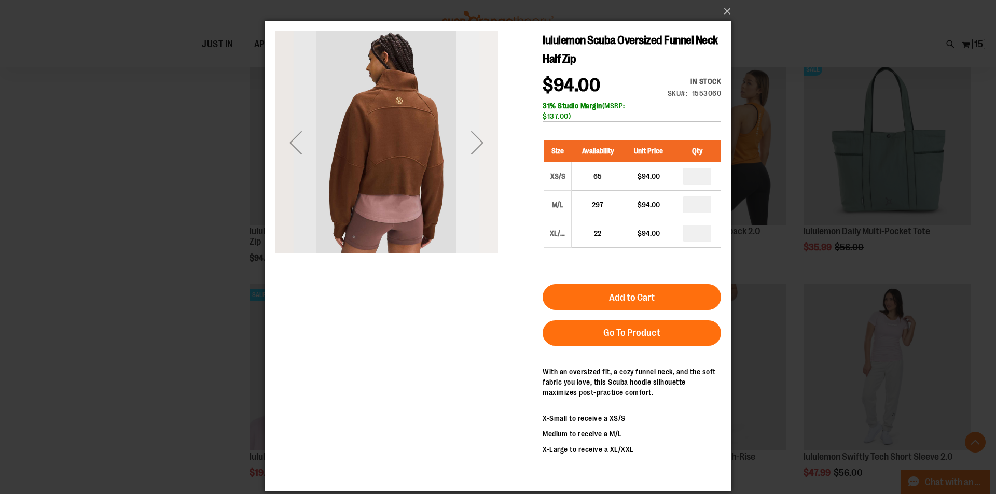
click at [478, 148] on div "Next" at bounding box center [478, 143] width 42 height 42
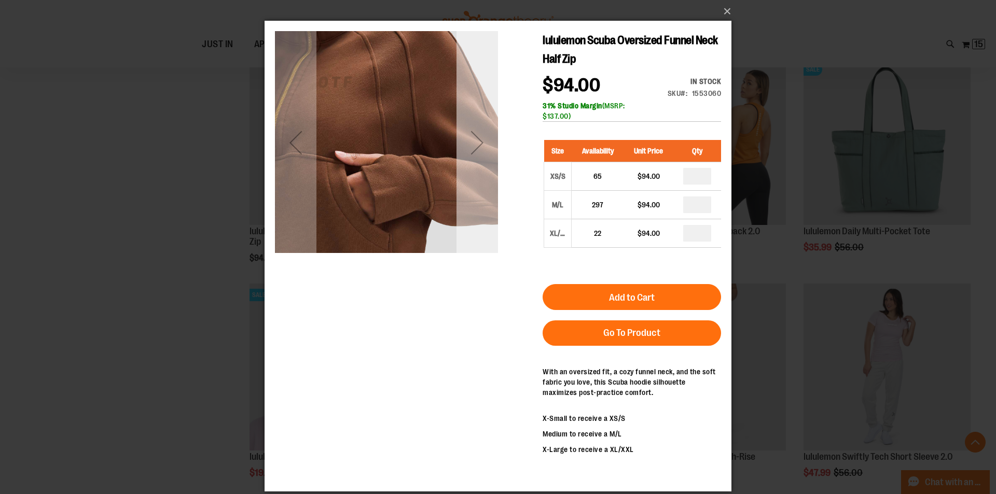
click at [478, 148] on div "Next" at bounding box center [478, 143] width 42 height 42
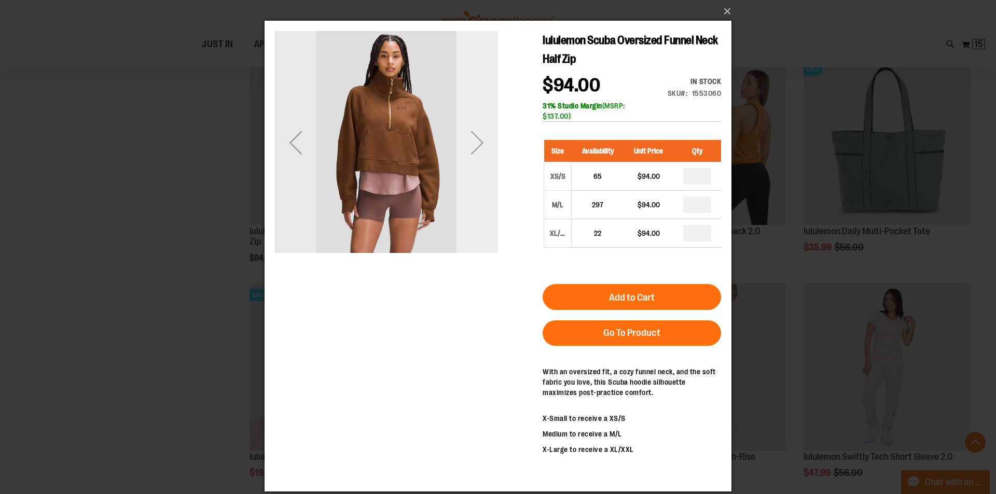
click at [478, 148] on div "Next" at bounding box center [478, 143] width 42 height 42
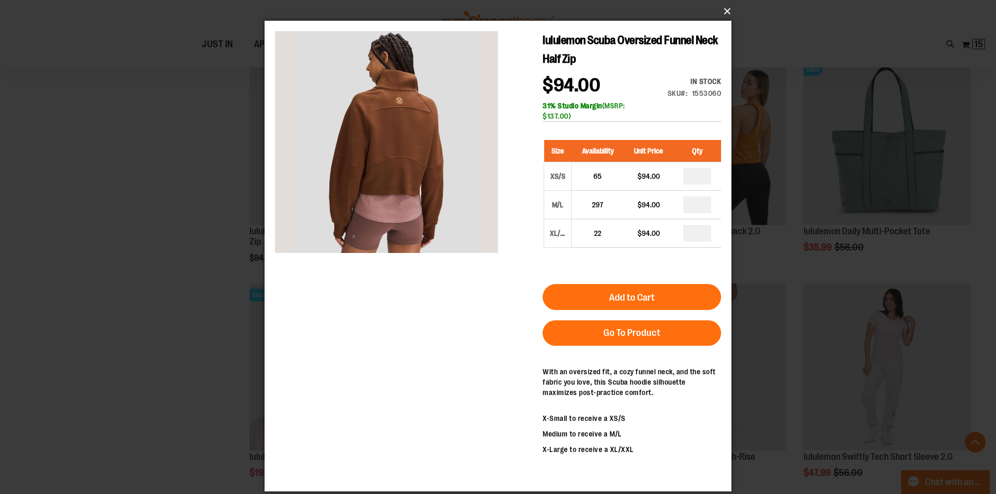
click at [711, 9] on button "×" at bounding box center [501, 11] width 467 height 23
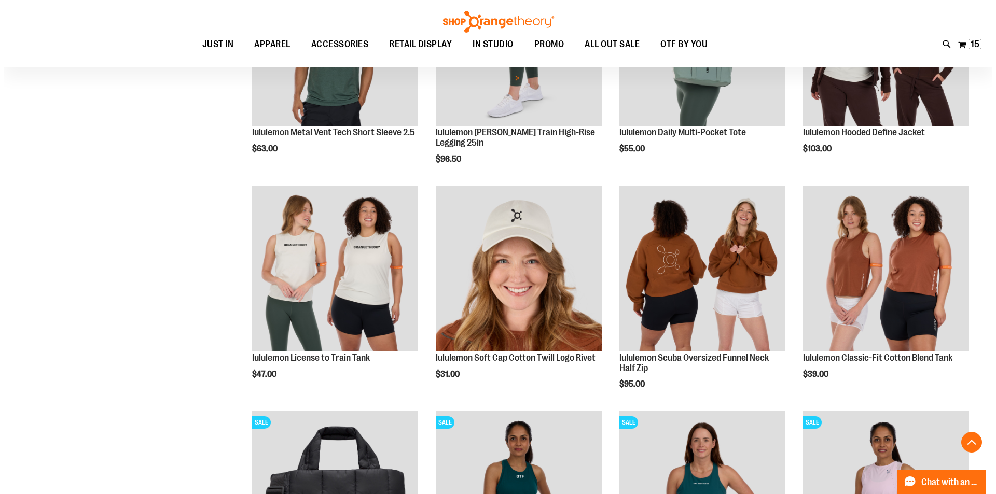
scroll to position [1608, 0]
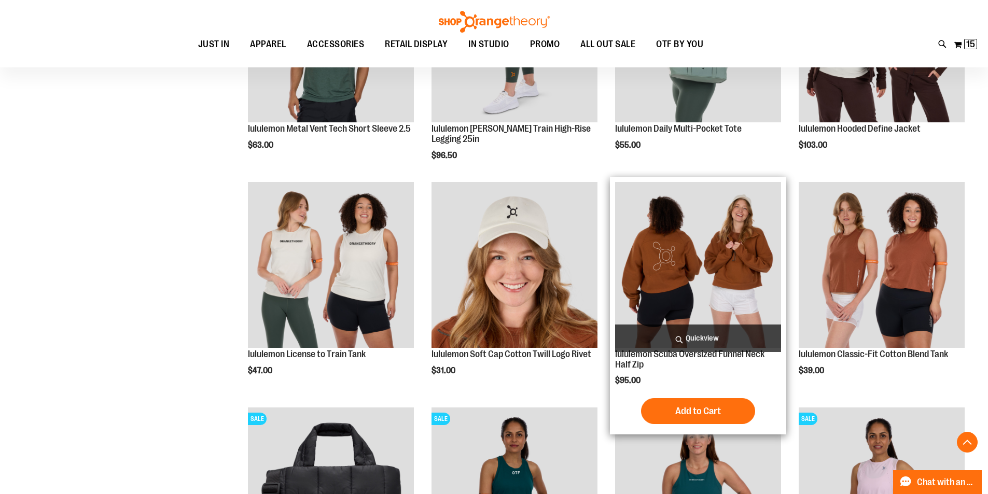
click at [696, 338] on span "Quickview" at bounding box center [698, 339] width 166 height 28
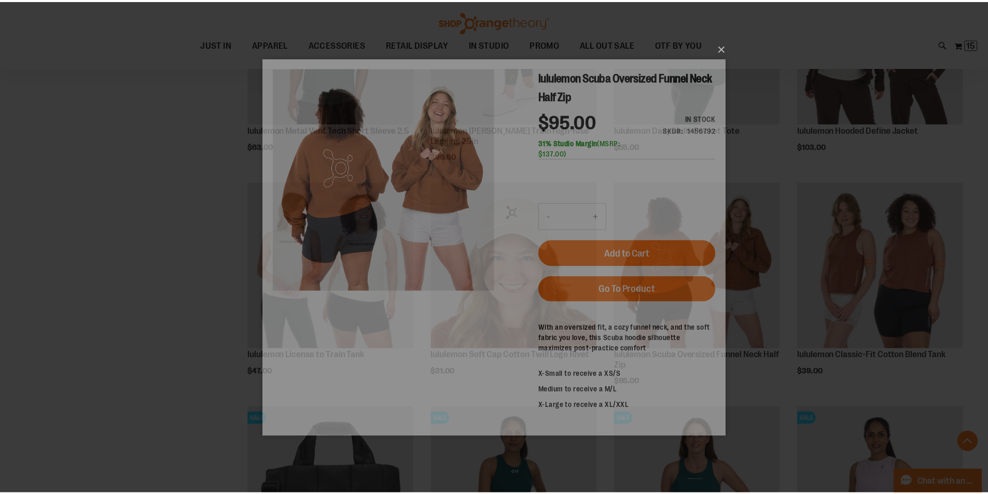
scroll to position [0, 0]
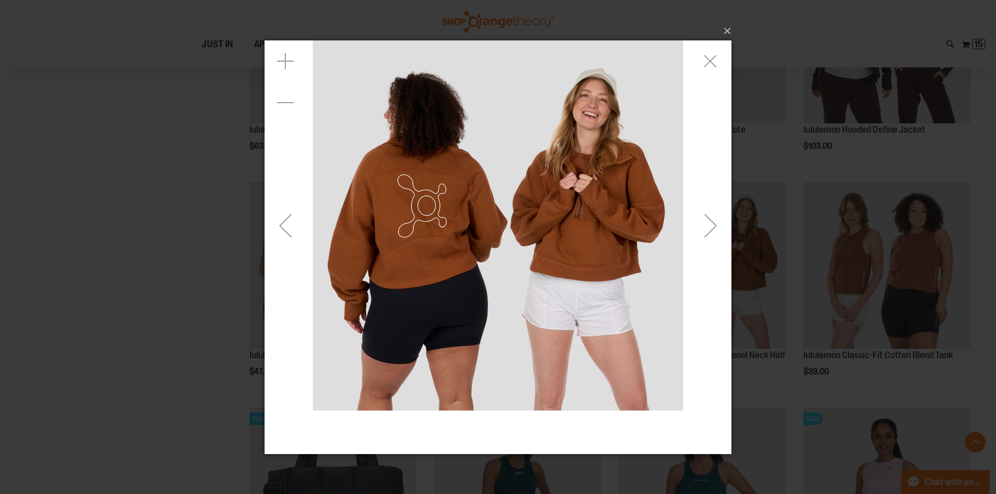
click at [707, 206] on div "Next" at bounding box center [711, 225] width 42 height 42
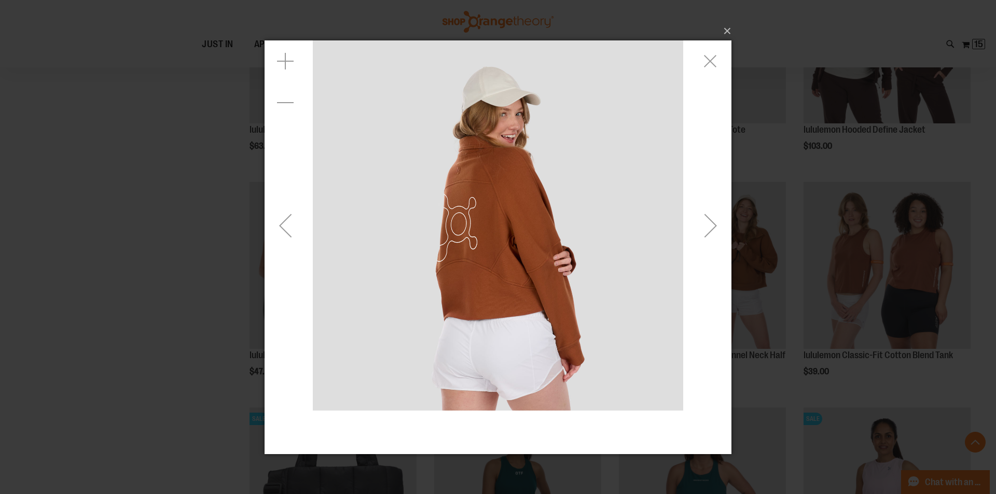
click at [707, 206] on div "Next" at bounding box center [711, 225] width 42 height 42
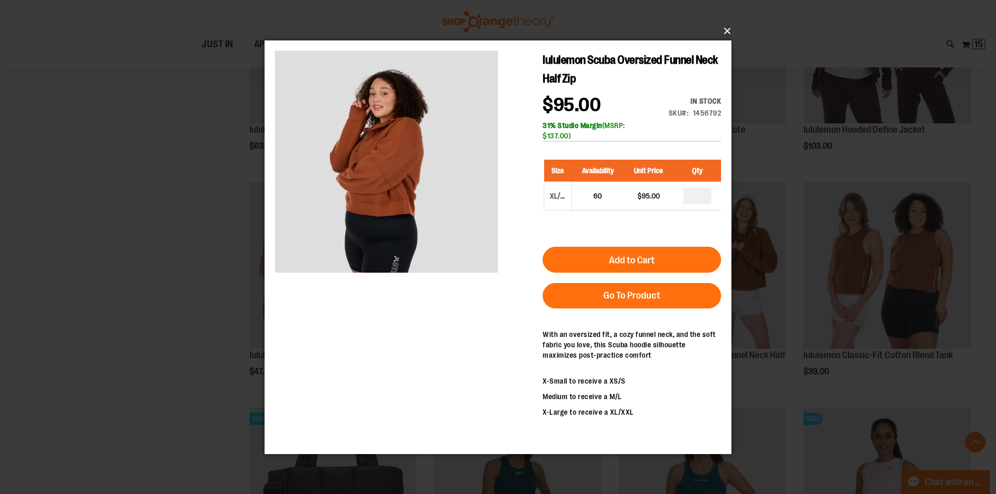
click at [725, 32] on button "×" at bounding box center [501, 31] width 467 height 23
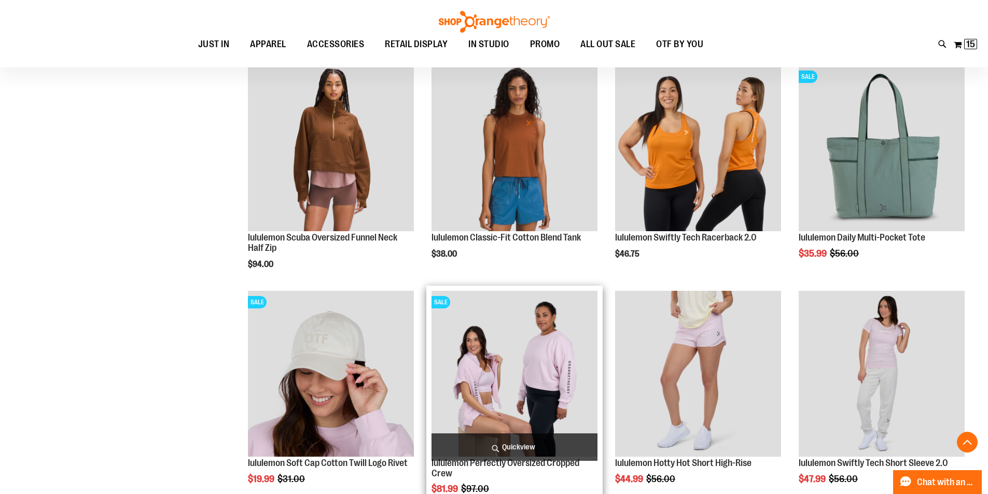
scroll to position [518, 0]
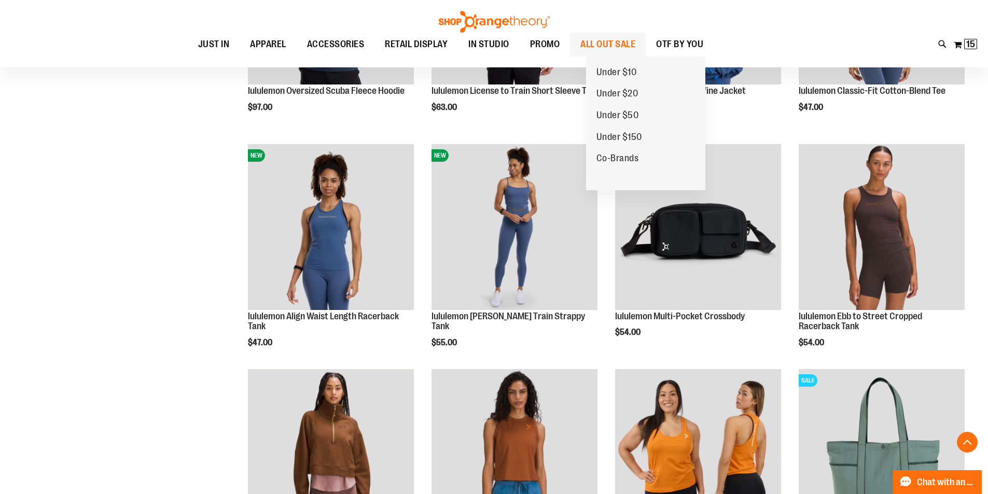
click at [630, 43] on span "ALL OUT SALE" at bounding box center [608, 44] width 55 height 23
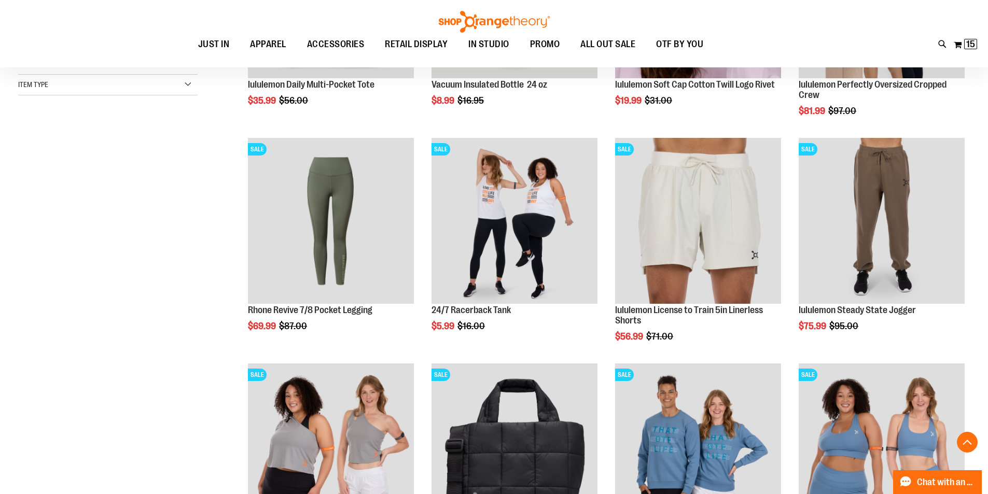
scroll to position [311, 0]
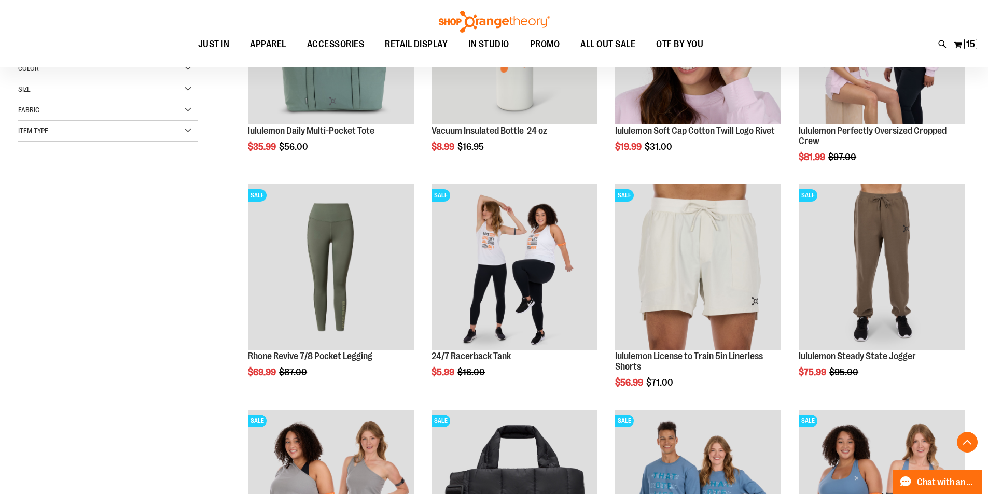
scroll to position [155, 0]
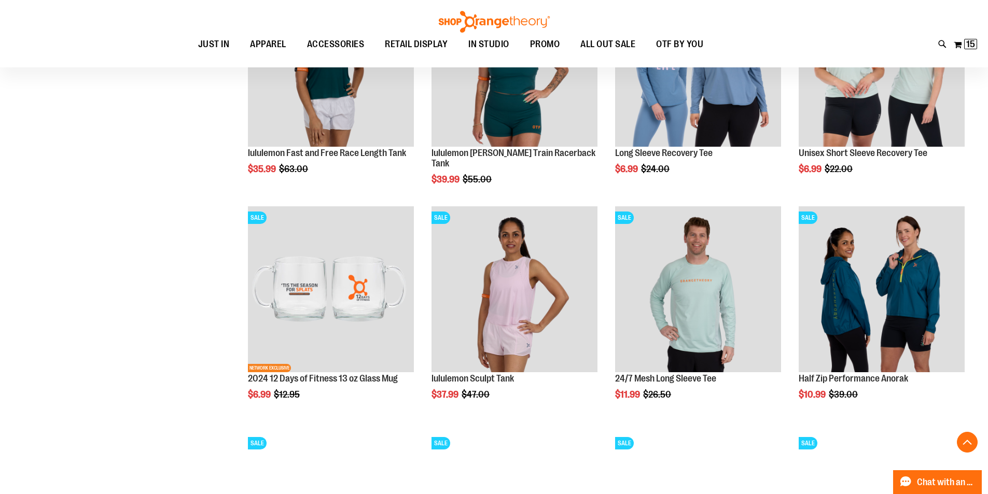
scroll to position [933, 0]
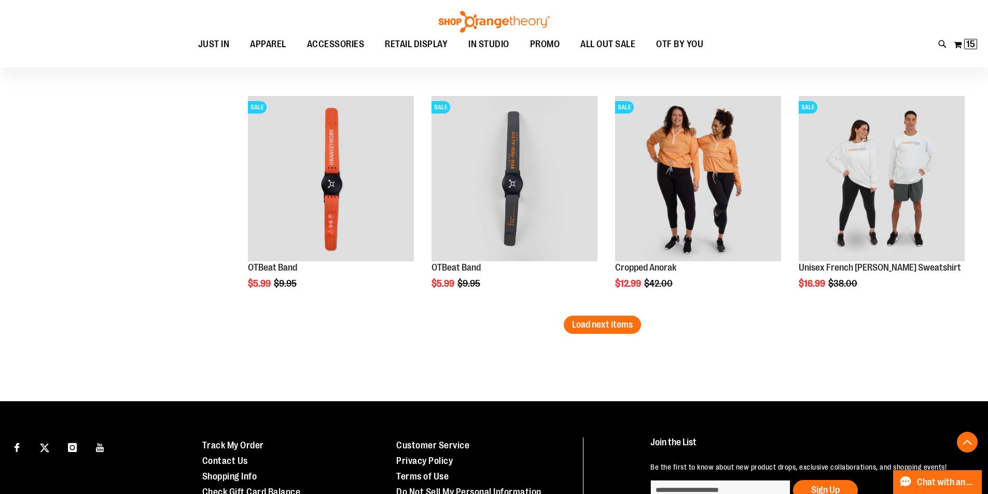
scroll to position [1919, 0]
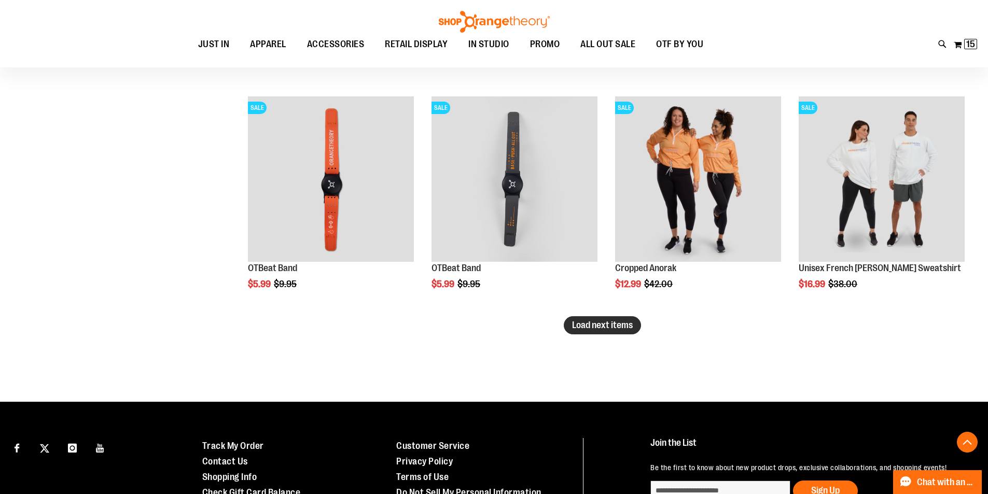
click at [625, 325] on span "Load next items" at bounding box center [602, 325] width 61 height 10
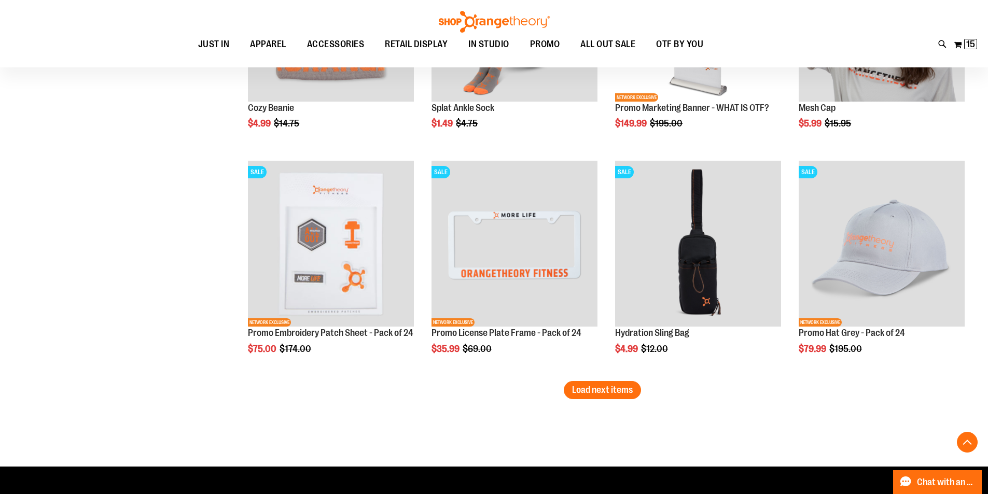
scroll to position [2542, 0]
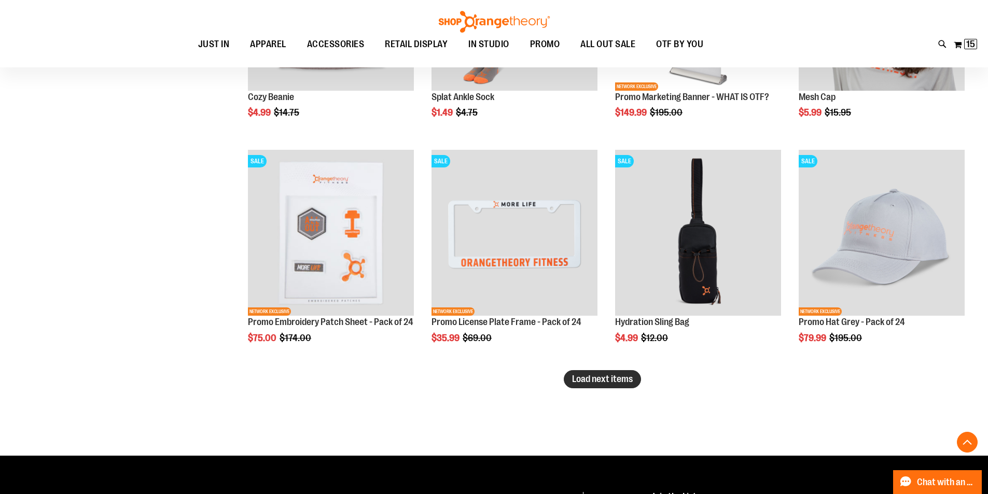
click at [624, 378] on span "Load next items" at bounding box center [602, 379] width 61 height 10
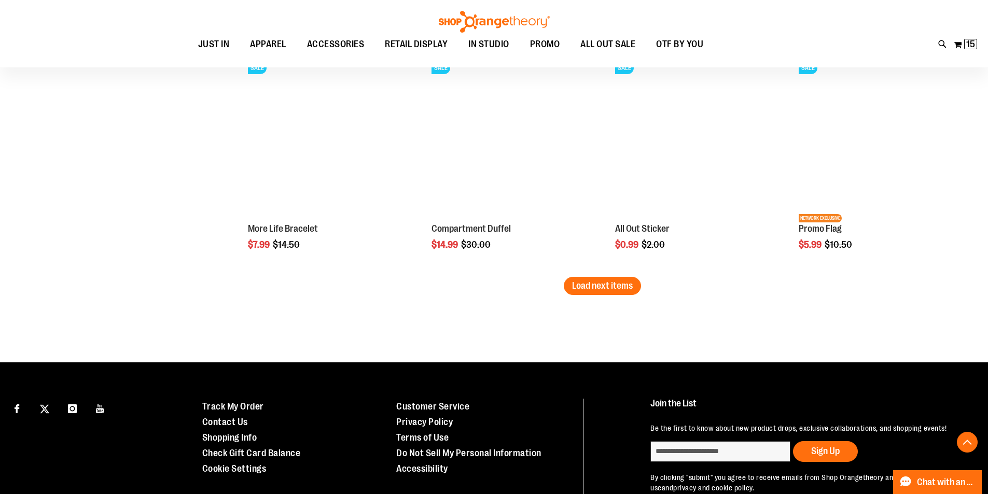
scroll to position [3320, 0]
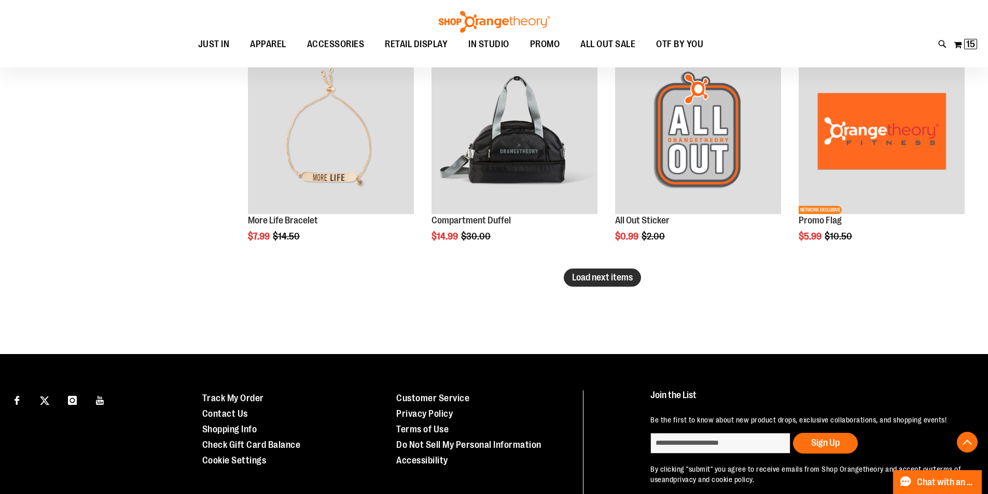
click at [608, 277] on span "Load next items" at bounding box center [602, 277] width 61 height 10
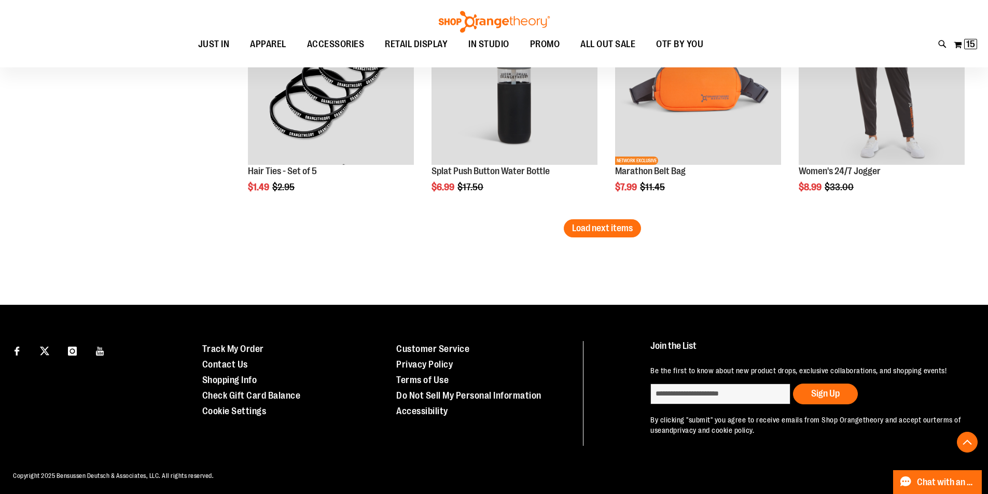
scroll to position [4047, 0]
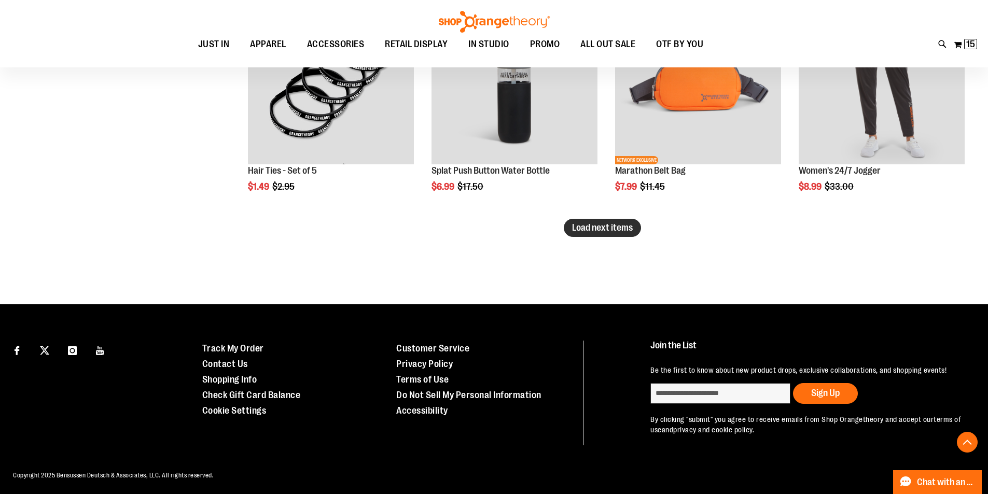
click at [608, 232] on span "Load next items" at bounding box center [602, 228] width 61 height 10
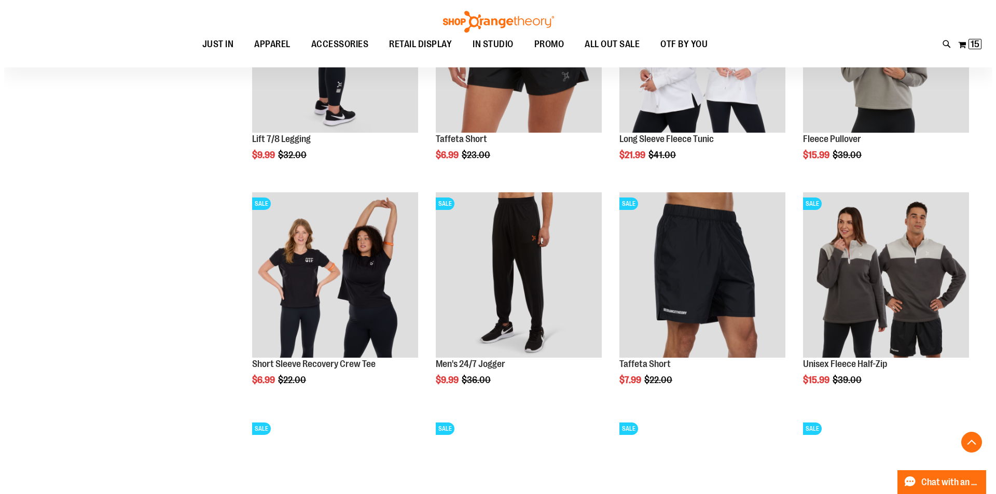
scroll to position [4306, 0]
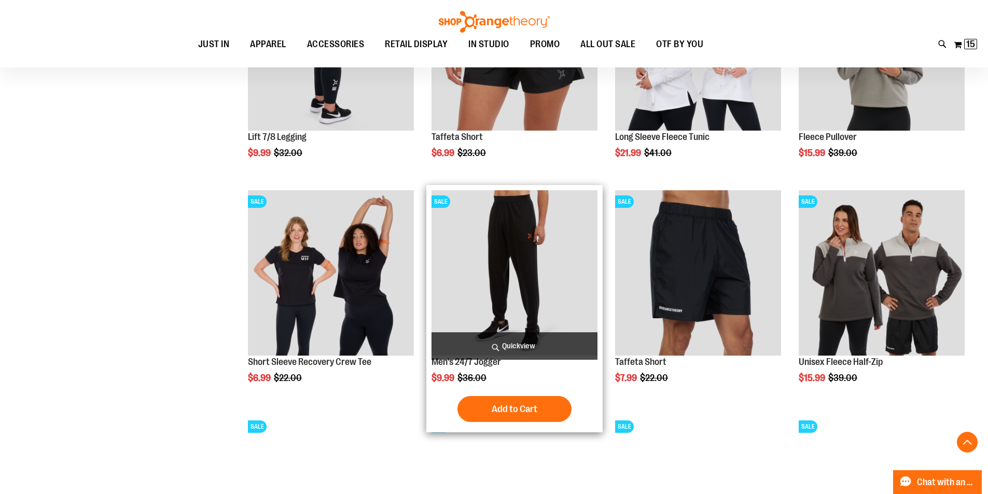
click at [526, 340] on span "Quickview" at bounding box center [515, 347] width 166 height 28
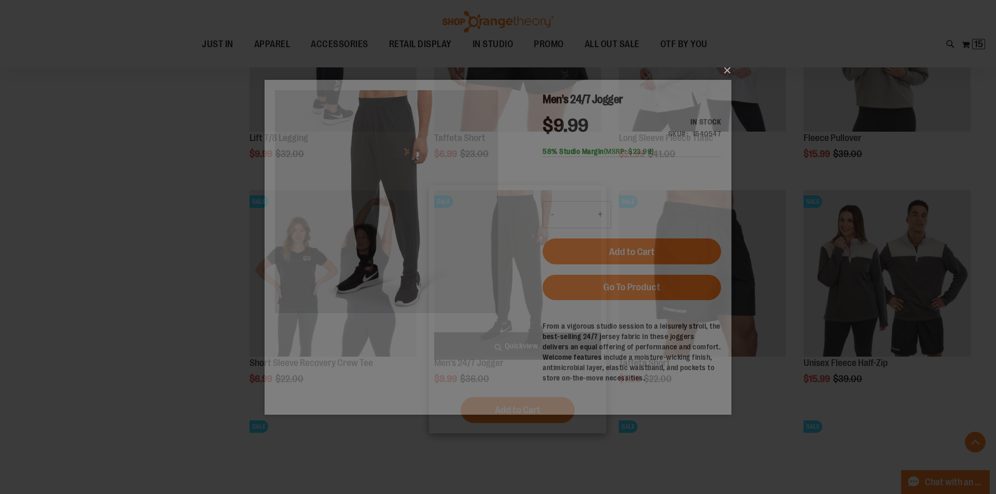
scroll to position [0, 0]
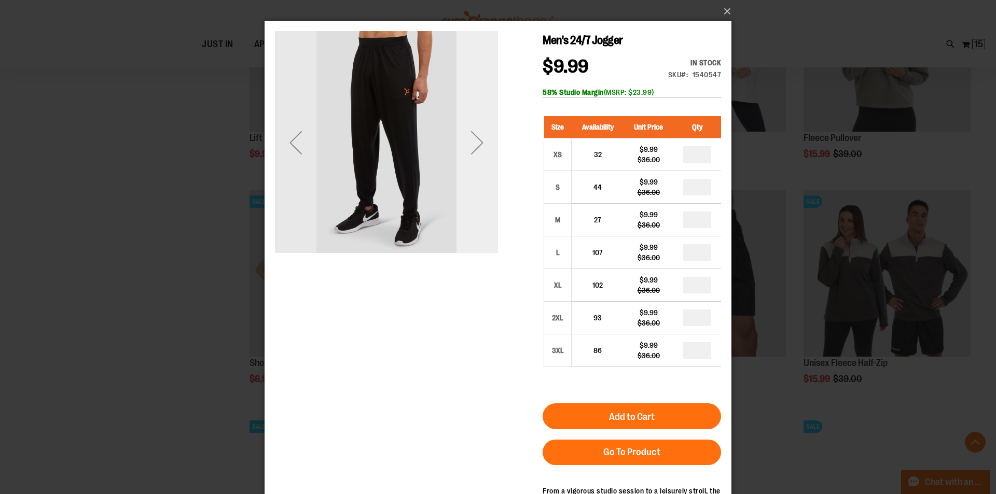
click at [477, 140] on div "Next" at bounding box center [478, 143] width 42 height 42
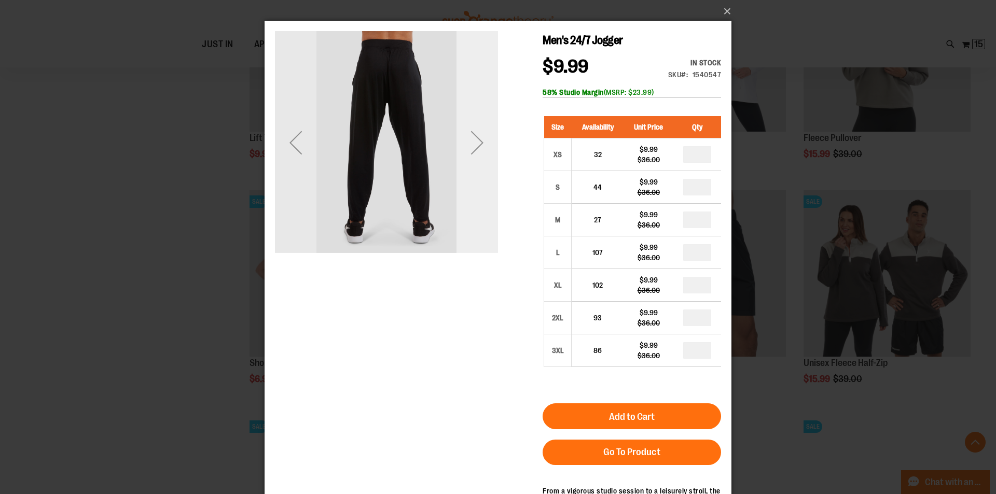
click at [477, 140] on div "Next" at bounding box center [478, 143] width 42 height 42
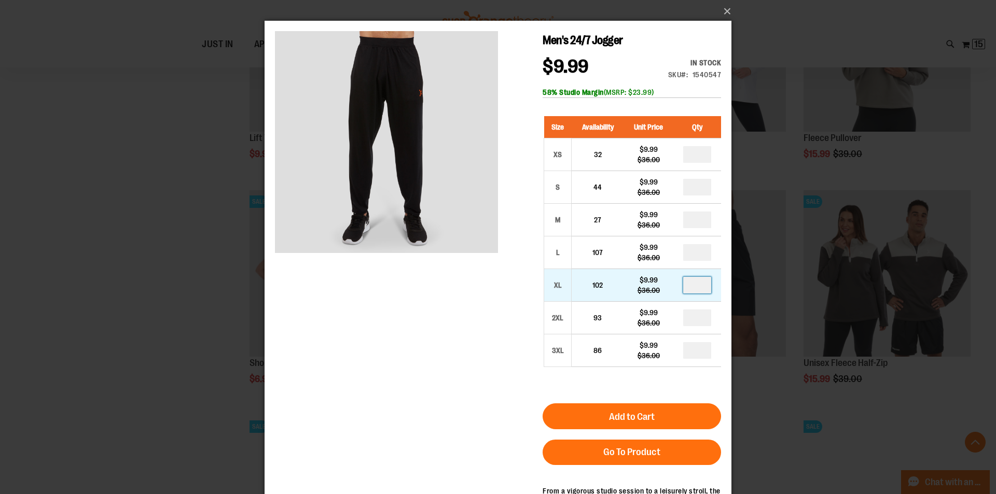
click at [704, 279] on input "number" at bounding box center [697, 285] width 28 height 17
type input "*"
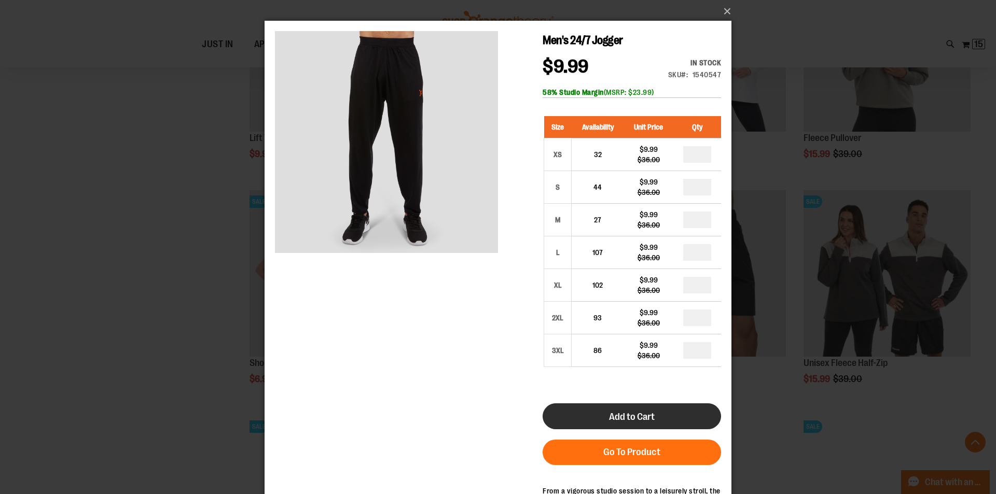
click at [655, 419] on span "Add to Cart" at bounding box center [632, 416] width 46 height 11
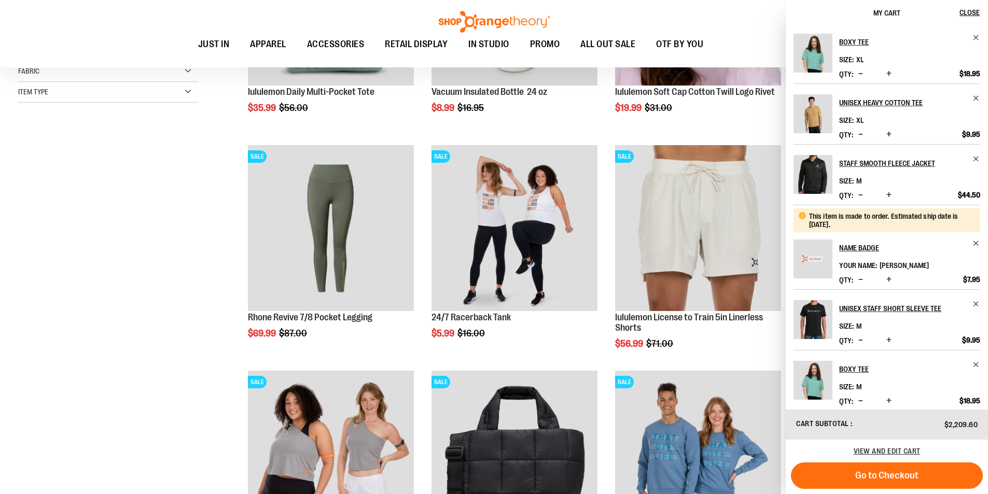
scroll to position [311, 0]
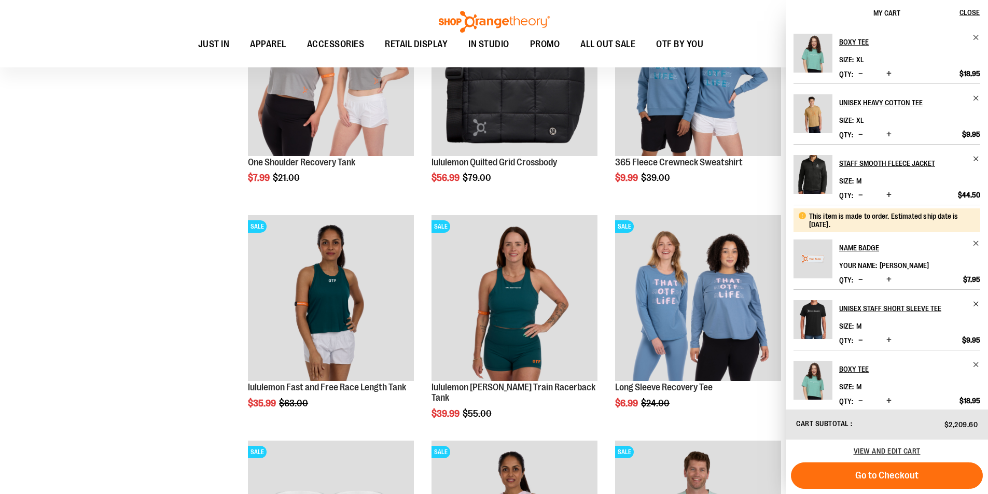
scroll to position [675, 0]
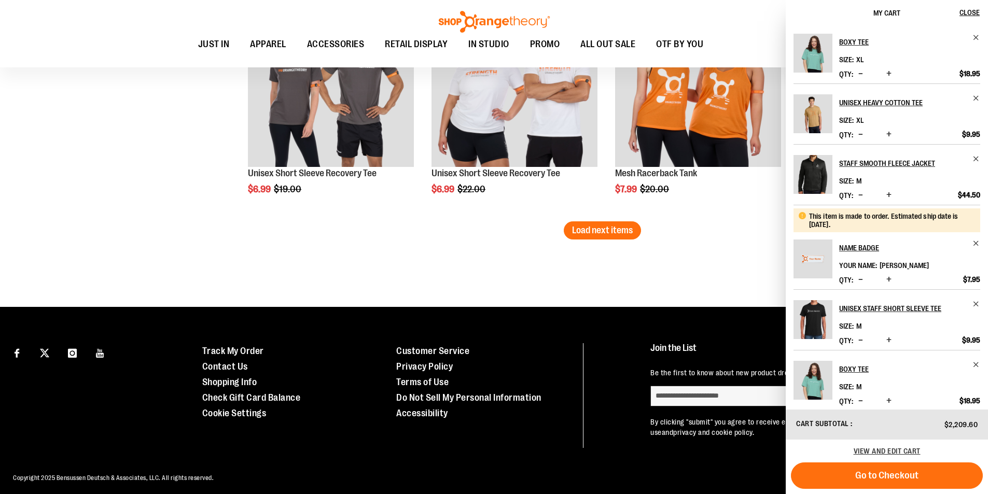
scroll to position [4722, 0]
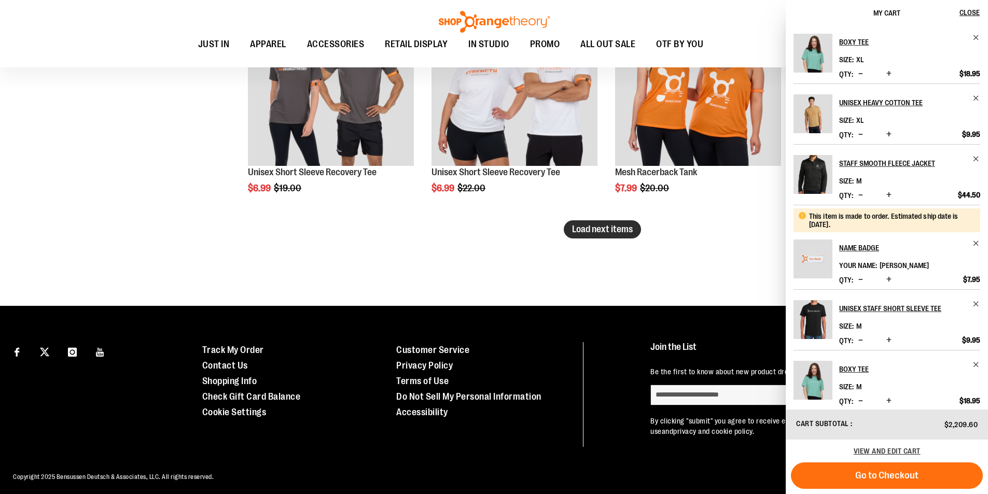
click at [605, 221] on button "Load next items" at bounding box center [602, 230] width 77 height 18
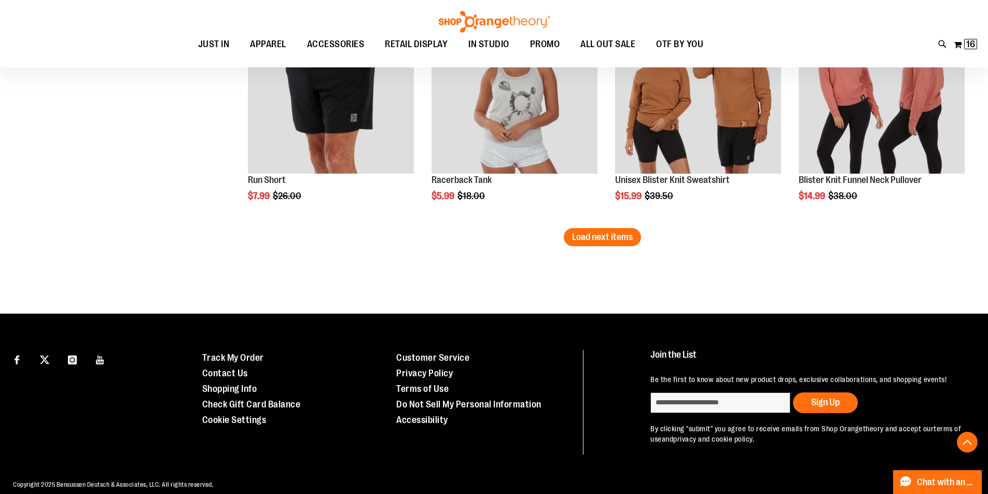
scroll to position [5396, 0]
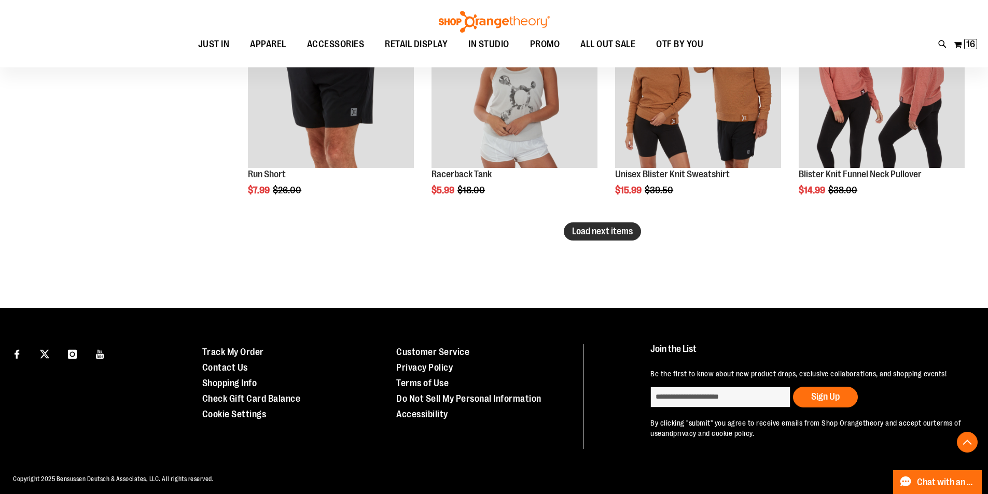
click at [605, 223] on button "Load next items" at bounding box center [602, 232] width 77 height 18
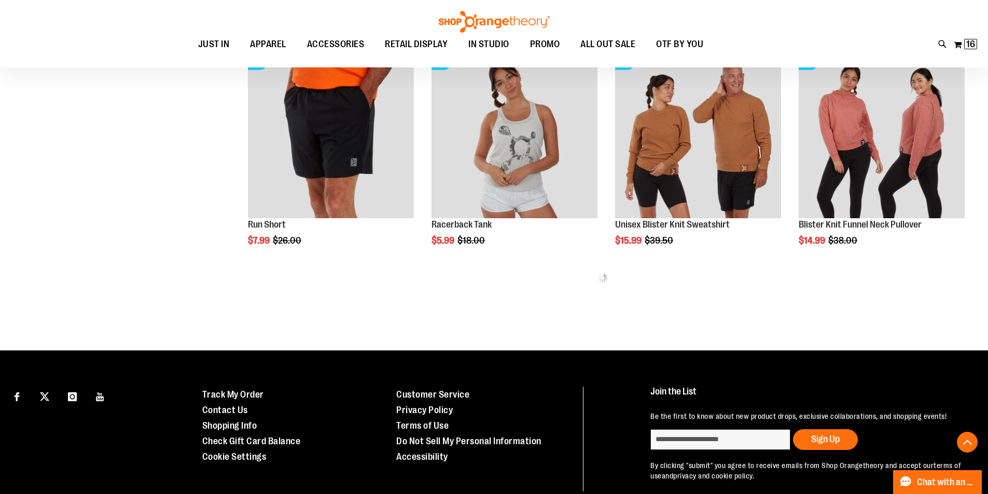
scroll to position [5293, 0]
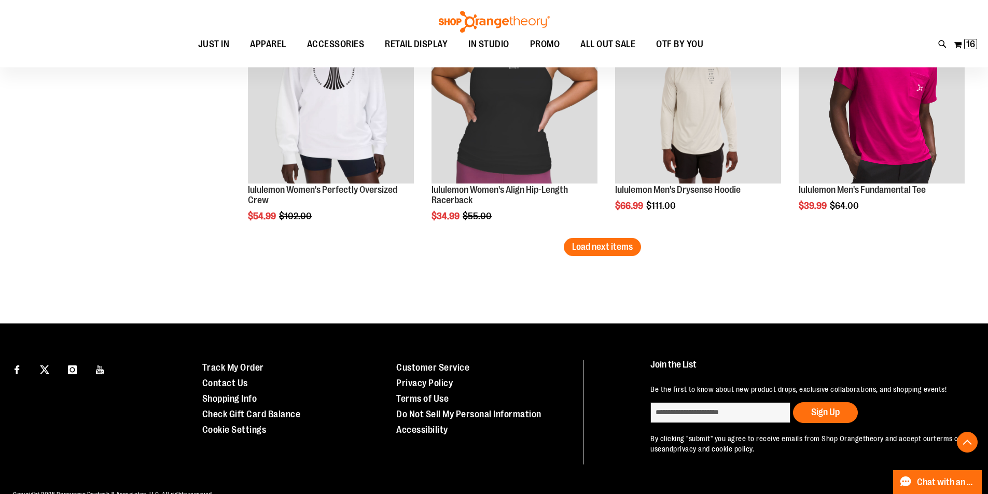
scroll to position [6071, 0]
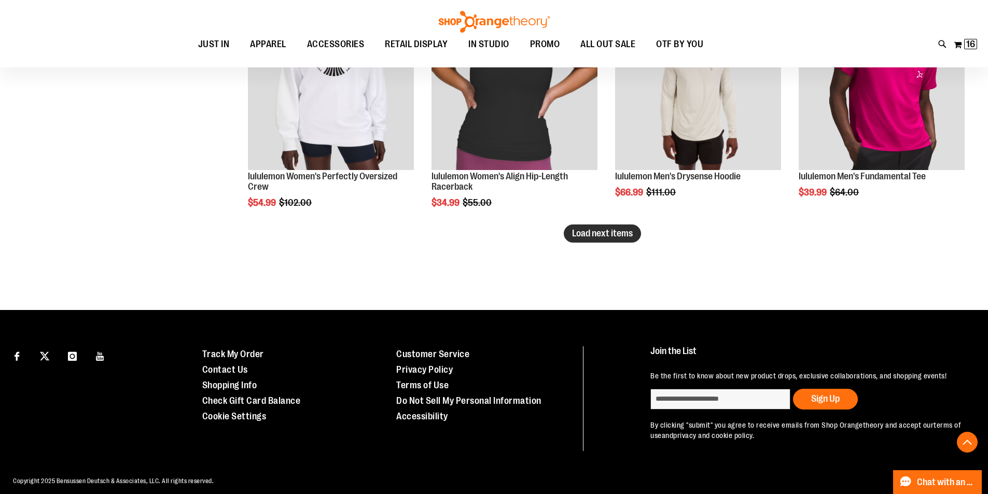
click at [609, 242] on button "Load next items" at bounding box center [602, 234] width 77 height 18
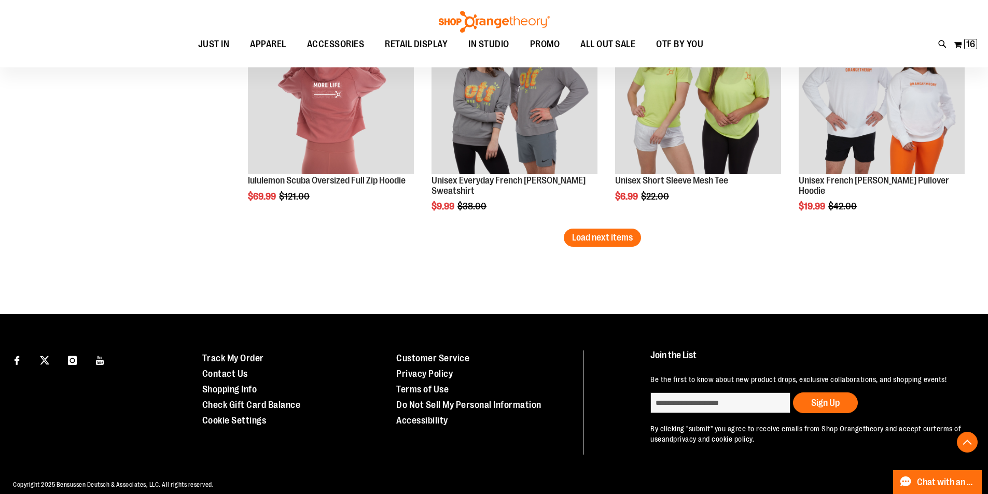
scroll to position [6745, 0]
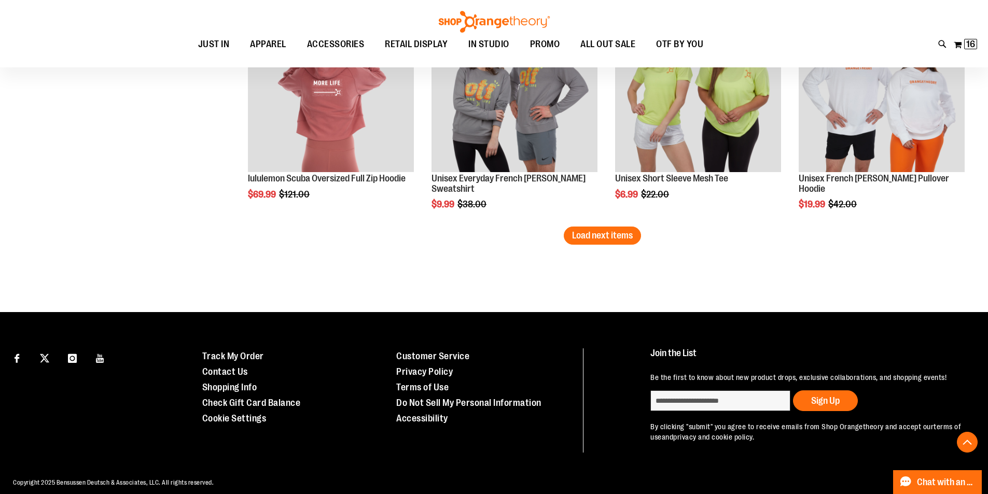
click at [609, 236] on span "Load next items" at bounding box center [602, 235] width 61 height 10
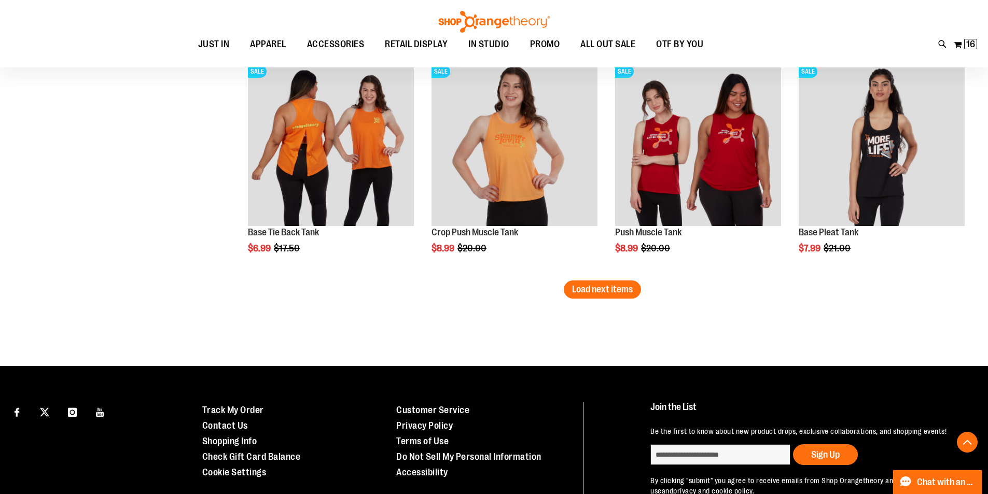
scroll to position [7420, 0]
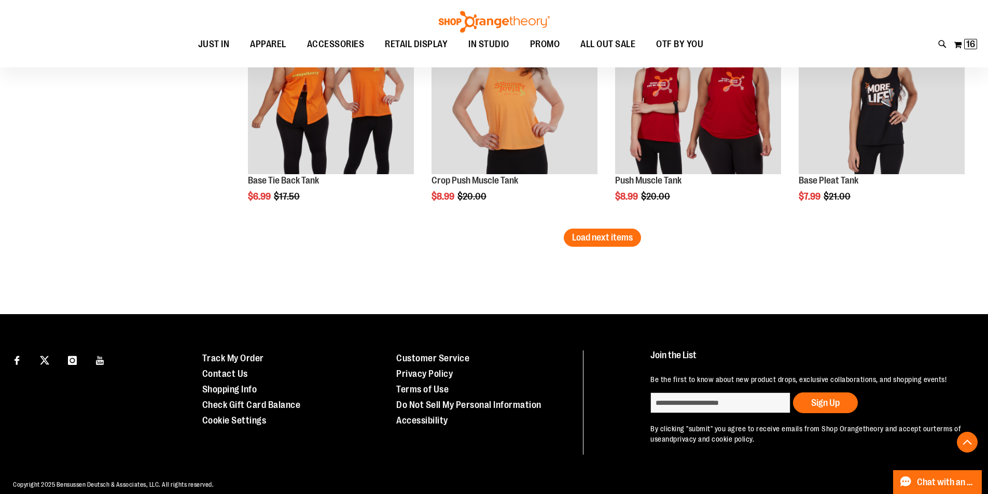
click at [608, 232] on span "Load next items" at bounding box center [602, 237] width 61 height 10
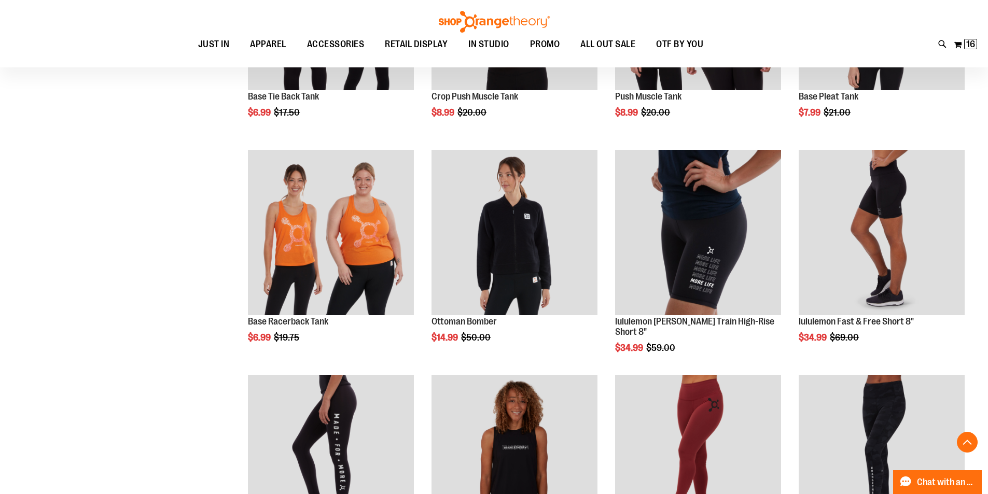
scroll to position [7524, 0]
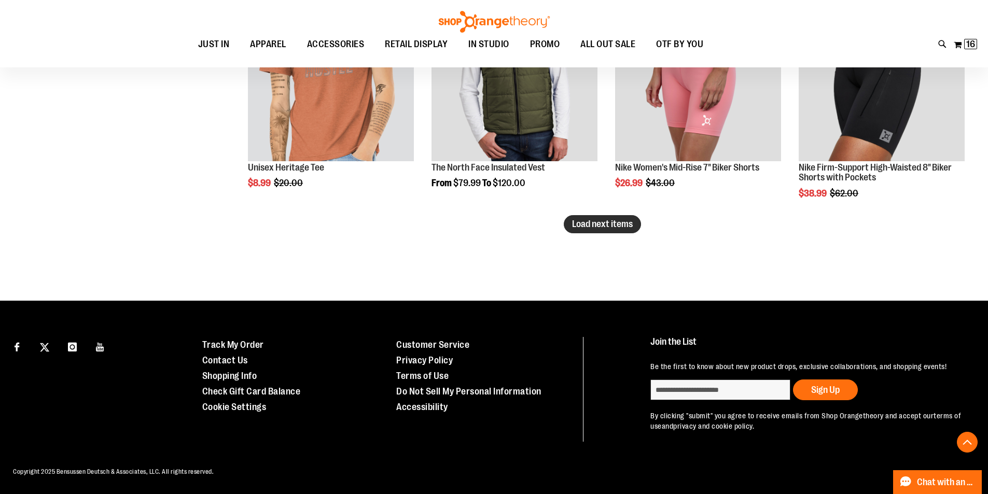
click at [608, 222] on button "Load next items" at bounding box center [602, 224] width 77 height 18
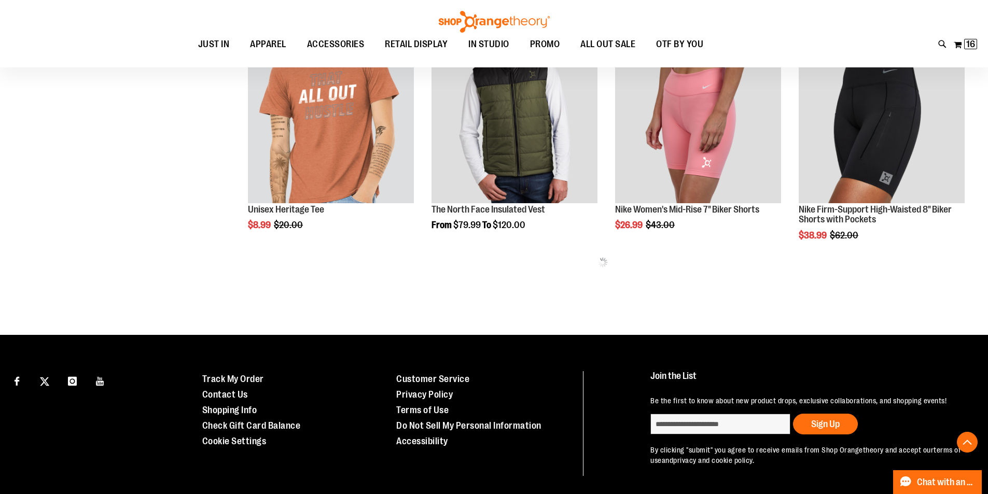
scroll to position [8008, 0]
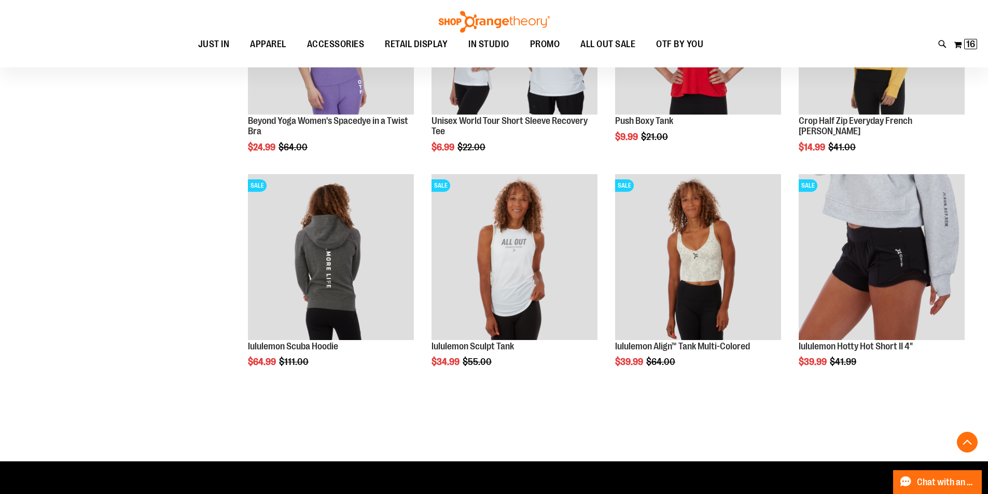
scroll to position [8631, 0]
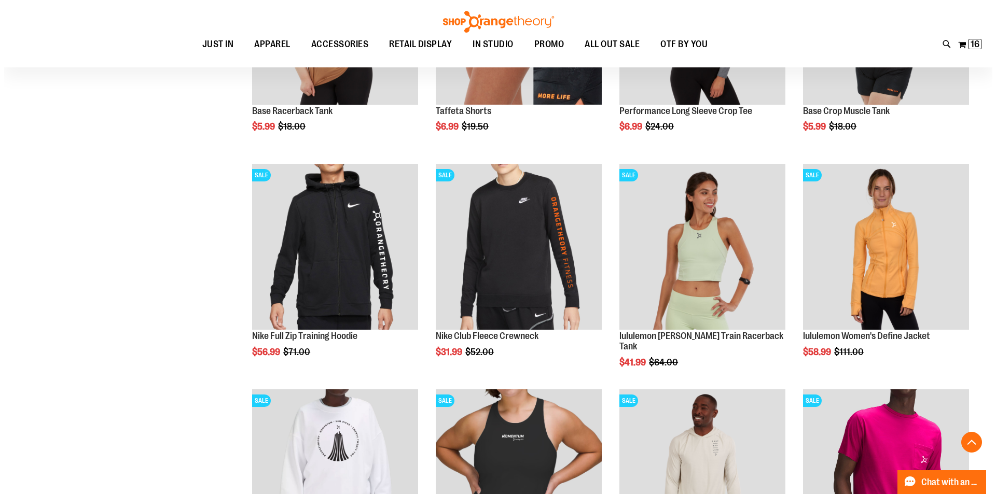
scroll to position [5673, 0]
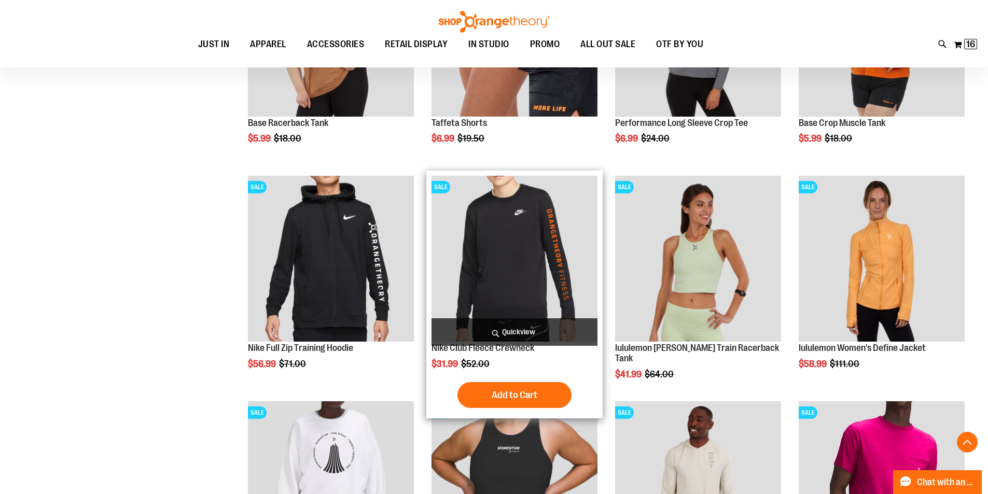
click at [501, 326] on span "Quickview" at bounding box center [515, 333] width 166 height 28
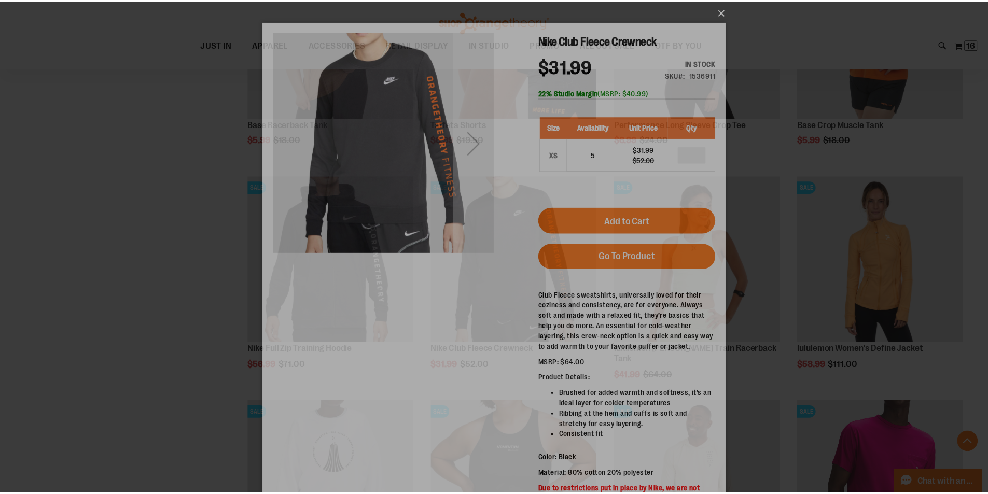
scroll to position [0, 0]
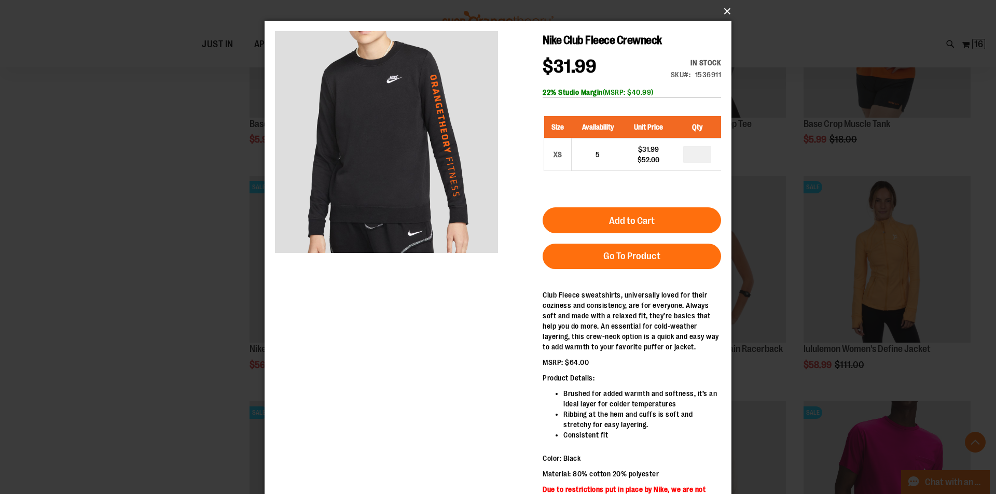
click at [723, 12] on button "×" at bounding box center [501, 11] width 467 height 23
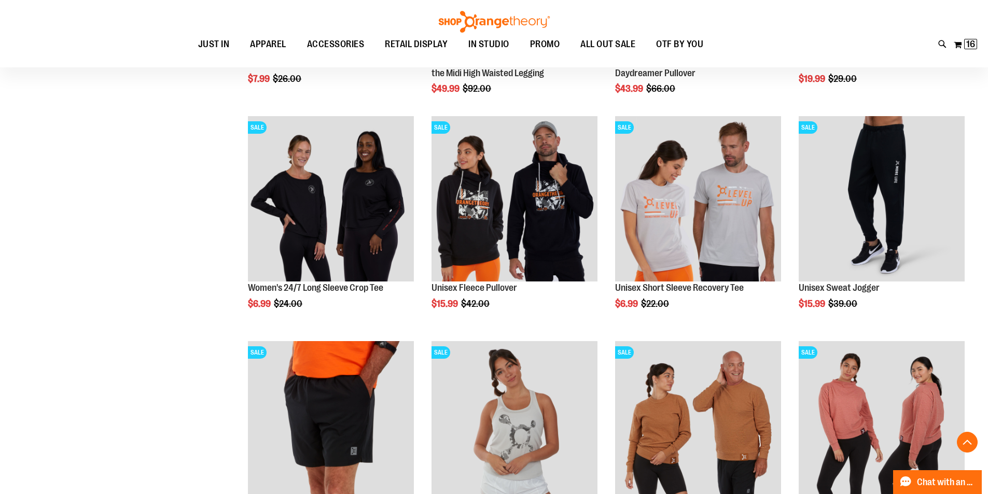
scroll to position [5051, 0]
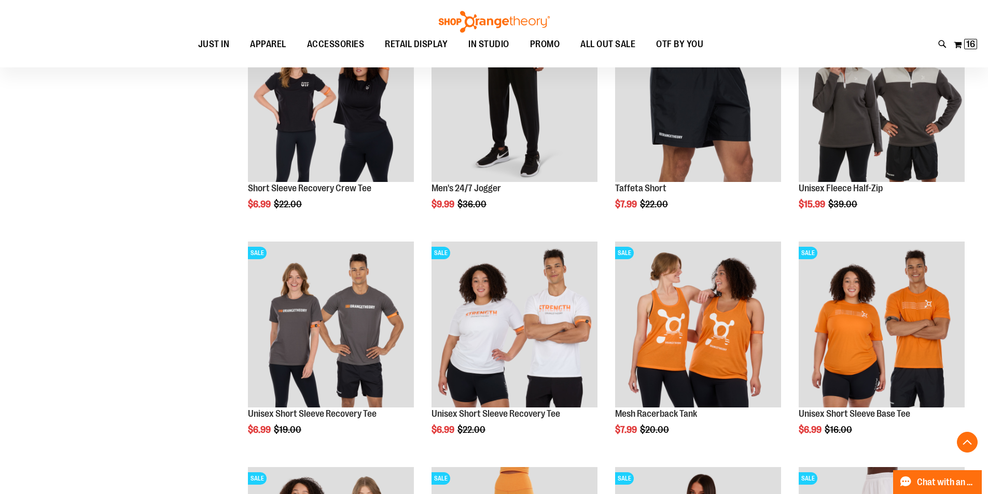
scroll to position [4221, 0]
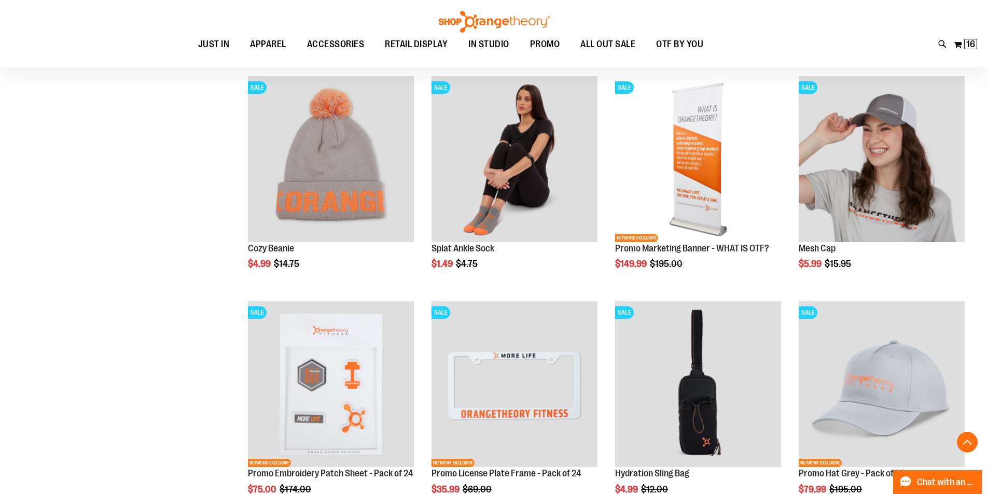
scroll to position [2249, 0]
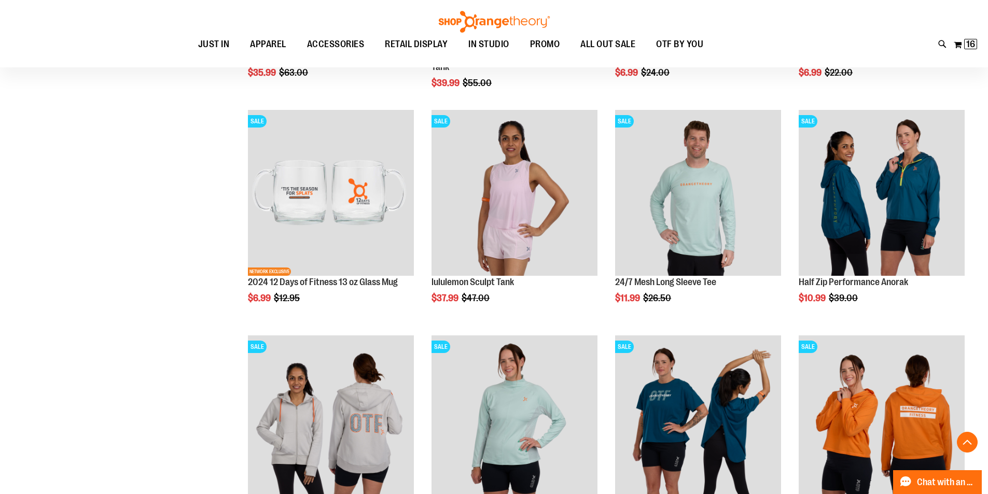
scroll to position [848, 0]
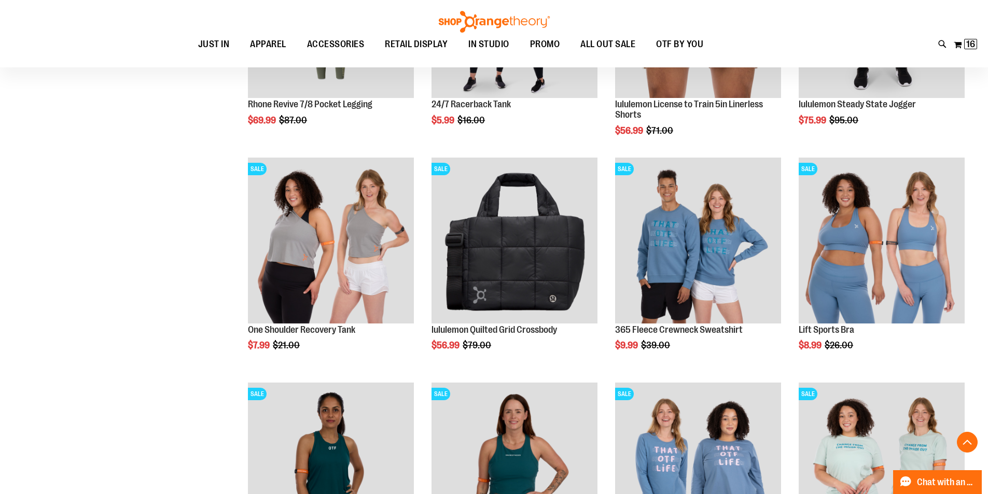
scroll to position [485, 0]
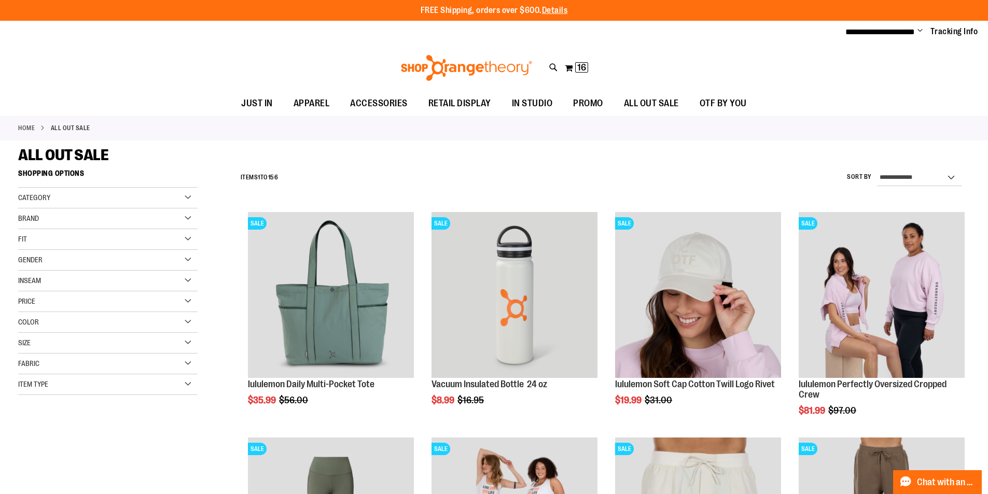
click at [590, 64] on div "Toggle Nav Search Popular Suggestions Advanced Search" at bounding box center [494, 68] width 988 height 48
click at [586, 64] on span "16" at bounding box center [582, 67] width 9 height 10
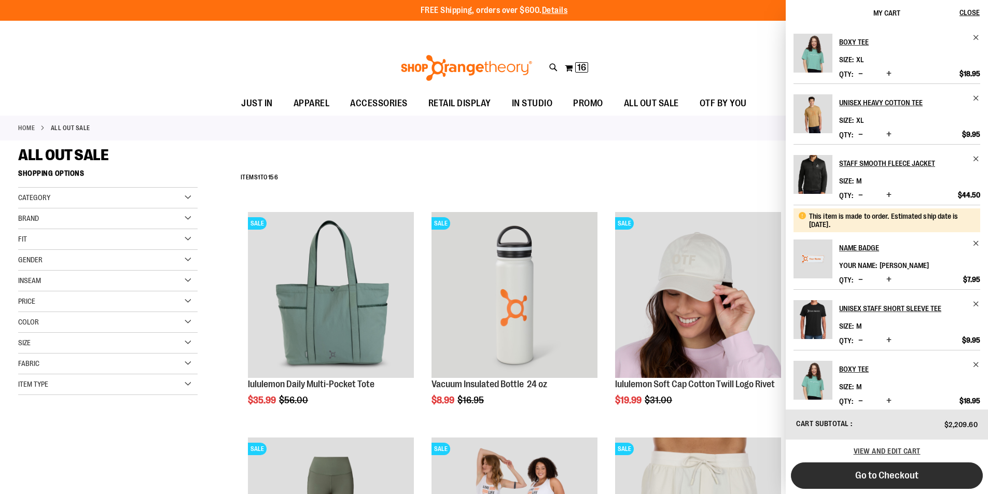
click at [905, 475] on span "Go to Checkout" at bounding box center [887, 475] width 63 height 11
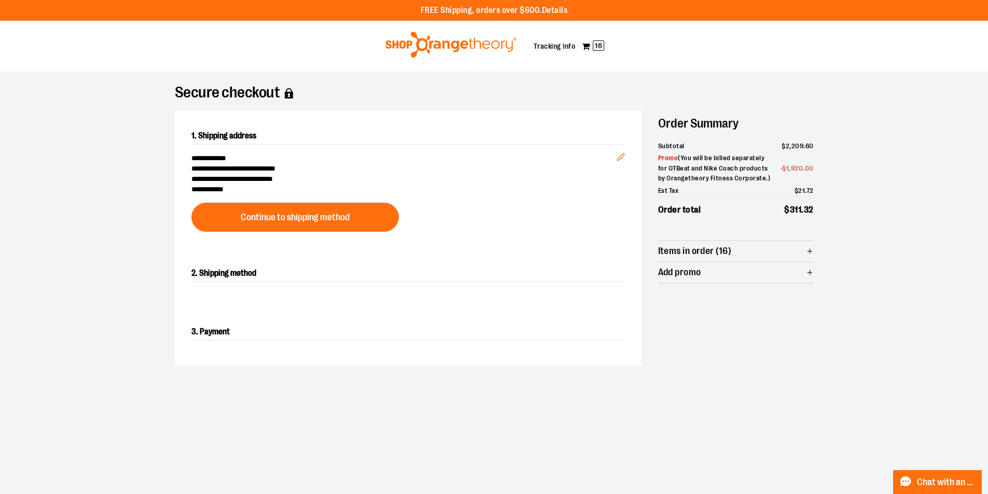
click at [751, 256] on span "Items in order (16)" at bounding box center [736, 251] width 156 height 21
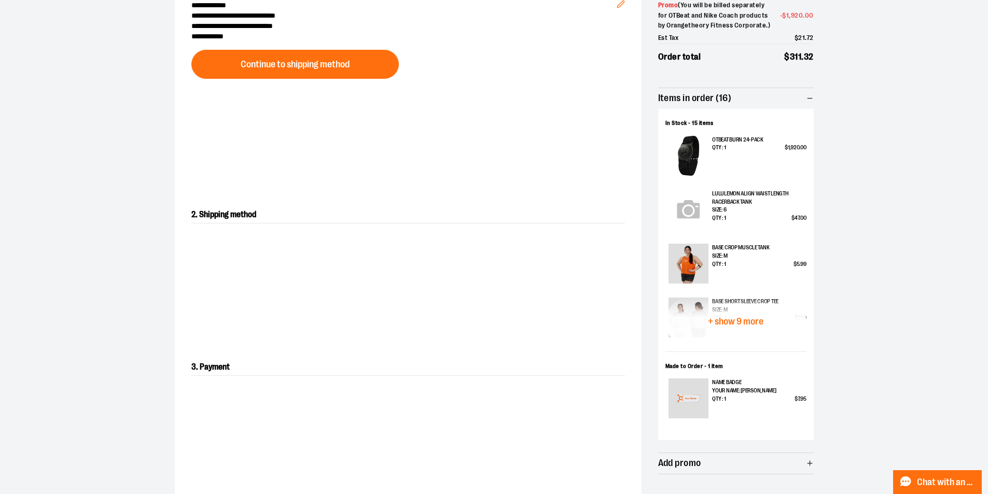
scroll to position [156, 0]
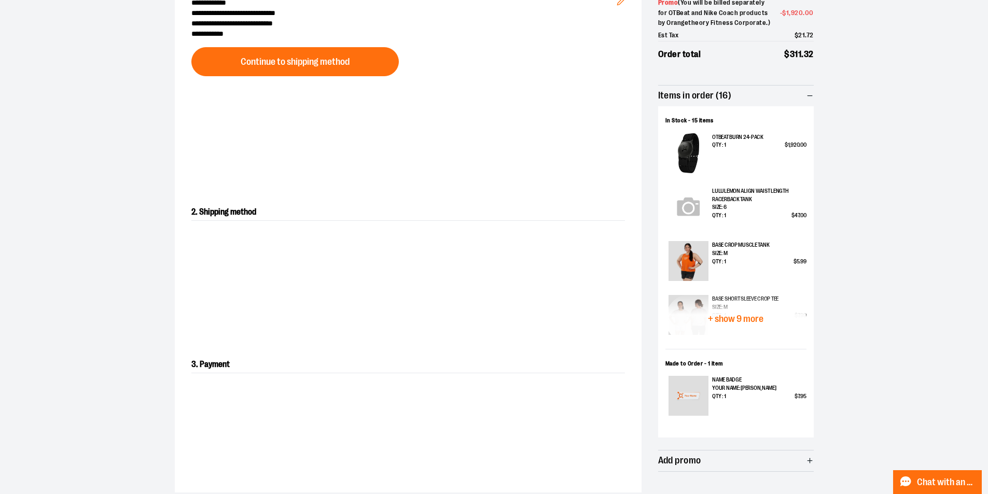
click at [745, 324] on span "+ show 9 more" at bounding box center [736, 319] width 56 height 10
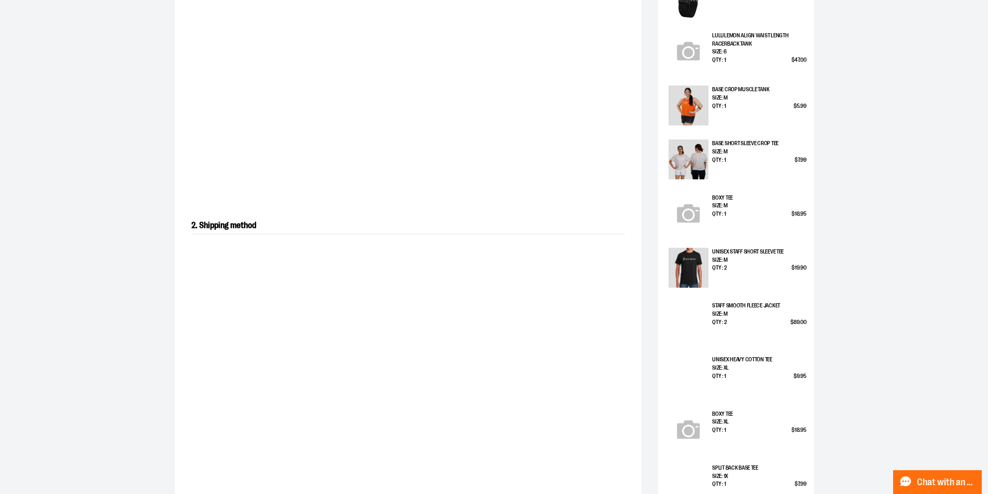
scroll to position [0, 0]
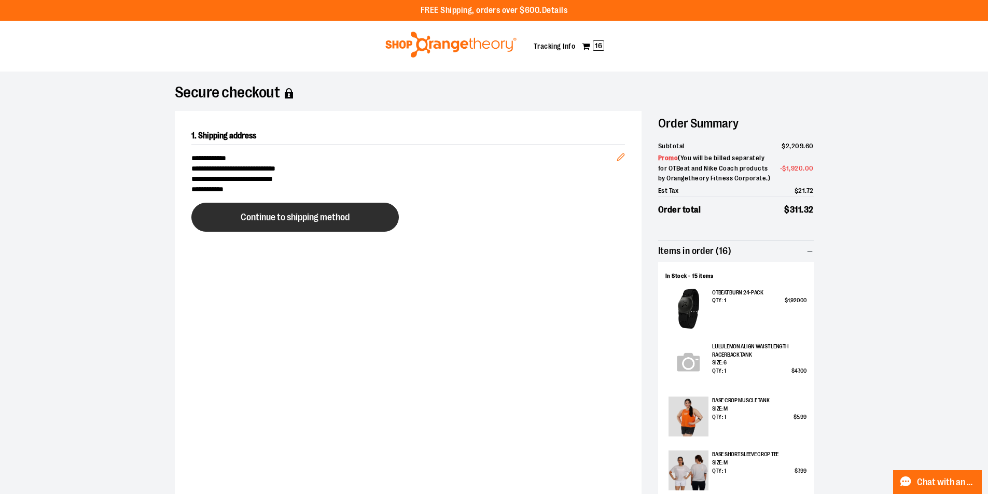
click at [308, 217] on span "Continue to shipping method" at bounding box center [295, 218] width 109 height 10
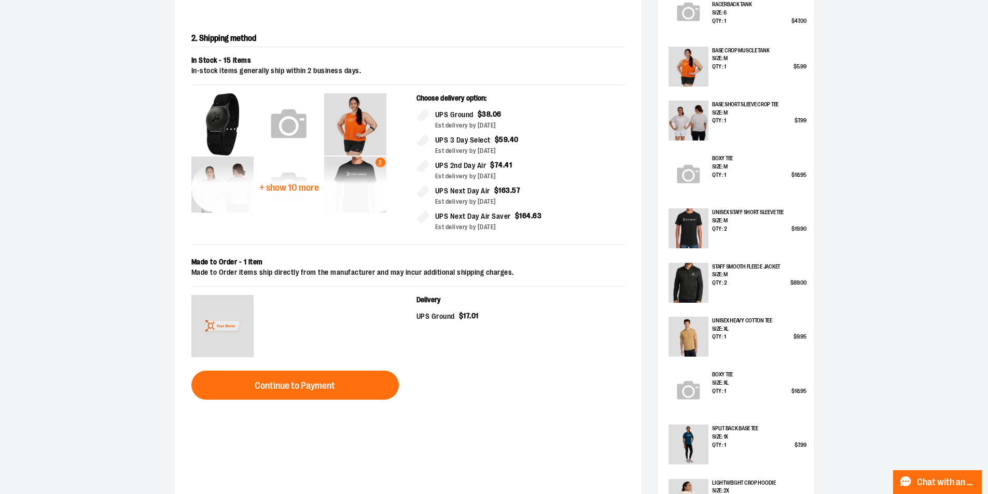
scroll to position [363, 0]
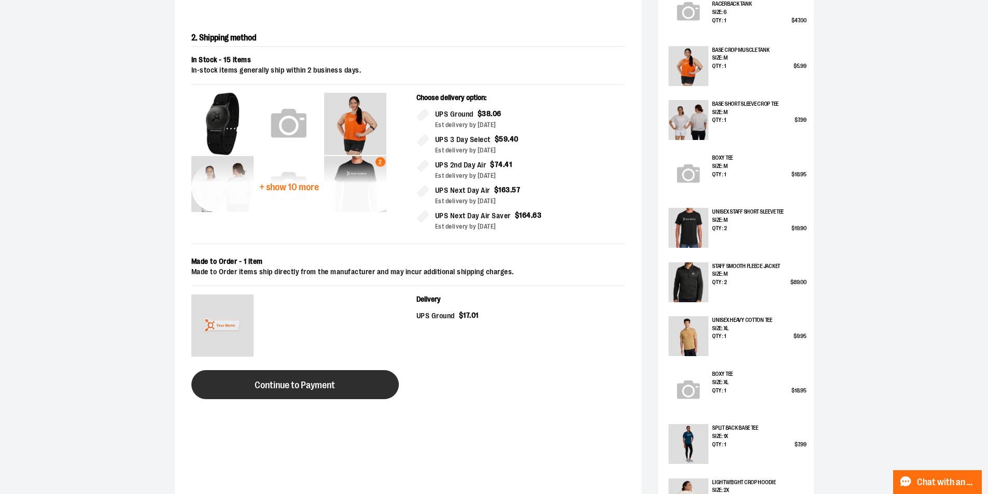
click at [355, 396] on button "Continue to Payment" at bounding box center [295, 384] width 208 height 29
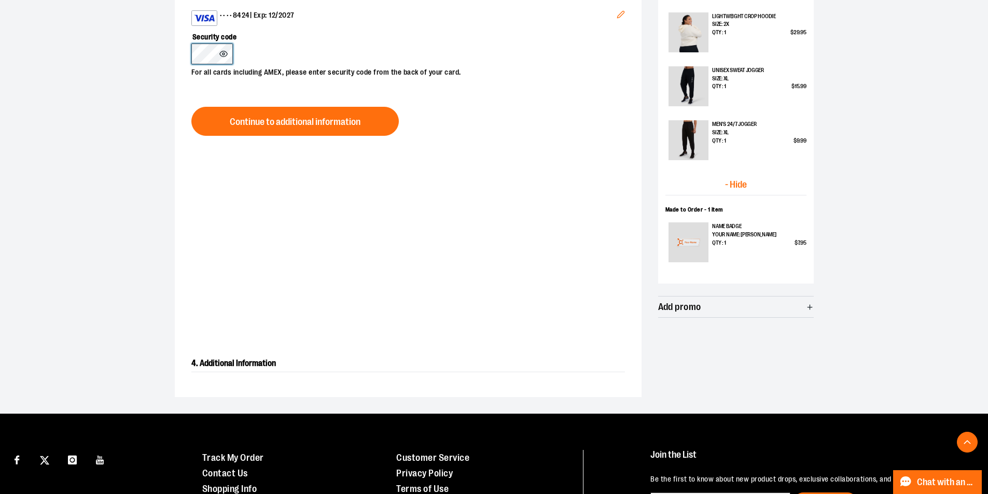
scroll to position [830, 0]
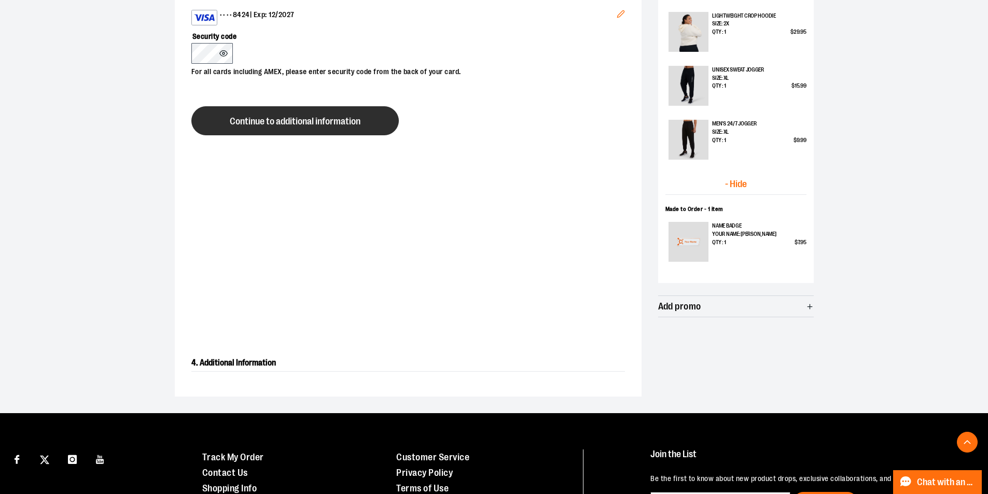
click at [350, 134] on button "Continue to additional information" at bounding box center [295, 120] width 208 height 29
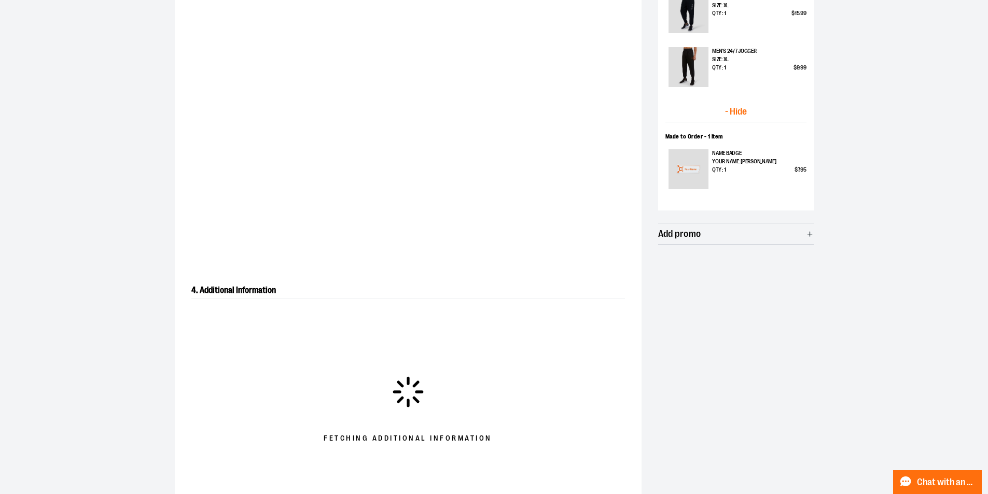
scroll to position [963, 0]
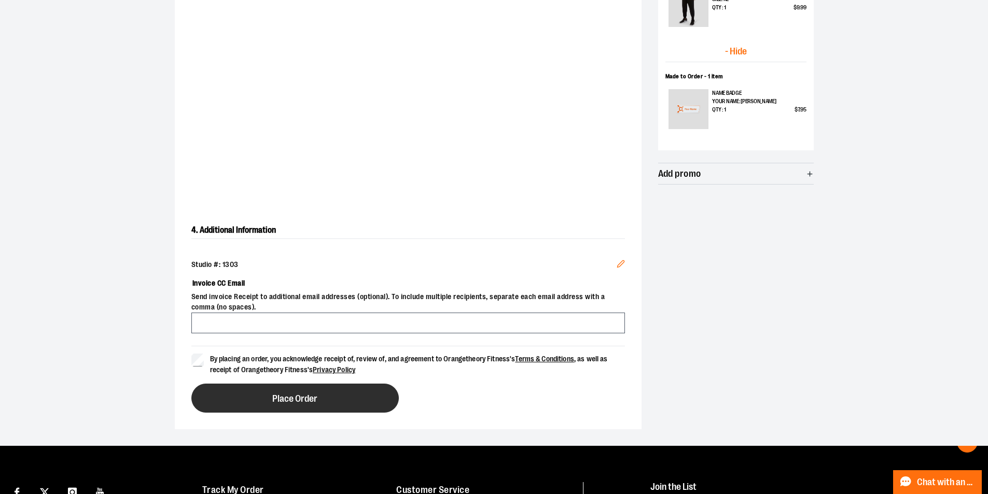
click at [341, 407] on button "Place Order" at bounding box center [295, 398] width 208 height 29
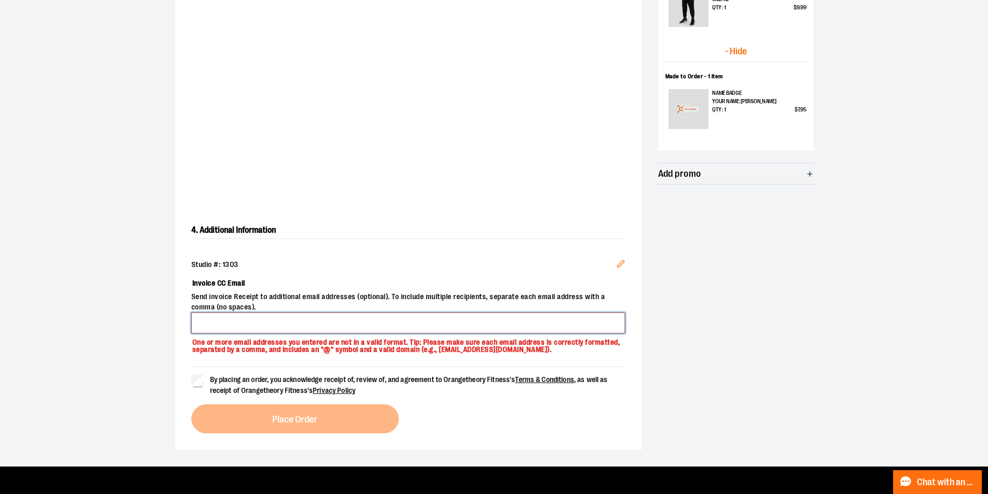
click at [197, 334] on input "Invoice CC Email" at bounding box center [408, 323] width 434 height 21
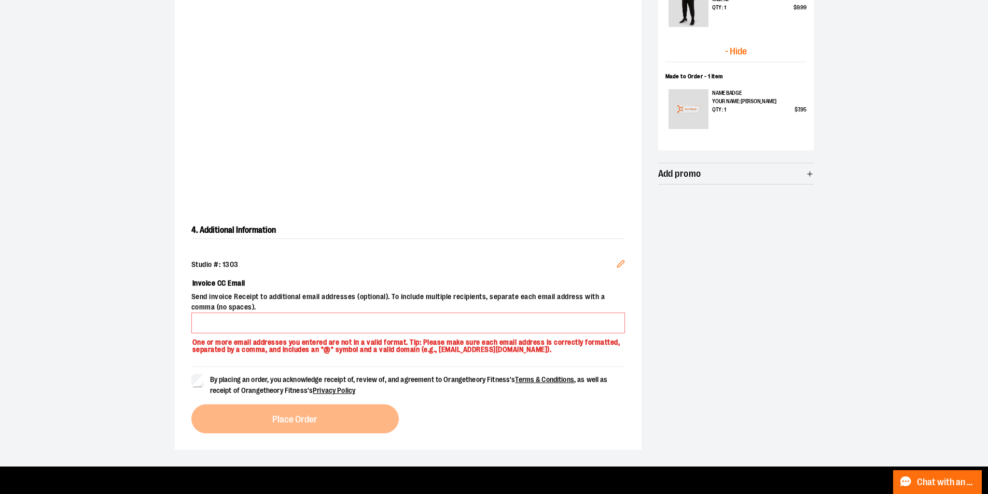
click at [368, 292] on label "Invoice CC Email" at bounding box center [408, 283] width 434 height 18
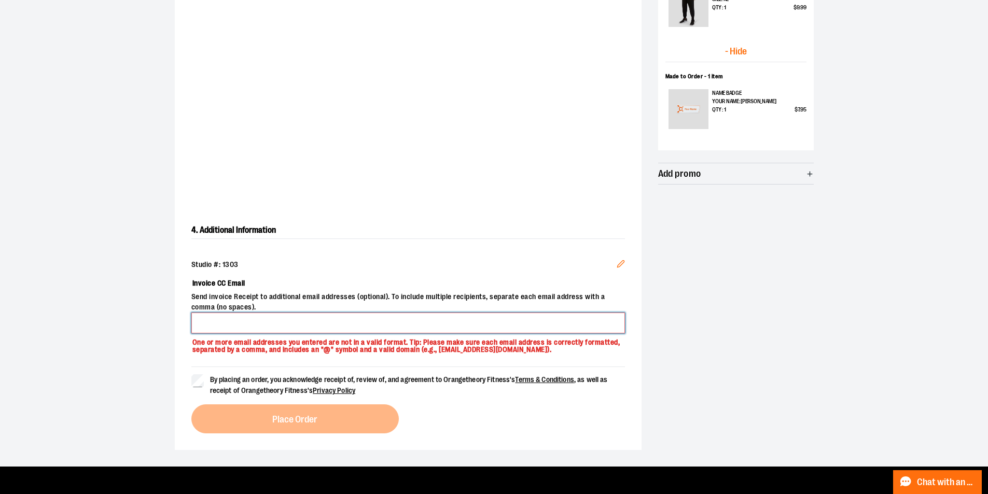
click at [368, 313] on input "Invoice CC Email" at bounding box center [408, 323] width 434 height 21
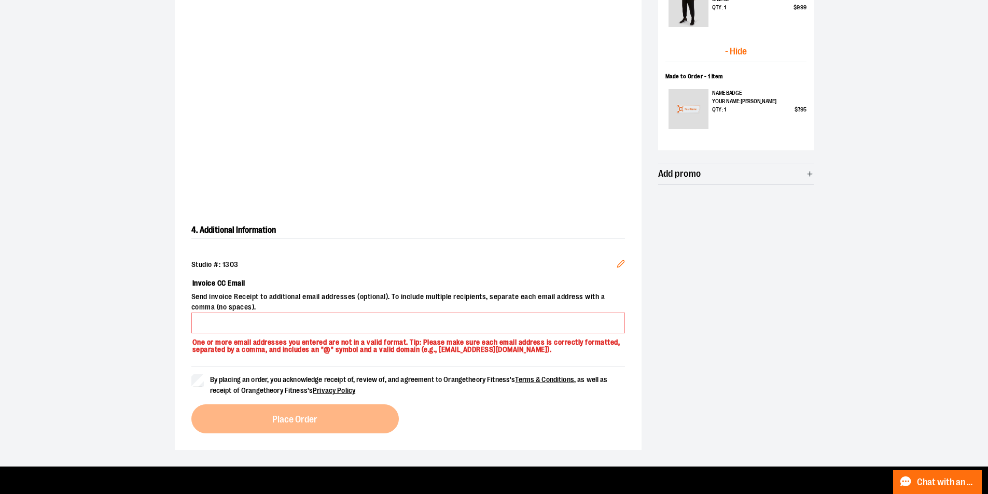
click at [368, 292] on label "Invoice CC Email" at bounding box center [408, 283] width 434 height 18
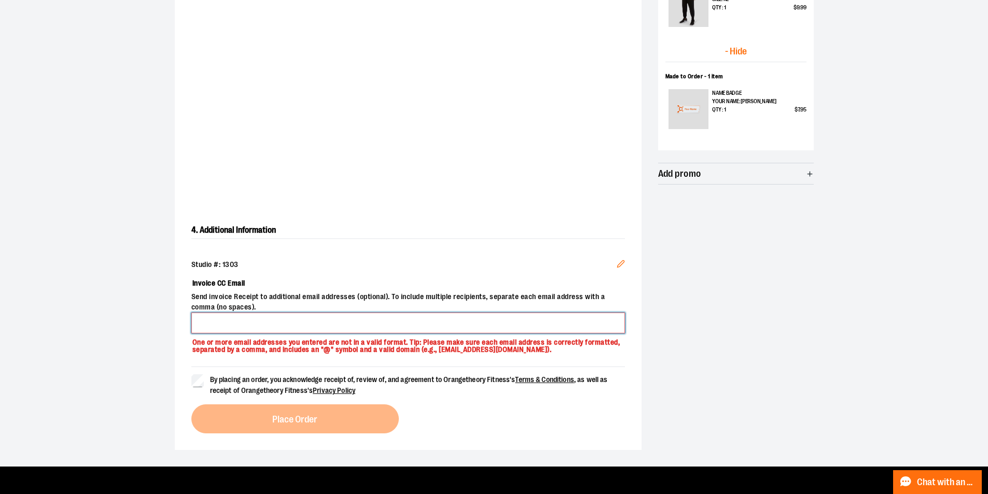
click at [368, 313] on input "Invoice CC Email" at bounding box center [408, 323] width 434 height 21
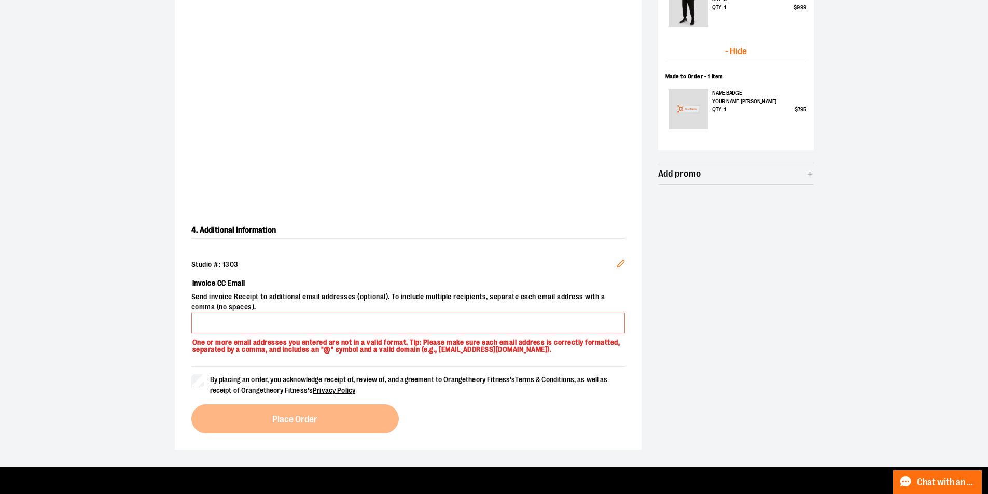
click at [354, 308] on span "Send invoice Receipt to additional email addresses (optional). To include multi…" at bounding box center [408, 302] width 434 height 21
click at [349, 354] on p "One or more email addresses you entered are not in a valid format. Tip: Please …" at bounding box center [408, 344] width 434 height 21
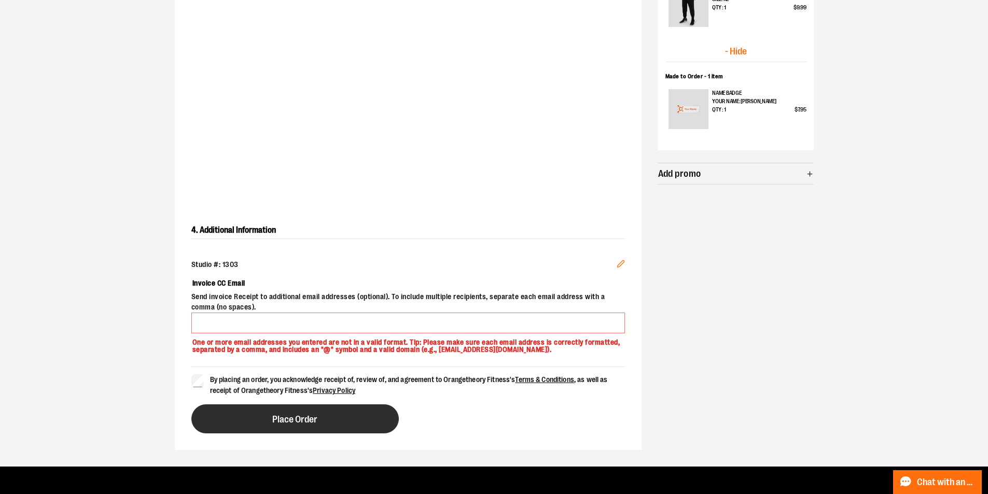
click at [263, 430] on button "Place Order" at bounding box center [295, 419] width 208 height 29
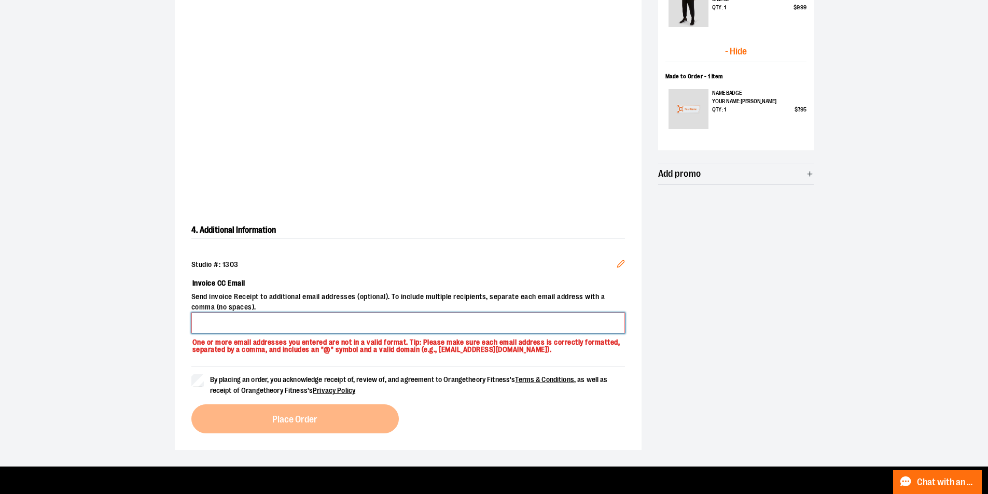
click at [405, 334] on input "Invoice CC Email" at bounding box center [408, 323] width 434 height 21
type input "**********"
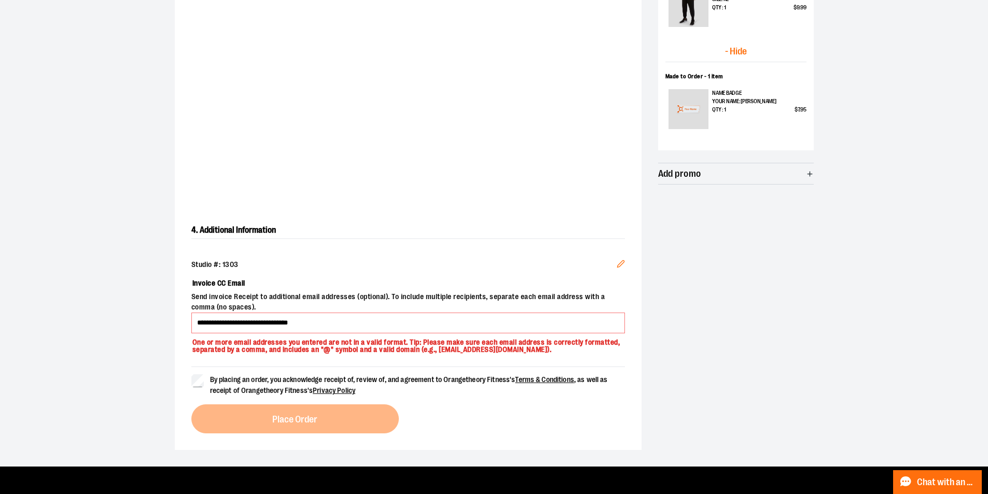
click at [215, 395] on span "By placing an order, you acknowledge receipt of, review of, and agreement to Or…" at bounding box center [409, 385] width 398 height 19
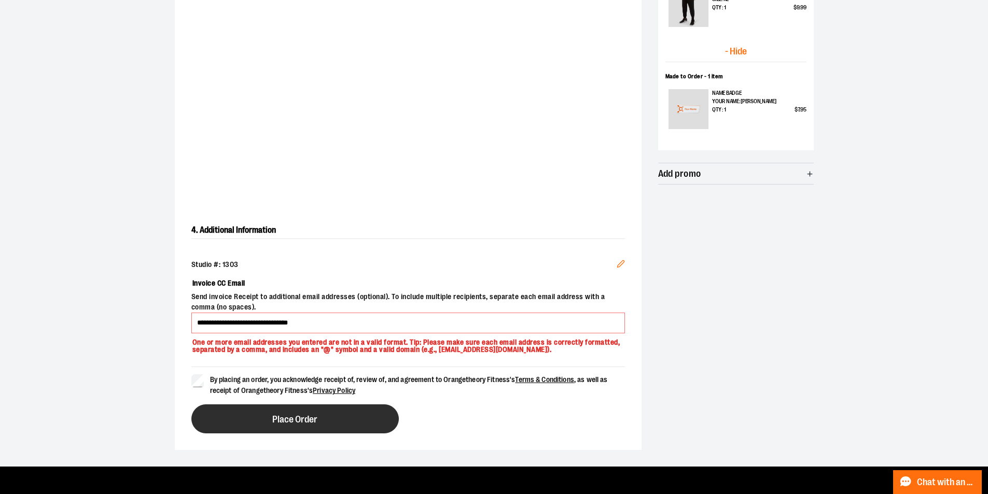
click at [255, 434] on button "Place Order" at bounding box center [295, 419] width 208 height 29
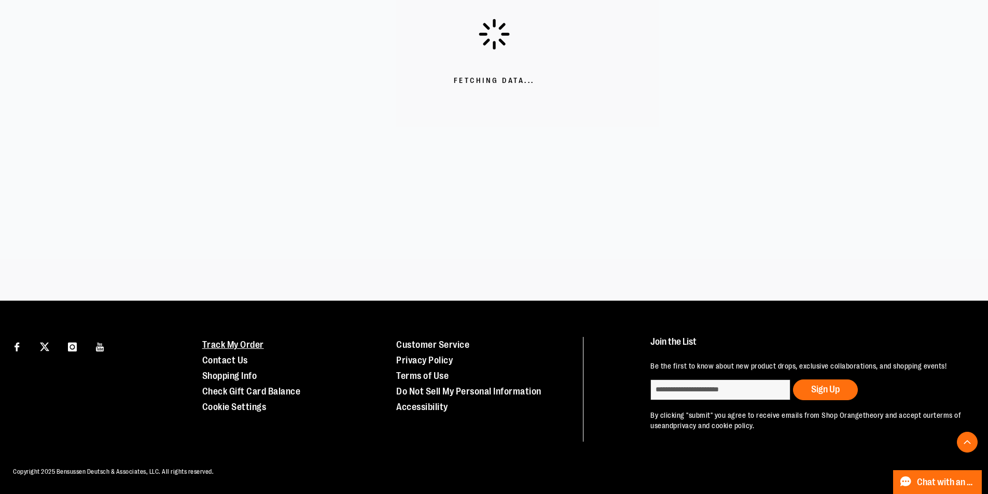
scroll to position [279, 0]
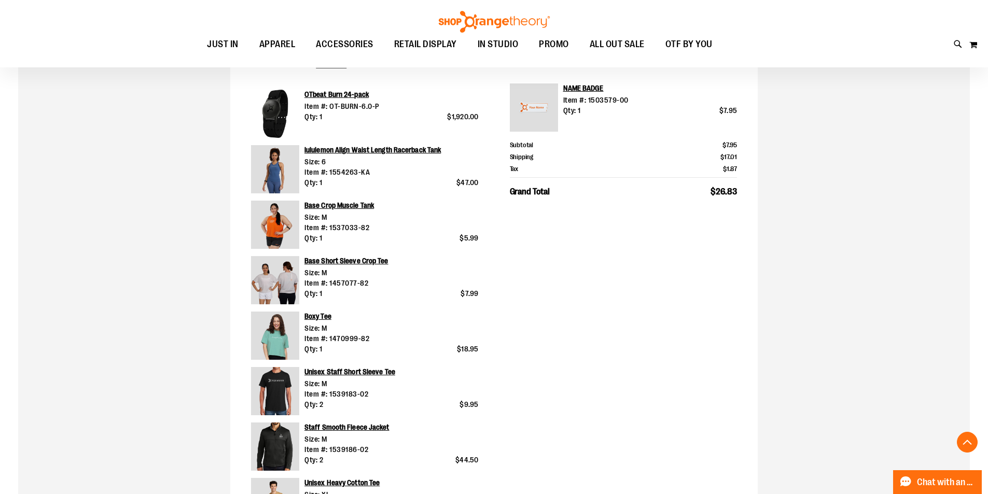
scroll to position [363, 0]
